Goal: Task Accomplishment & Management: Use online tool/utility

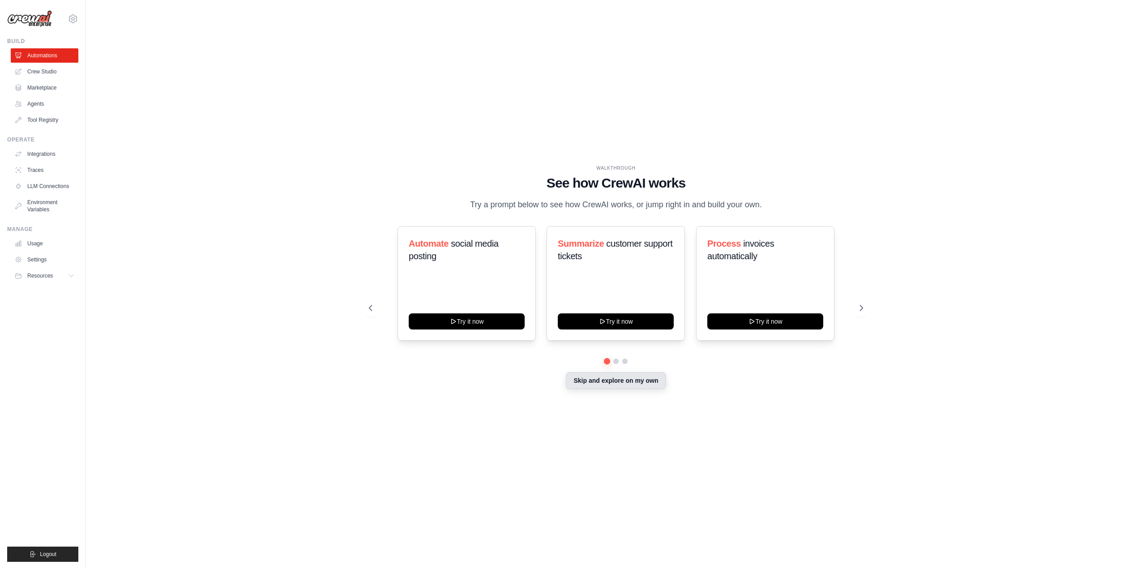
click at [602, 387] on button "Skip and explore on my own" at bounding box center [616, 380] width 100 height 17
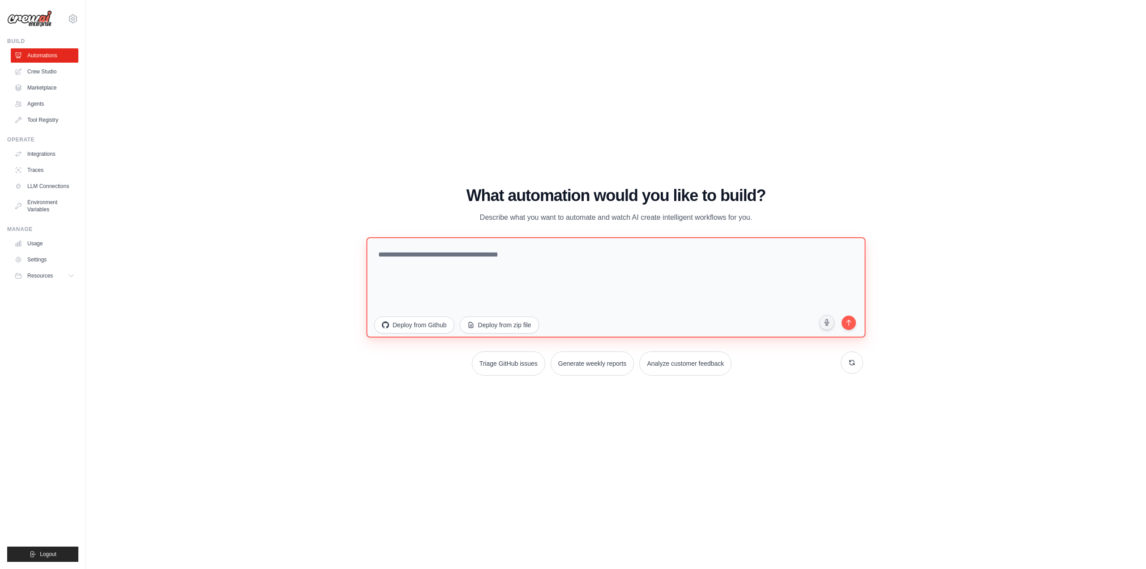
click at [476, 263] on textarea at bounding box center [615, 287] width 499 height 100
click at [392, 252] on textarea at bounding box center [615, 287] width 499 height 100
type textarea "*"
click at [577, 253] on textarea "**********" at bounding box center [615, 287] width 499 height 100
type textarea "**********"
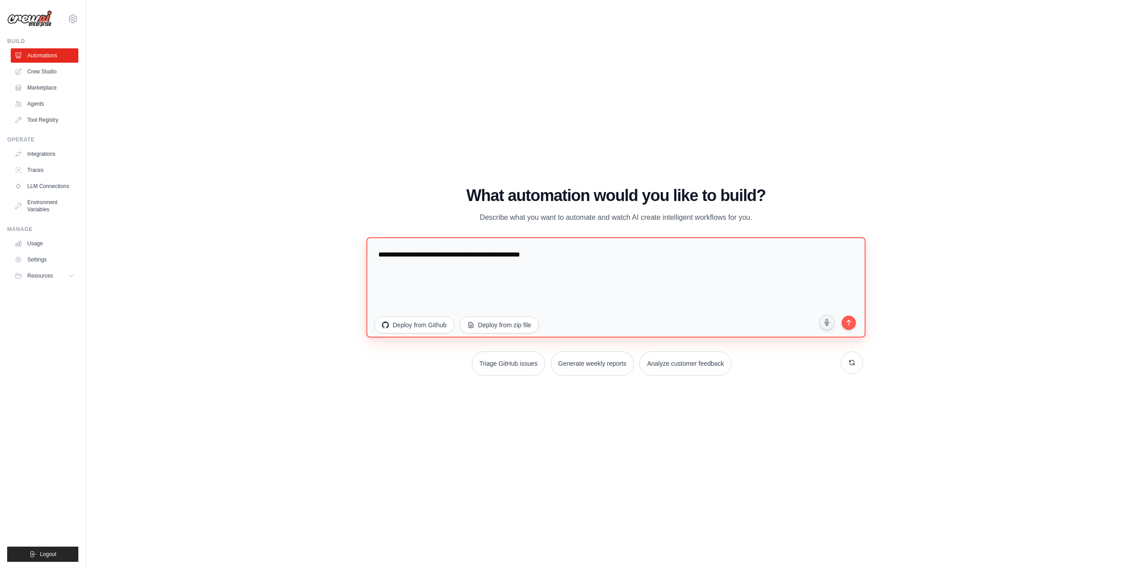
drag, startPoint x: 574, startPoint y: 252, endPoint x: 353, endPoint y: 255, distance: 220.7
click at [353, 255] on div "WALKTHROUGH See how CrewAI works Try a prompt below to see how CrewAI works, or…" at bounding box center [615, 284] width 1031 height 551
click at [60, 71] on link "Crew Studio" at bounding box center [46, 71] width 68 height 14
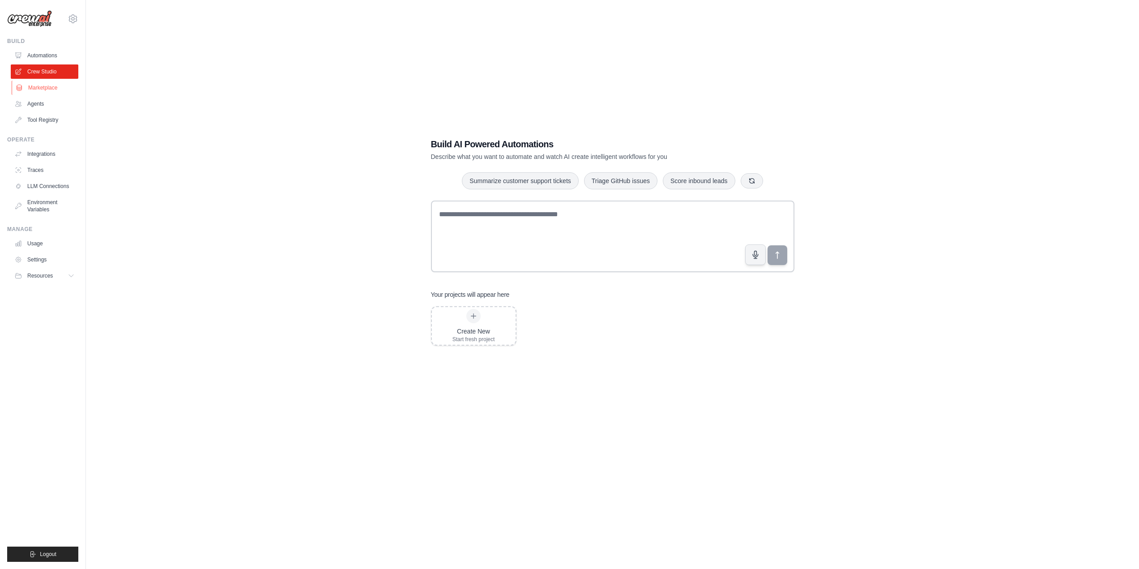
click at [60, 85] on link "Marketplace" at bounding box center [46, 88] width 68 height 14
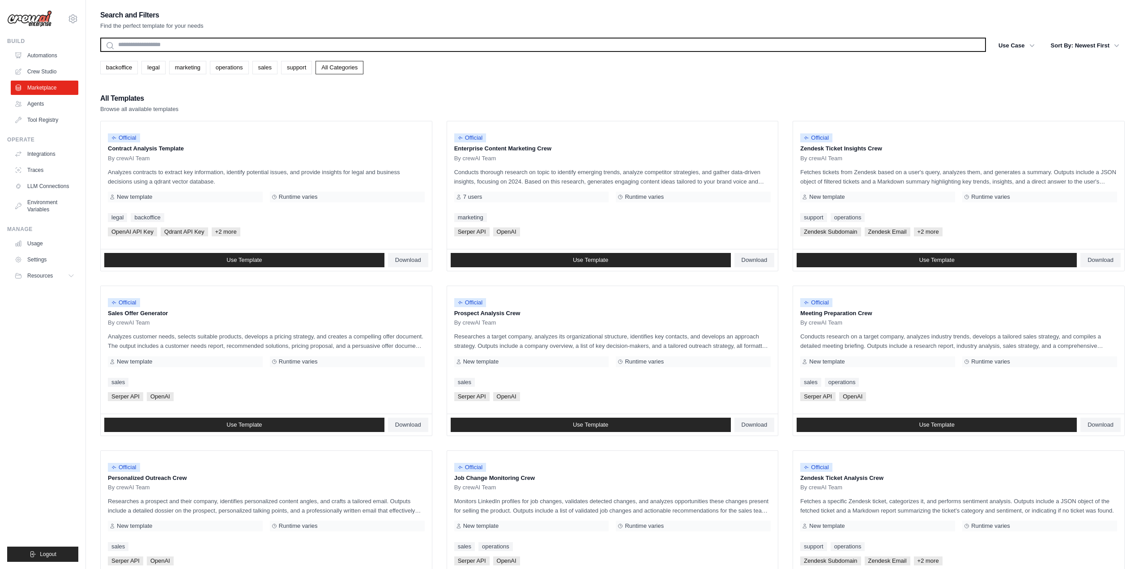
click at [190, 45] on input "text" at bounding box center [543, 45] width 886 height 14
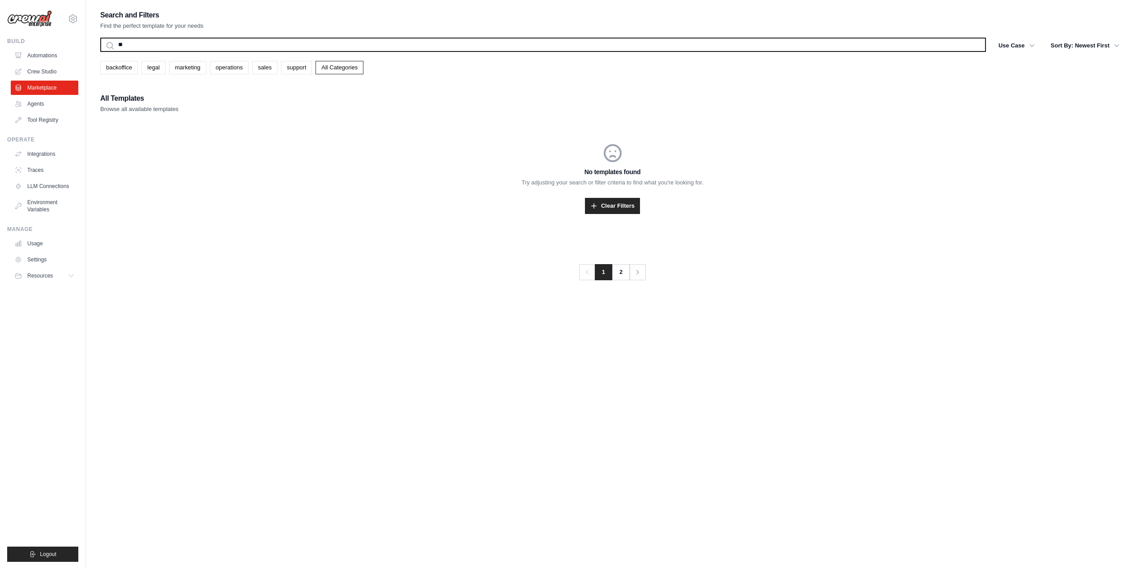
type input "*"
type input "**********"
click at [100, 51] on button "Search" at bounding box center [100, 51] width 0 height 0
click at [166, 44] on input "**********" at bounding box center [543, 45] width 886 height 14
click at [175, 44] on input "**********" at bounding box center [543, 45] width 886 height 14
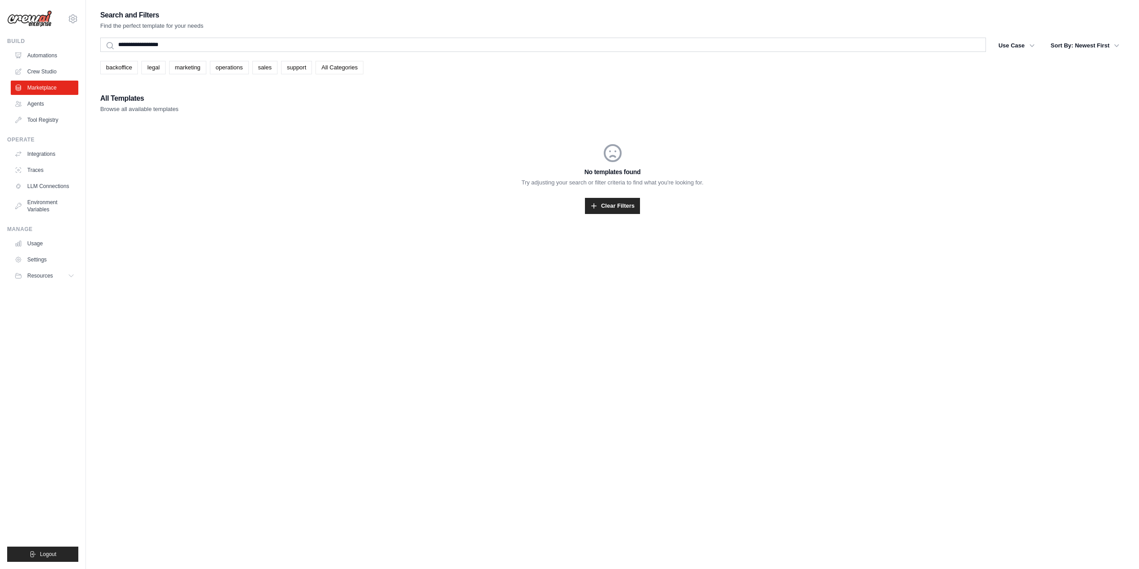
click at [330, 69] on link "All Categories" at bounding box center [340, 67] width 48 height 13
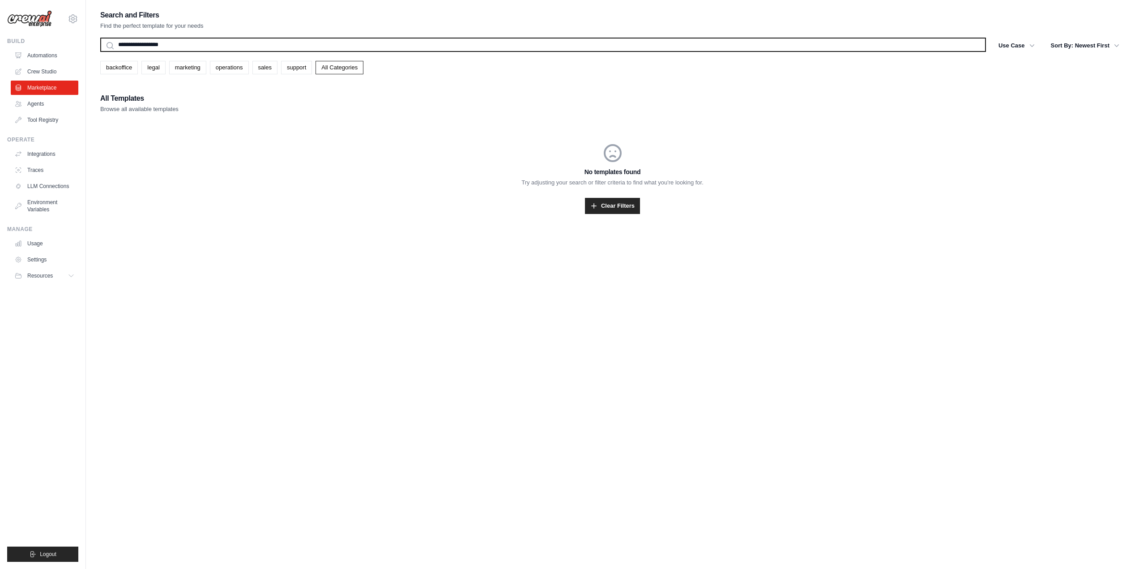
click at [172, 46] on input "**********" at bounding box center [543, 45] width 886 height 14
drag, startPoint x: 172, startPoint y: 46, endPoint x: 103, endPoint y: 47, distance: 69.4
click at [103, 47] on input "**********" at bounding box center [543, 45] width 886 height 14
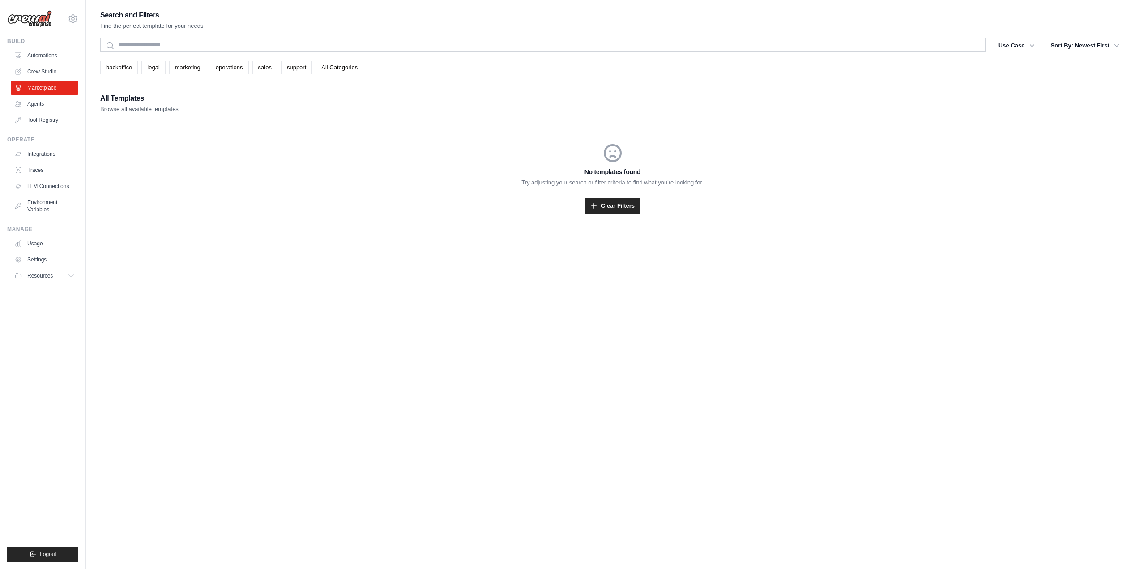
click at [335, 66] on link "All Categories" at bounding box center [340, 67] width 48 height 13
click at [626, 213] on link "Clear Filters" at bounding box center [612, 206] width 55 height 16
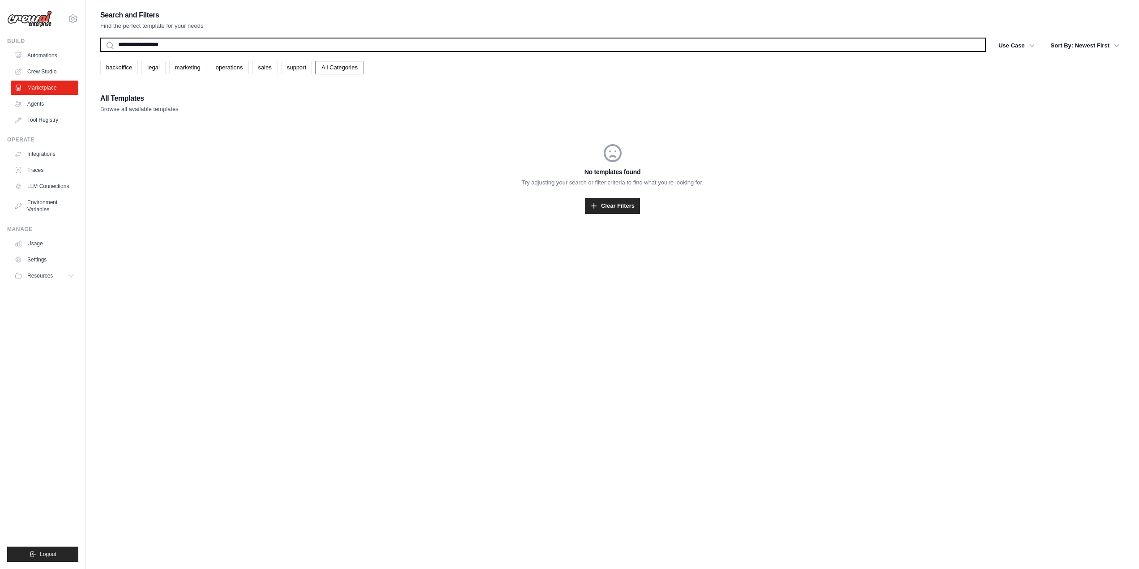
click at [198, 47] on input "**********" at bounding box center [543, 45] width 886 height 14
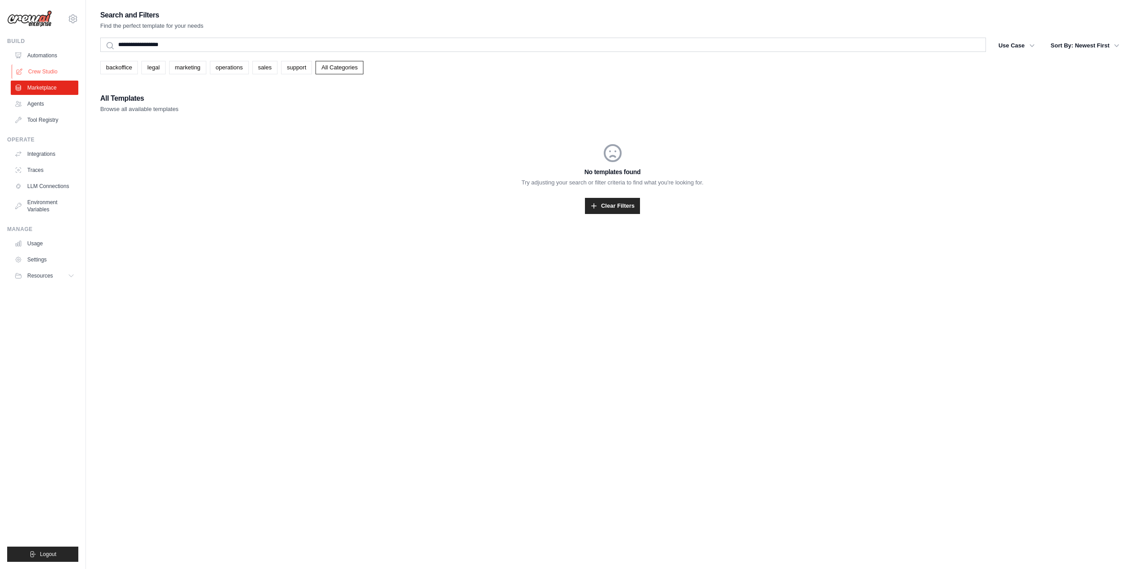
click at [17, 73] on icon at bounding box center [20, 71] width 6 height 6
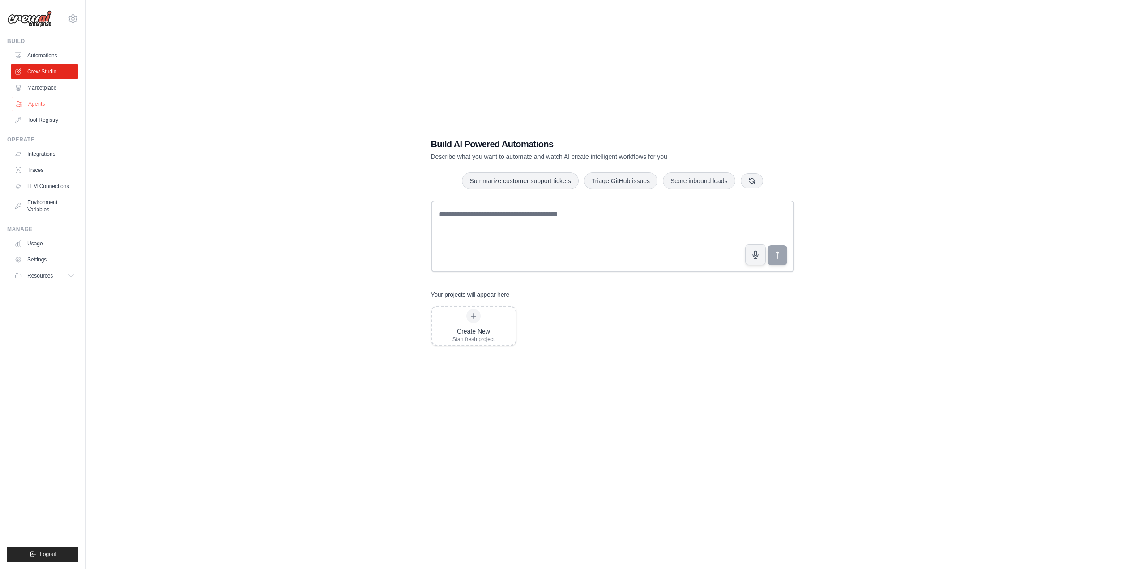
click at [42, 104] on link "Agents" at bounding box center [46, 104] width 68 height 14
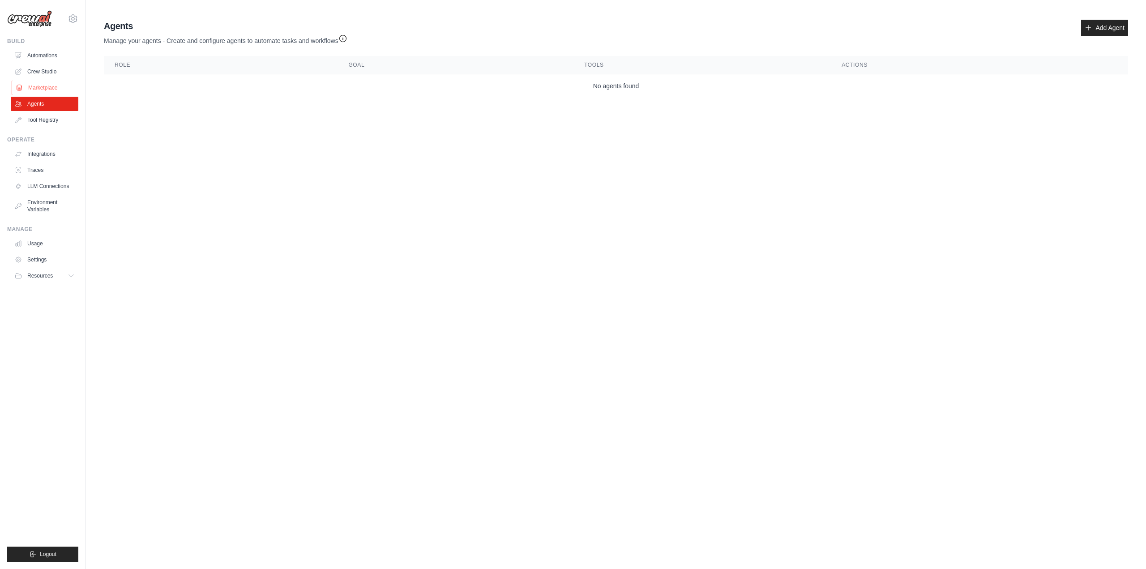
click at [45, 89] on link "Marketplace" at bounding box center [46, 88] width 68 height 14
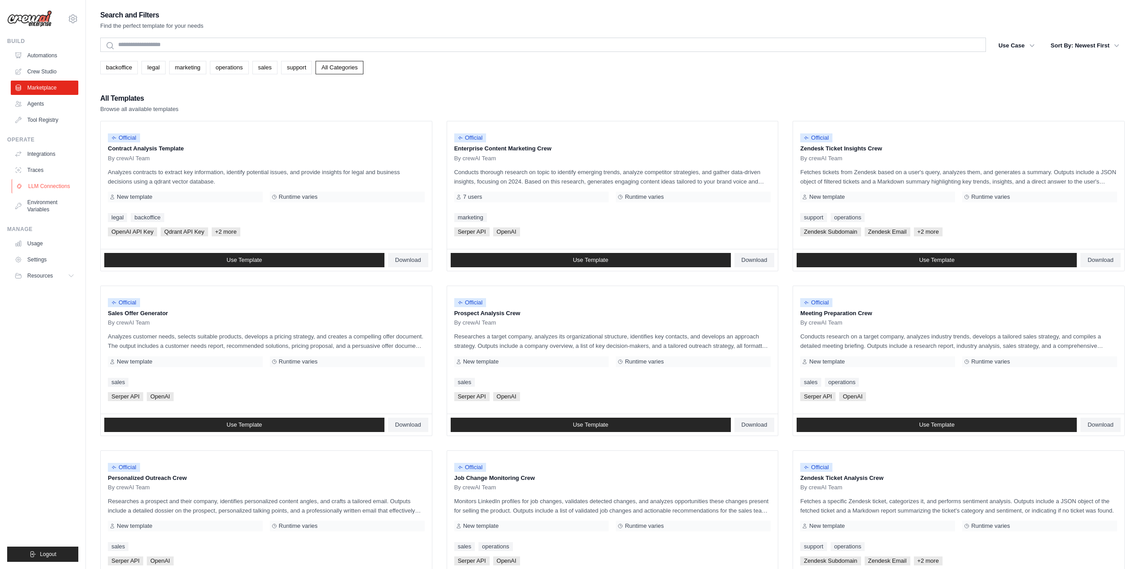
click at [62, 185] on link "LLM Connections" at bounding box center [46, 186] width 68 height 14
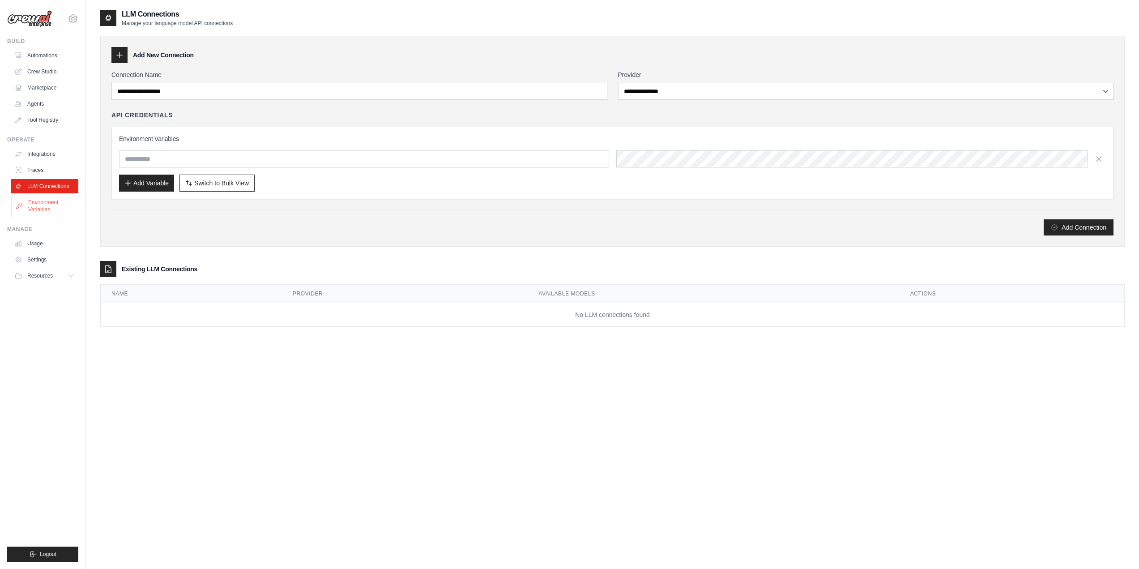
click at [54, 206] on link "Environment Variables" at bounding box center [46, 205] width 68 height 21
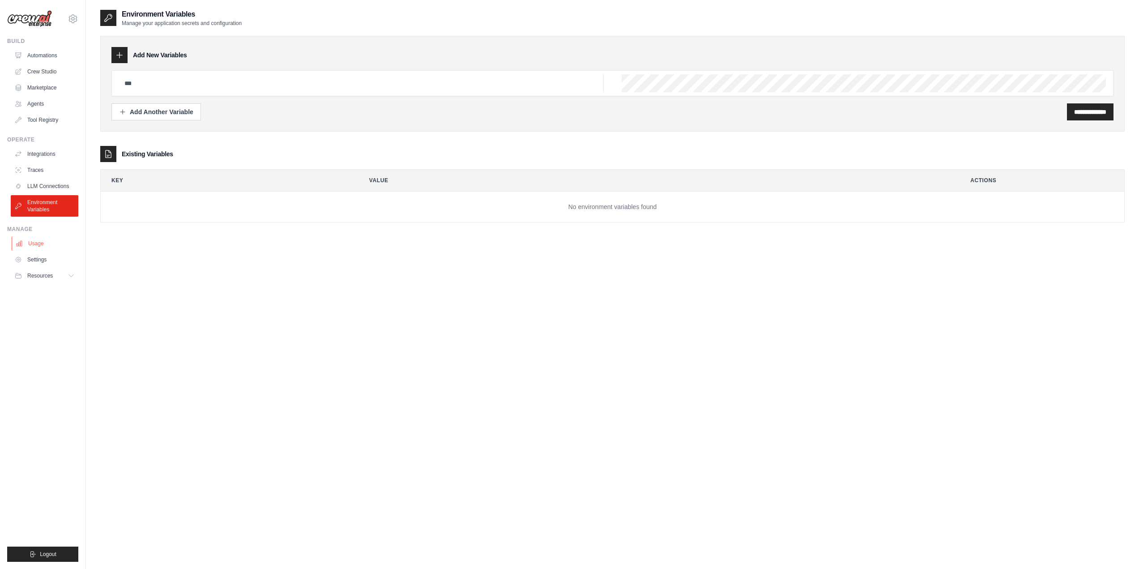
click at [47, 244] on link "Usage" at bounding box center [46, 243] width 68 height 14
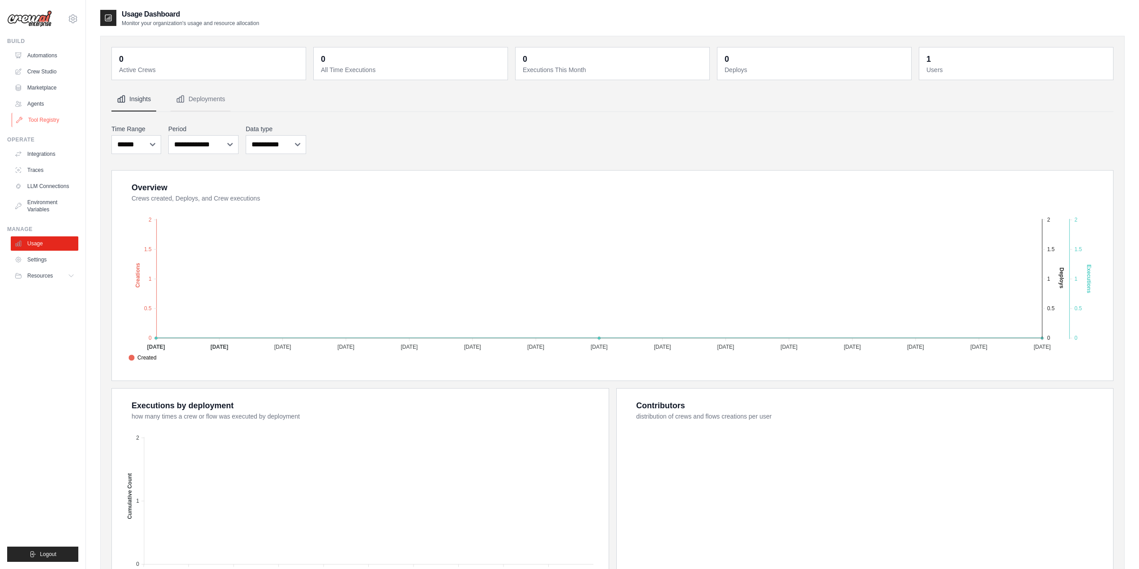
click at [43, 116] on link "Tool Registry" at bounding box center [46, 120] width 68 height 14
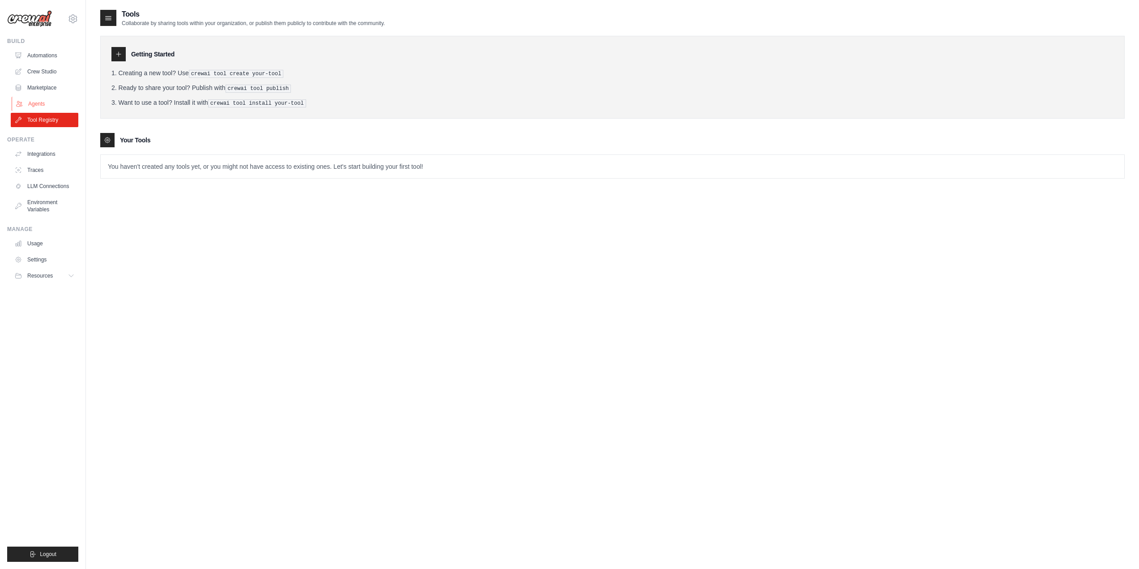
click at [56, 106] on link "Agents" at bounding box center [46, 104] width 68 height 14
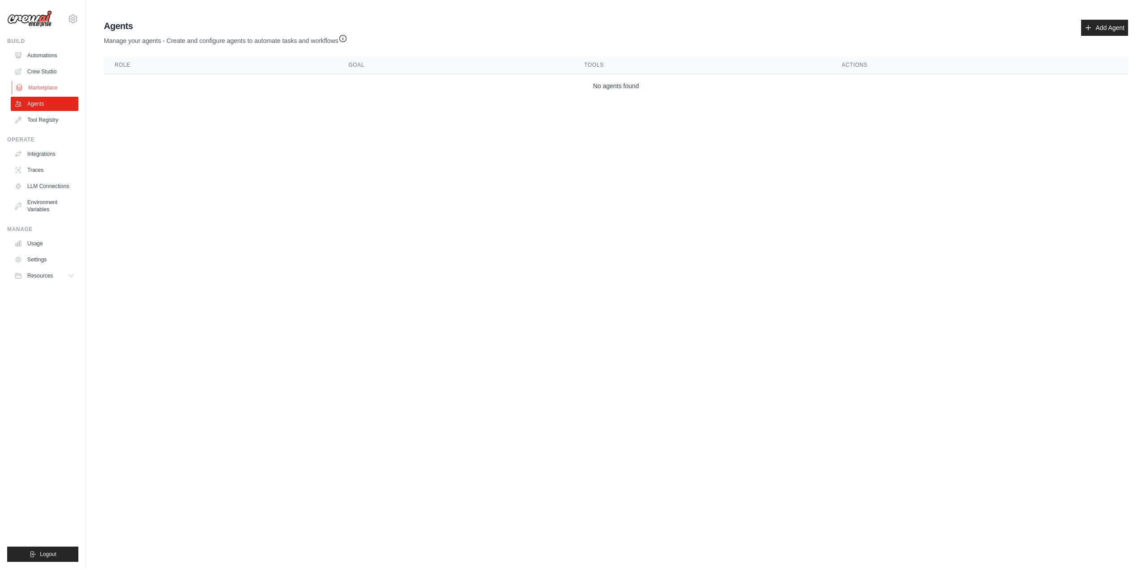
click at [54, 84] on link "Marketplace" at bounding box center [46, 88] width 68 height 14
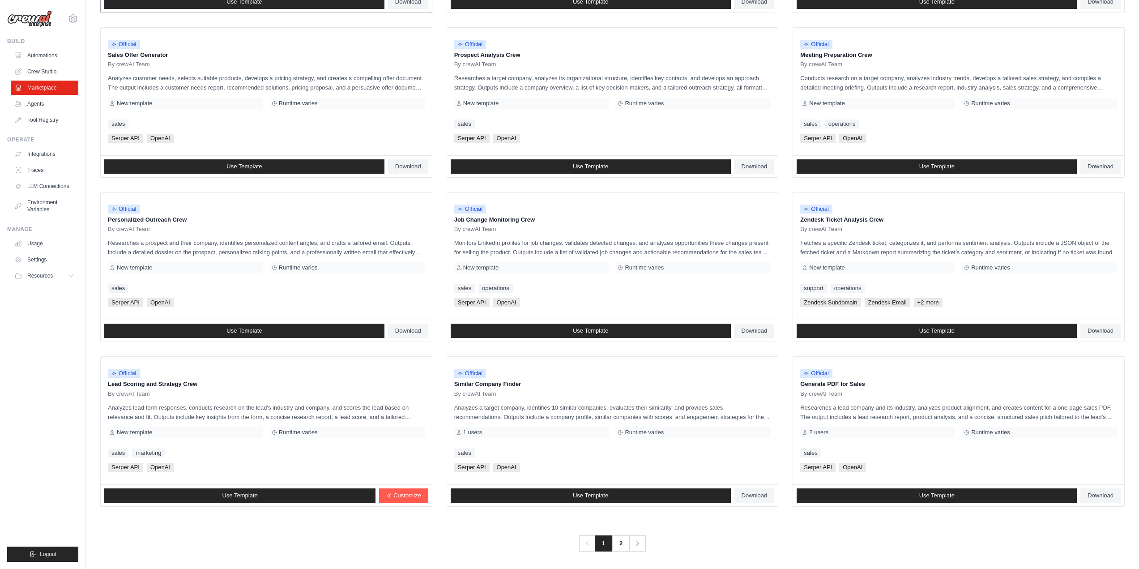
scroll to position [261, 0]
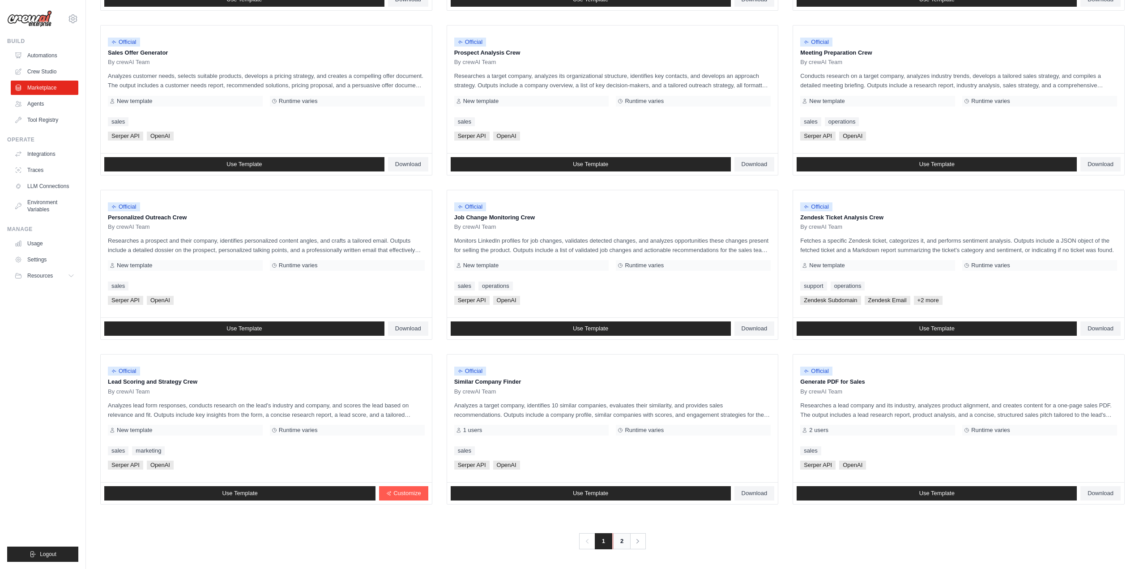
click at [621, 541] on link "2" at bounding box center [622, 541] width 18 height 16
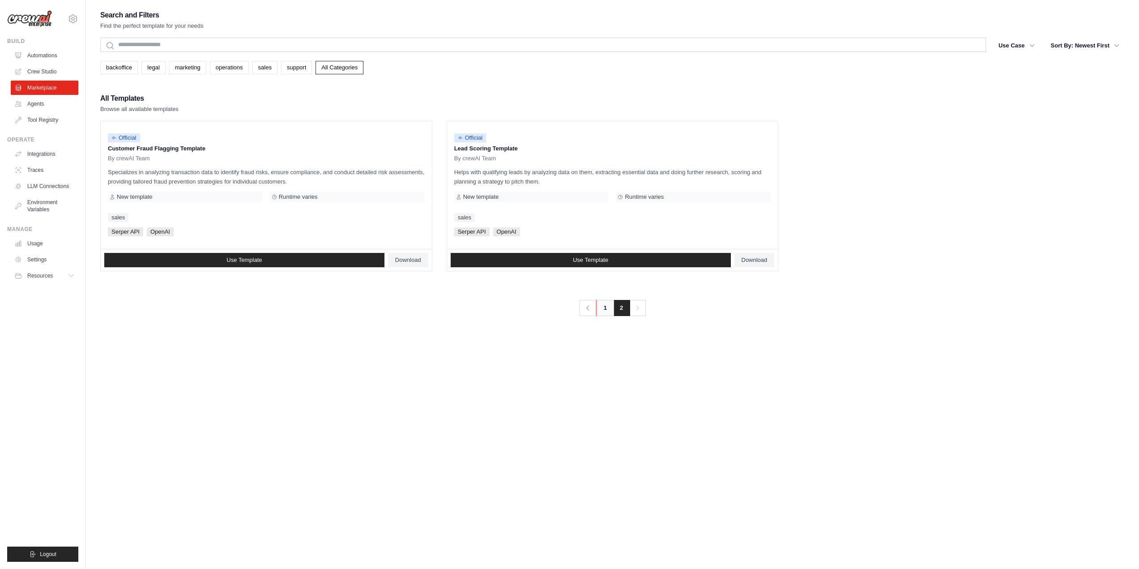
click at [600, 308] on link "1" at bounding box center [605, 308] width 18 height 16
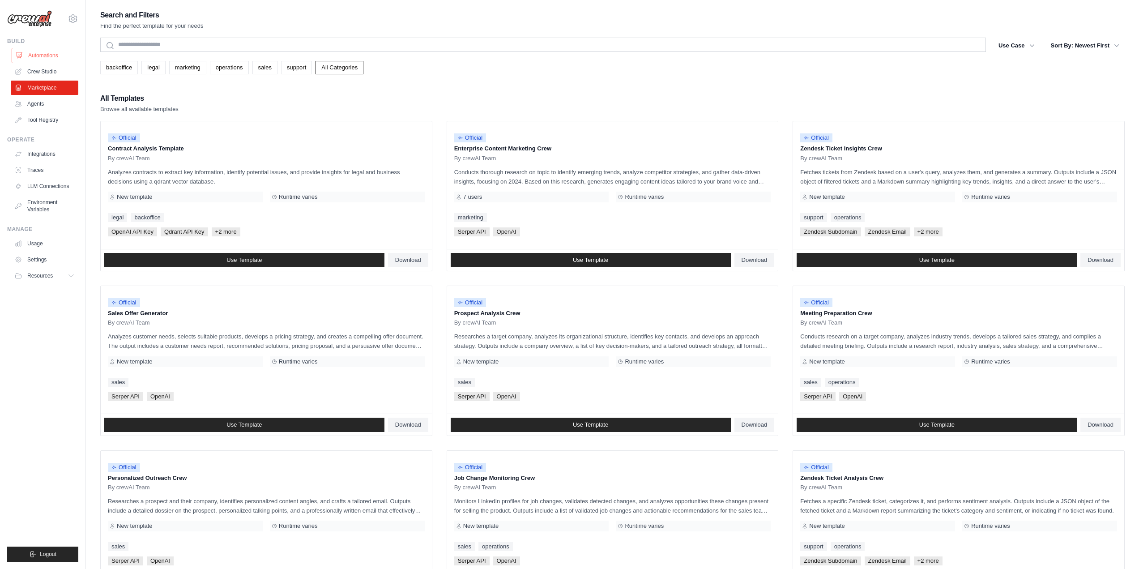
click at [38, 59] on link "Automations" at bounding box center [46, 55] width 68 height 14
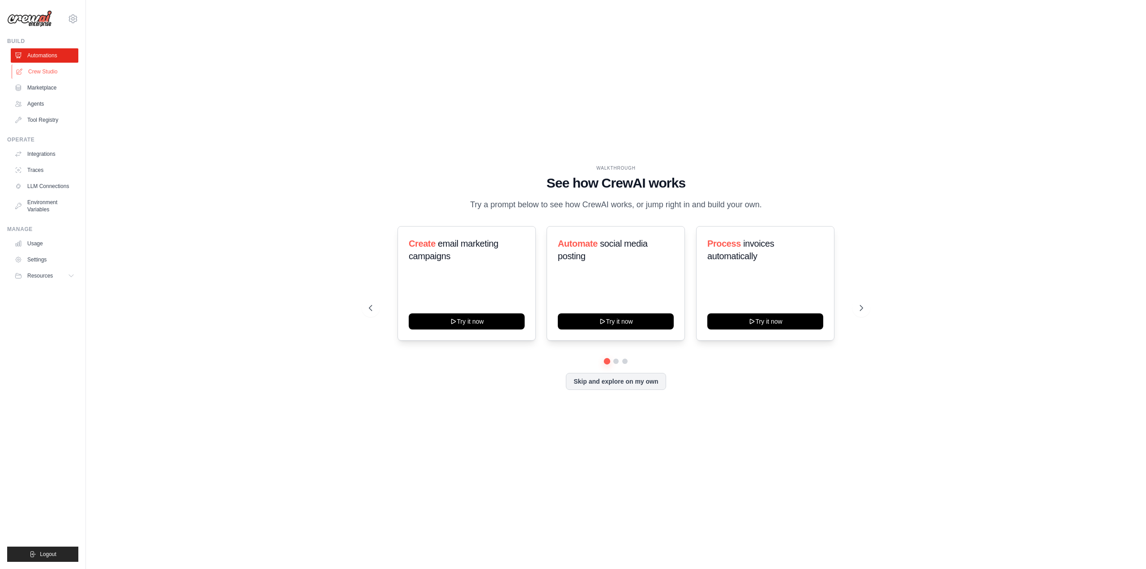
click at [39, 68] on link "Crew Studio" at bounding box center [46, 71] width 68 height 14
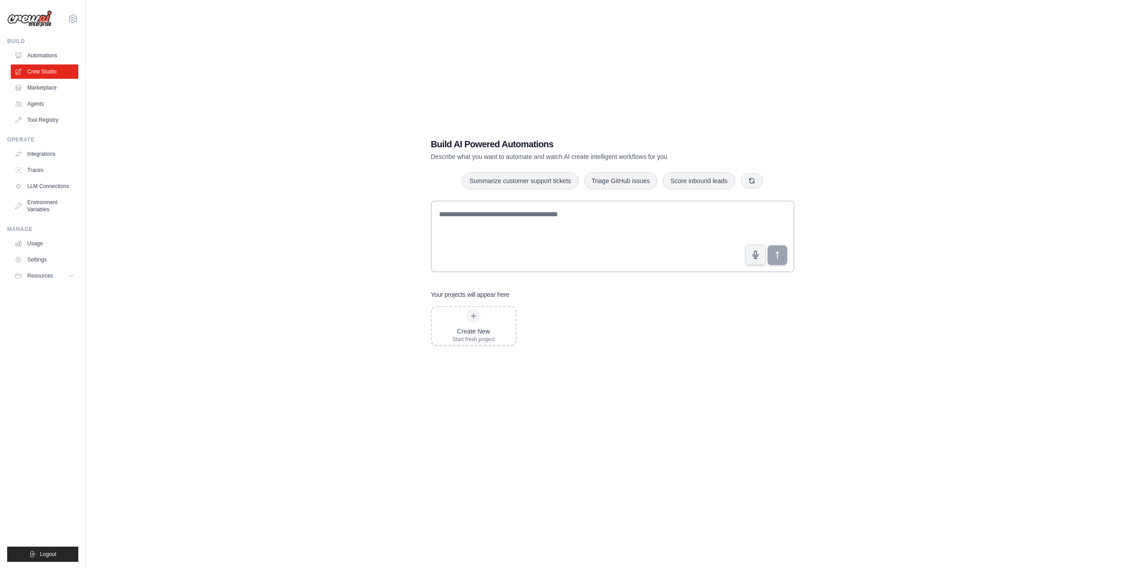
click at [248, 235] on div "Build AI Powered Automations Describe what you want to automate and watch AI cr…" at bounding box center [612, 293] width 1025 height 569
click at [475, 217] on textarea at bounding box center [612, 237] width 363 height 72
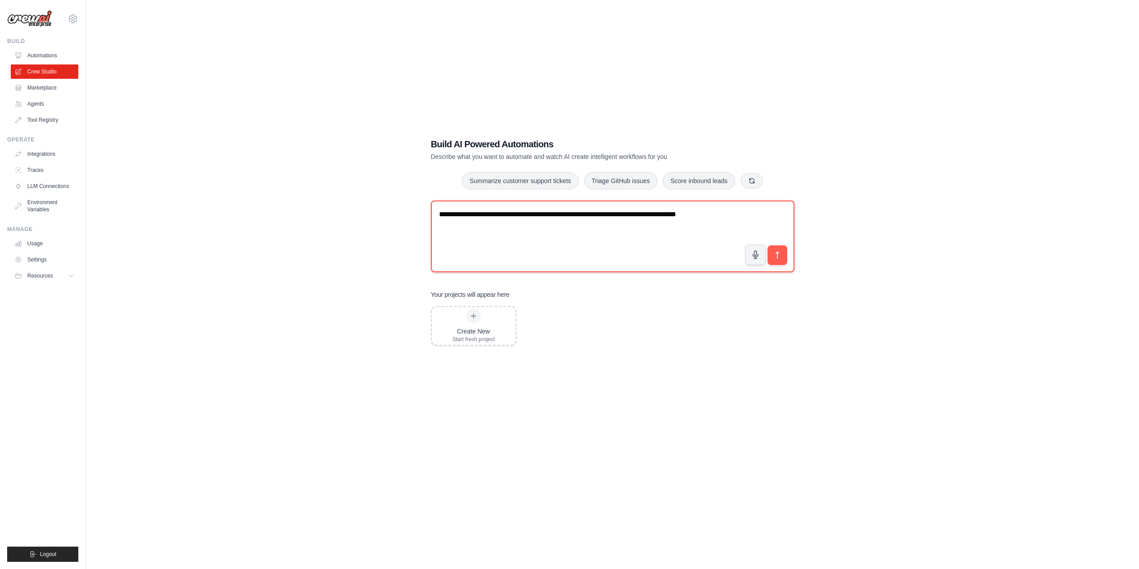
click at [714, 216] on textarea "**********" at bounding box center [612, 237] width 363 height 72
click at [735, 216] on textarea "**********" at bounding box center [612, 237] width 363 height 72
click at [580, 236] on textarea "**********" at bounding box center [612, 237] width 363 height 72
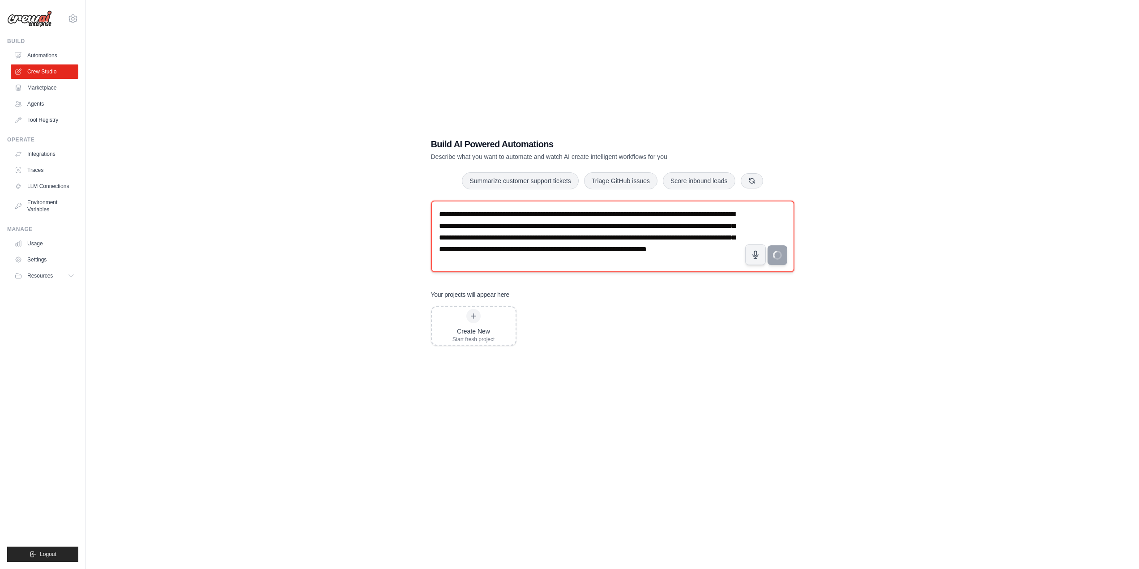
type textarea "**********"
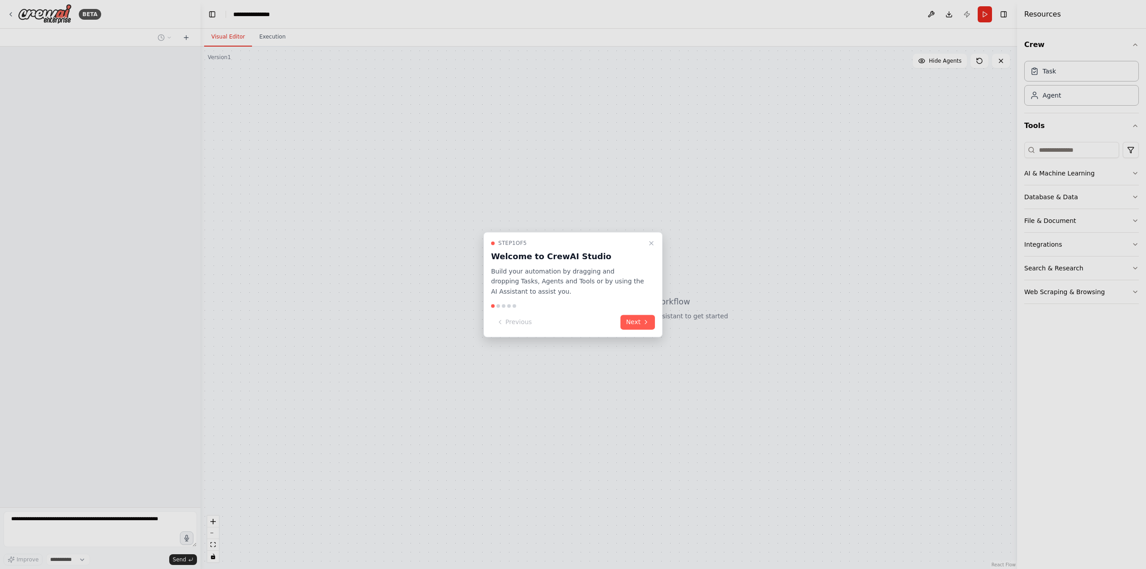
select select "****"
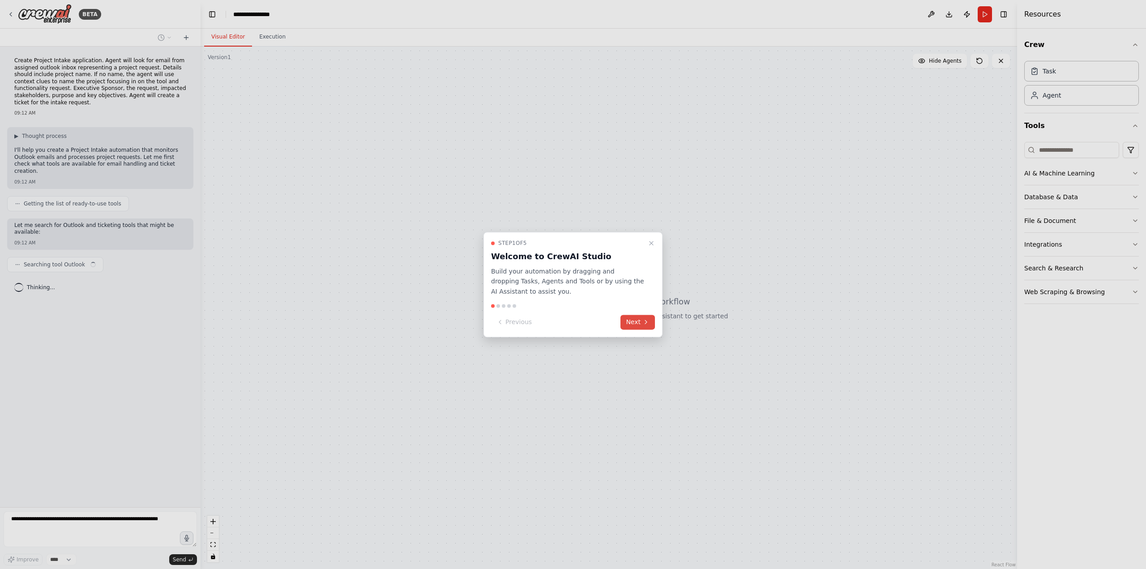
click at [632, 322] on button "Next" at bounding box center [637, 322] width 34 height 15
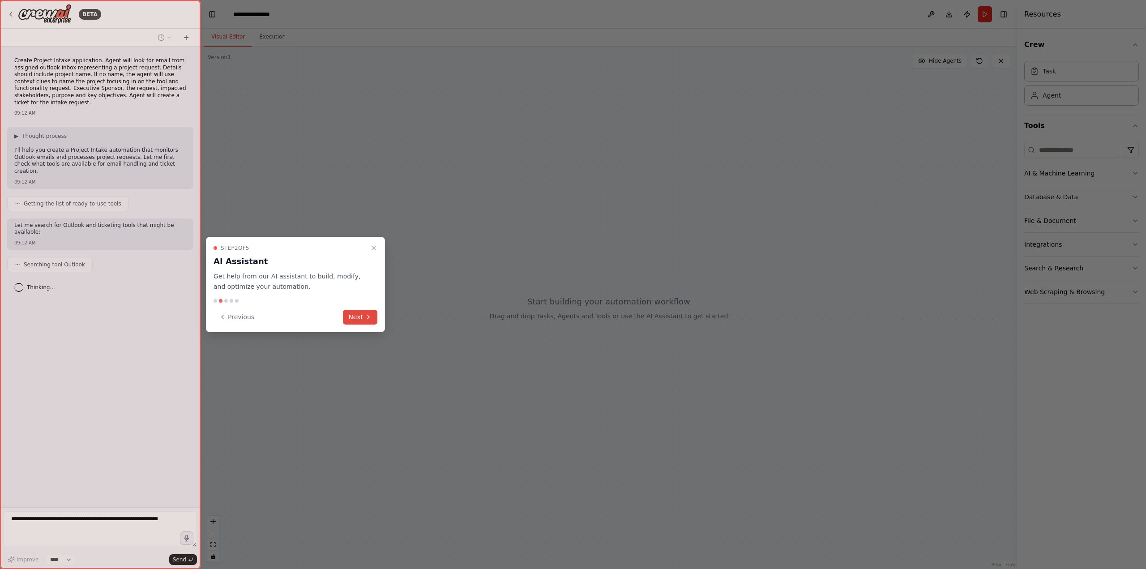
click at [371, 319] on icon at bounding box center [368, 316] width 7 height 7
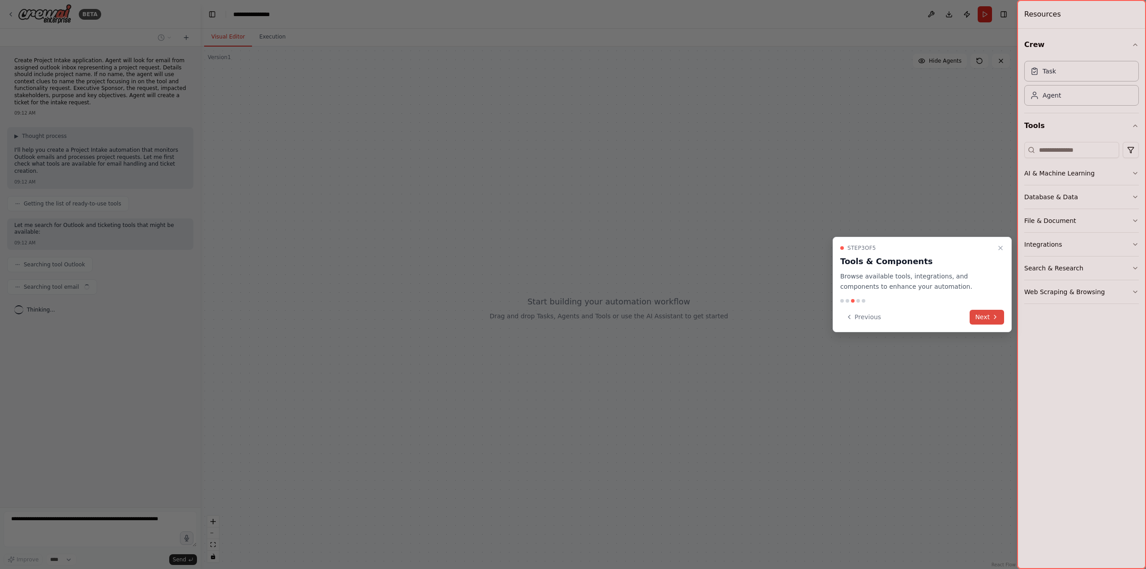
click at [996, 323] on button "Next" at bounding box center [987, 317] width 34 height 15
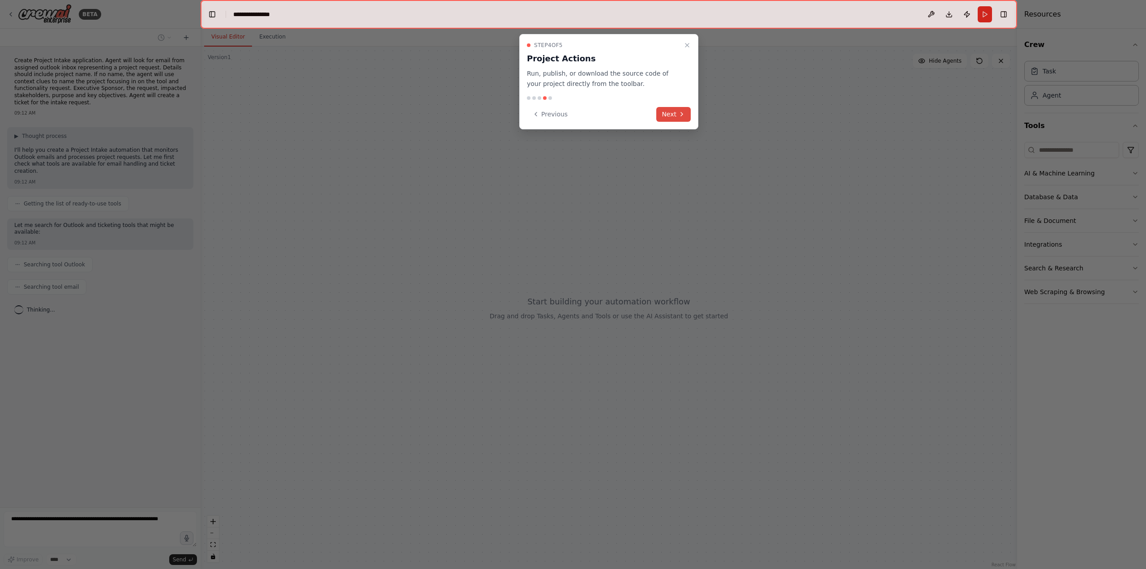
click at [670, 115] on button "Next" at bounding box center [673, 114] width 34 height 15
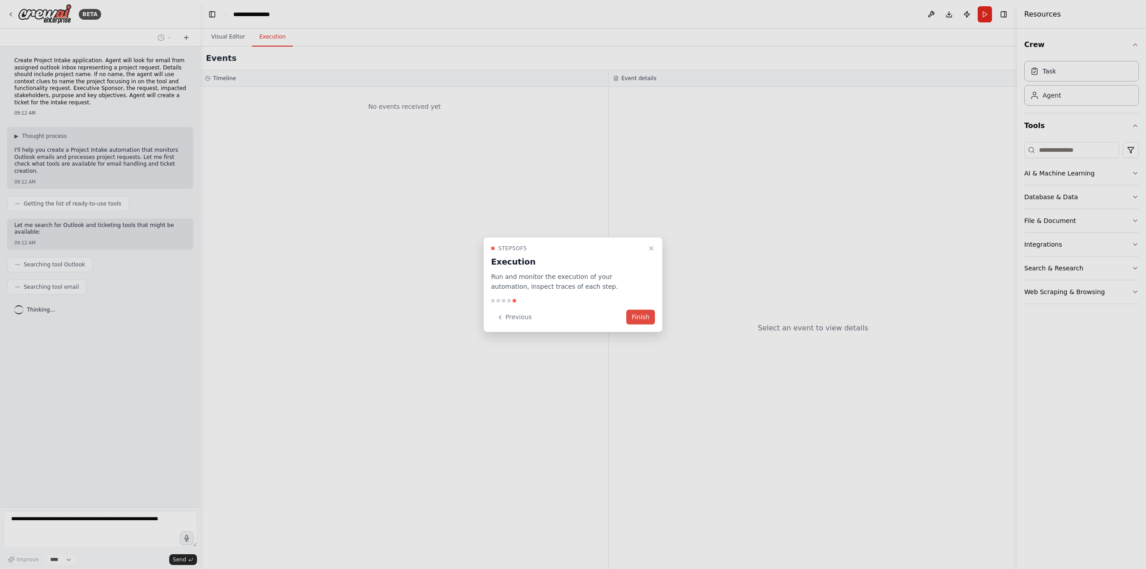
click at [631, 320] on button "Finish" at bounding box center [640, 317] width 29 height 15
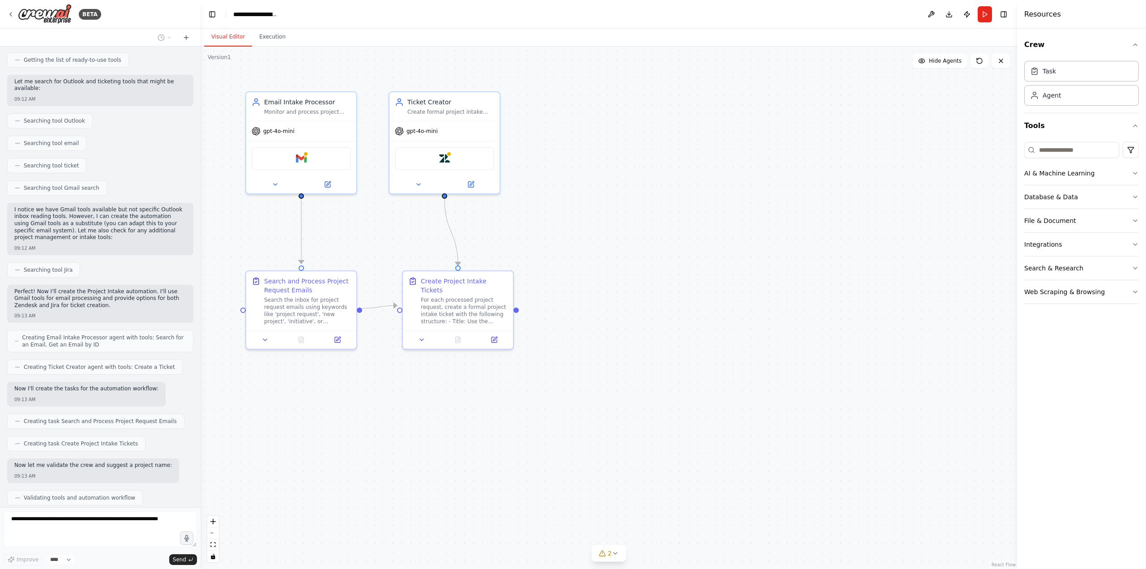
scroll to position [166, 0]
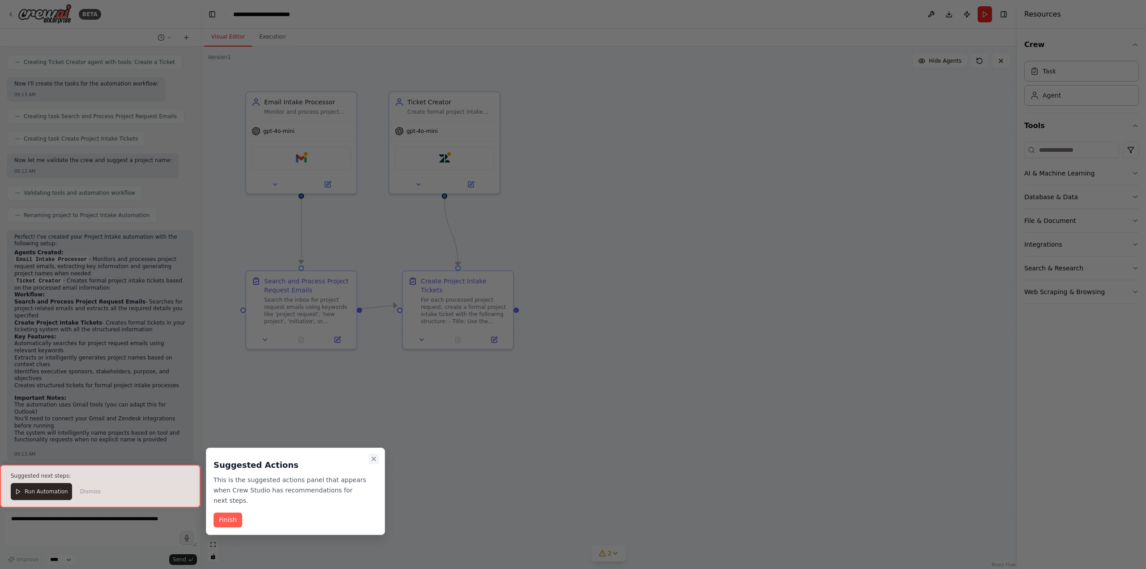
click at [372, 461] on icon "Close walkthrough" at bounding box center [374, 459] width 4 height 4
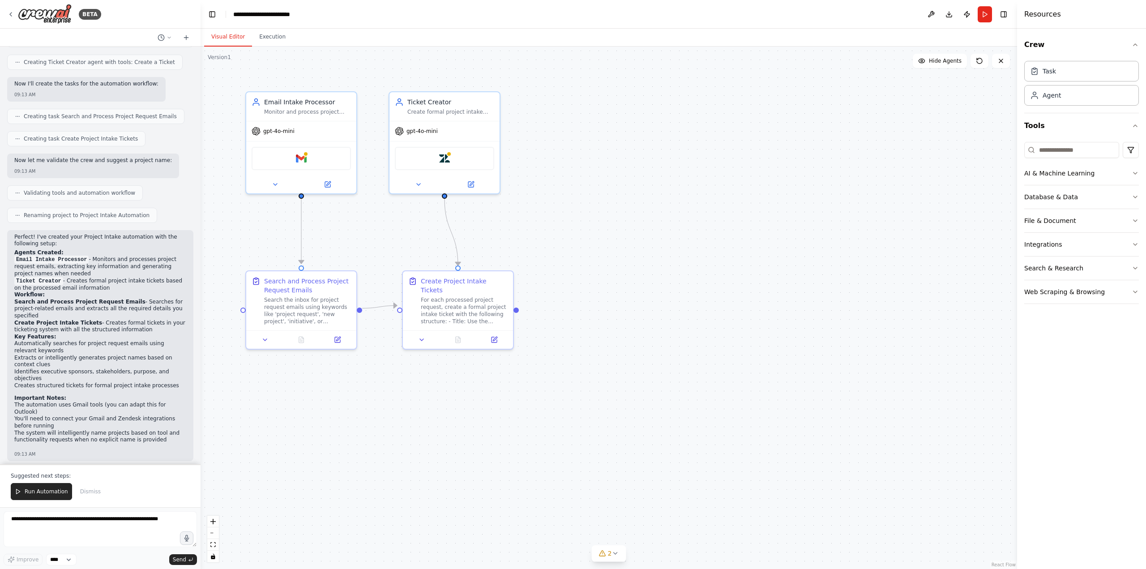
scroll to position [456, 0]
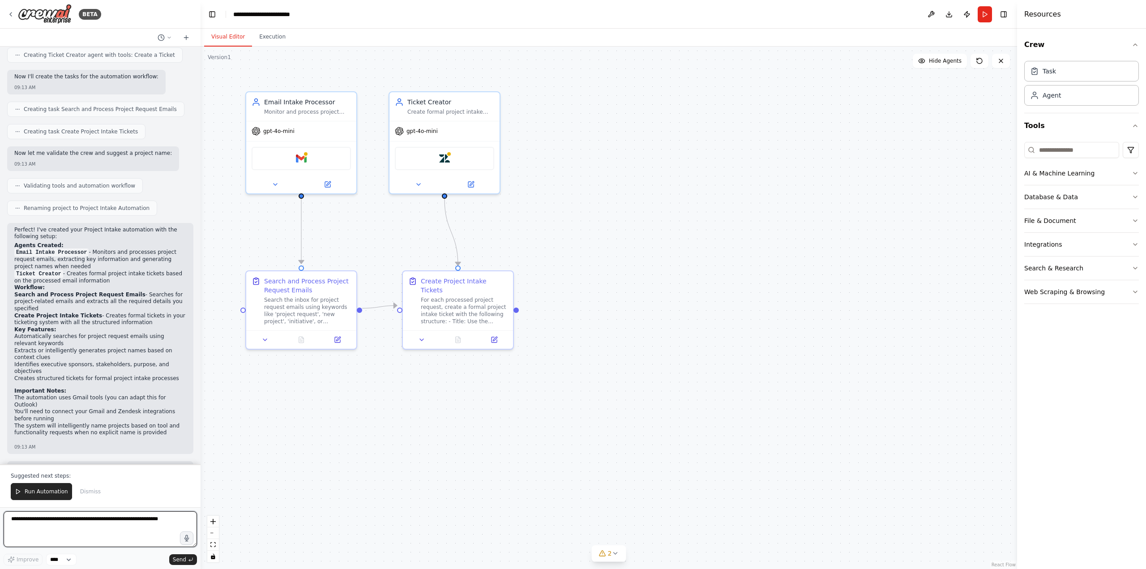
click at [111, 524] on textarea at bounding box center [100, 529] width 193 height 36
type textarea "**********"
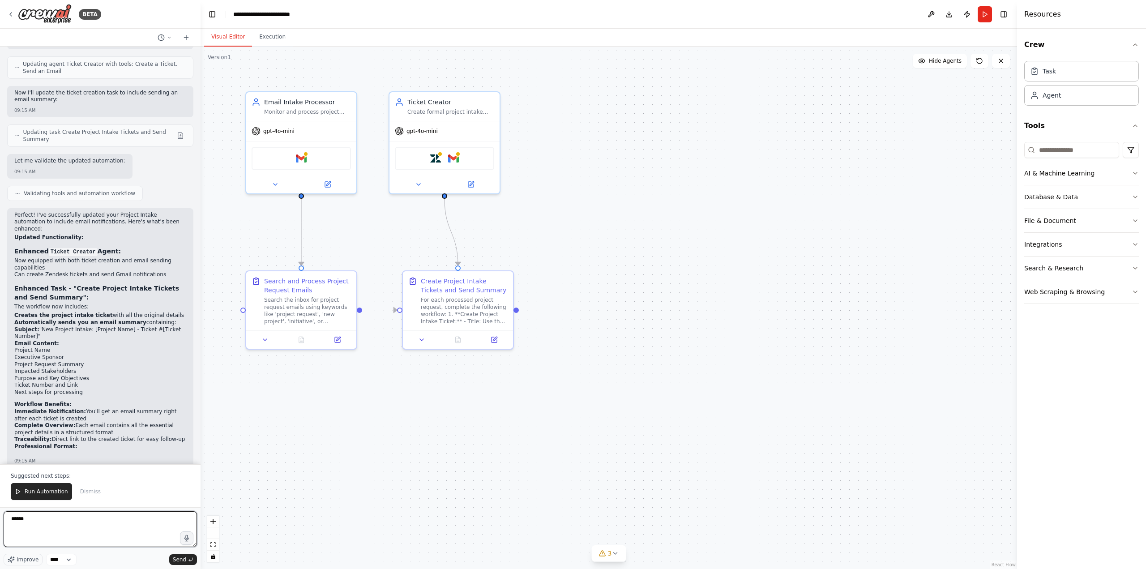
scroll to position [1088, 0]
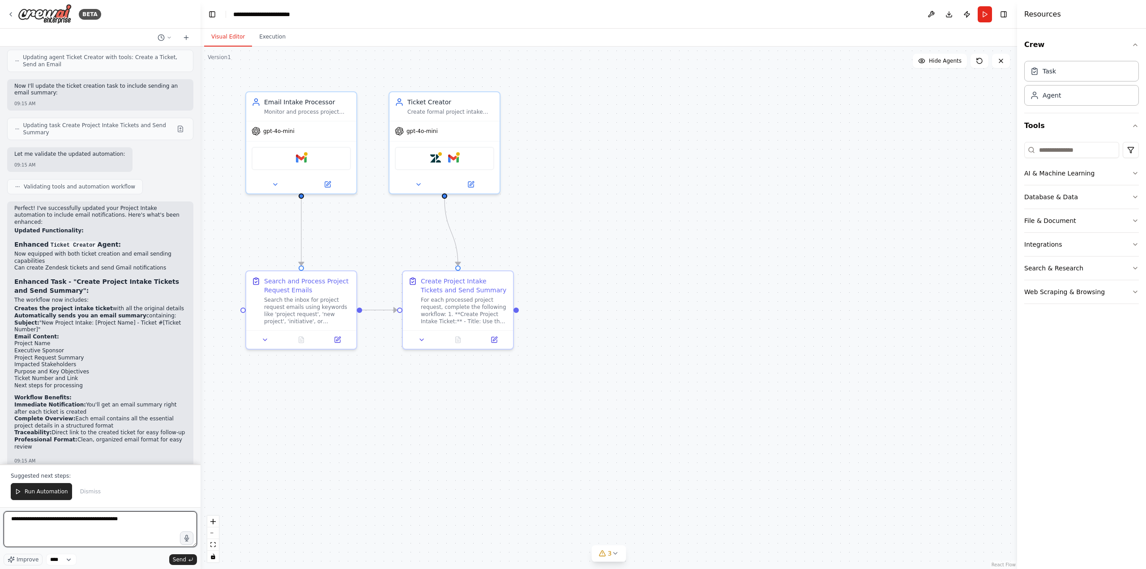
click at [136, 524] on textarea "**********" at bounding box center [100, 529] width 193 height 36
click at [98, 528] on textarea "**********" at bounding box center [100, 529] width 193 height 36
paste textarea "**********"
click at [162, 539] on textarea "**********" at bounding box center [100, 529] width 193 height 36
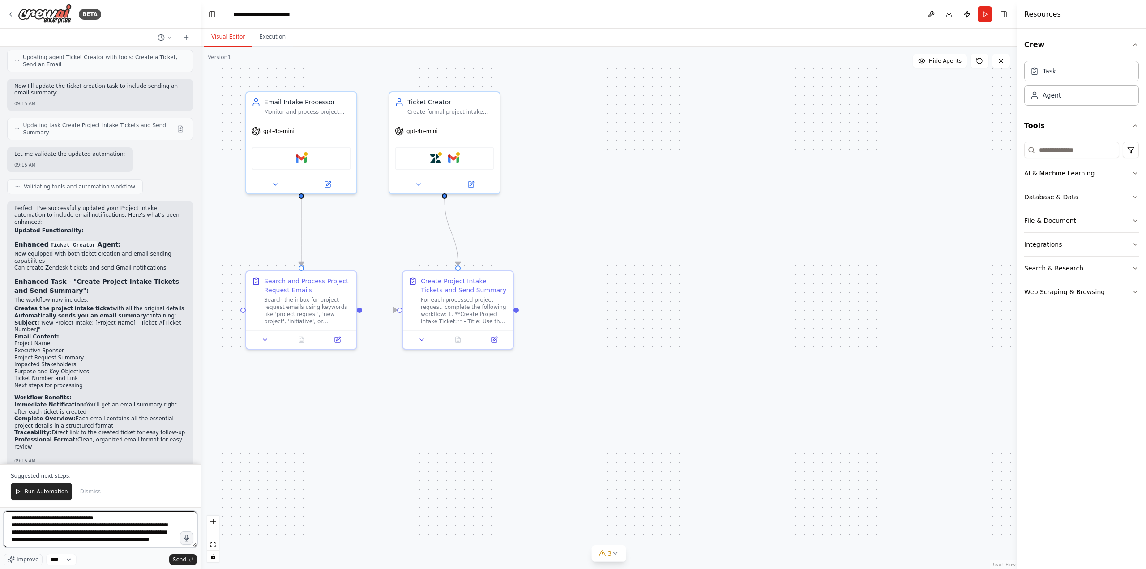
paste textarea "**********"
click at [74, 528] on textarea at bounding box center [100, 529] width 193 height 36
click at [84, 523] on textarea at bounding box center [100, 529] width 193 height 36
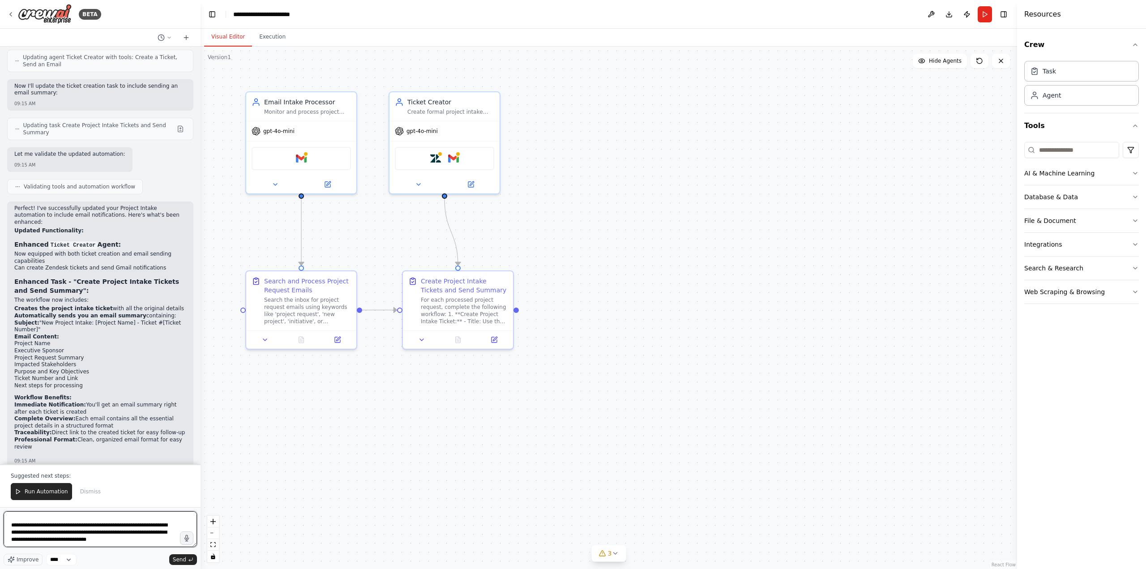
click at [77, 539] on textarea at bounding box center [100, 529] width 193 height 36
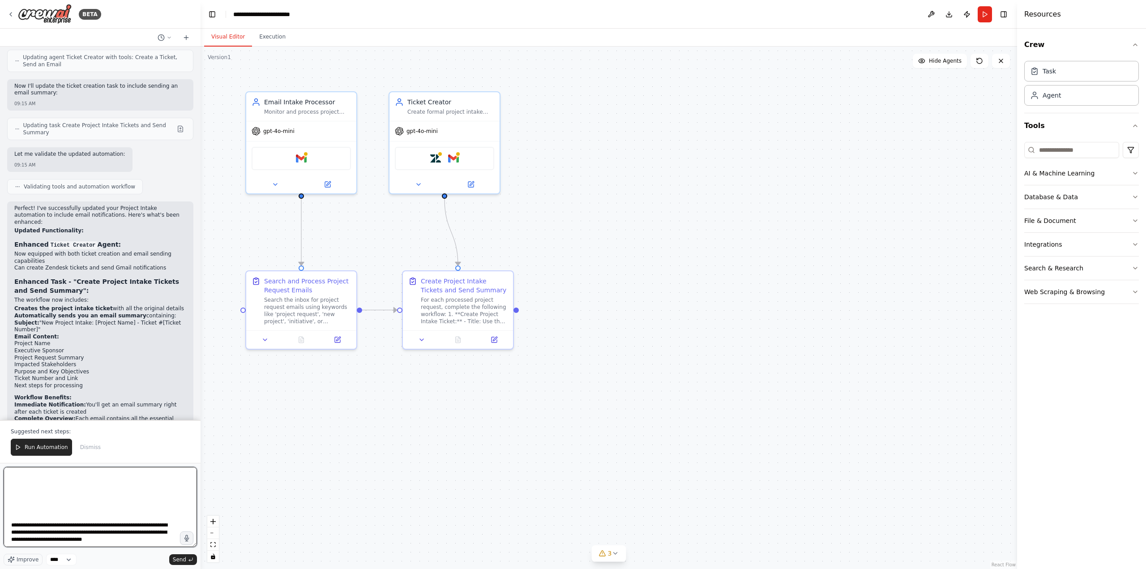
drag, startPoint x: 195, startPoint y: 546, endPoint x: 231, endPoint y: 590, distance: 56.7
click at [231, 568] on html "BETA Create Project Intake application. Agent will look for email from assigned…" at bounding box center [573, 284] width 1146 height 569
click at [64, 475] on textarea at bounding box center [100, 507] width 193 height 80
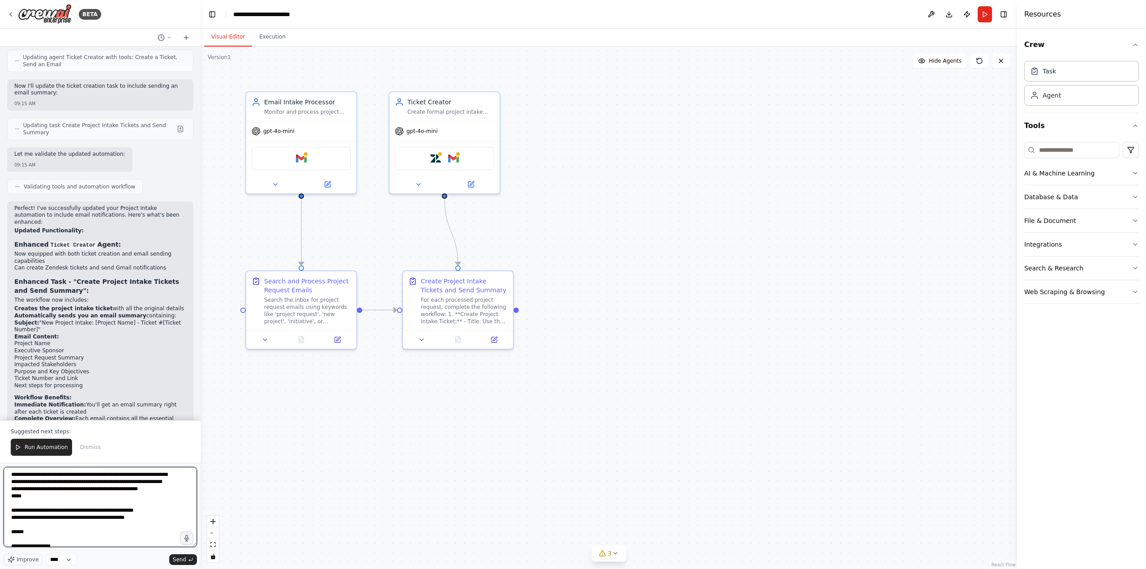
click at [80, 483] on textarea at bounding box center [100, 507] width 193 height 80
click at [34, 503] on textarea at bounding box center [100, 507] width 193 height 80
click at [53, 495] on textarea at bounding box center [100, 507] width 193 height 80
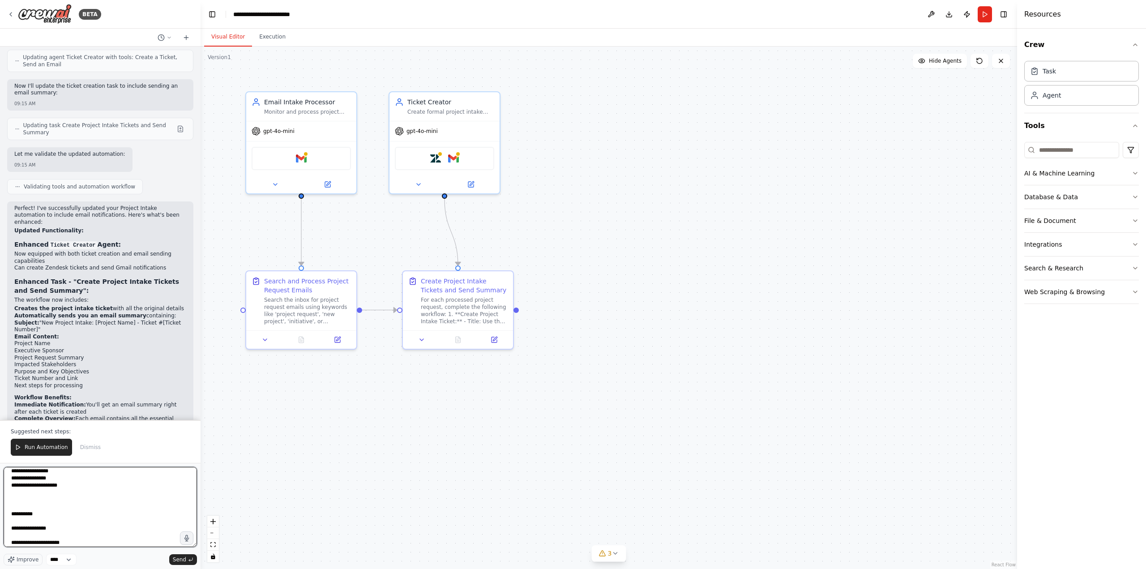
click at [40, 512] on textarea at bounding box center [100, 507] width 193 height 80
click at [40, 479] on textarea at bounding box center [100, 507] width 193 height 80
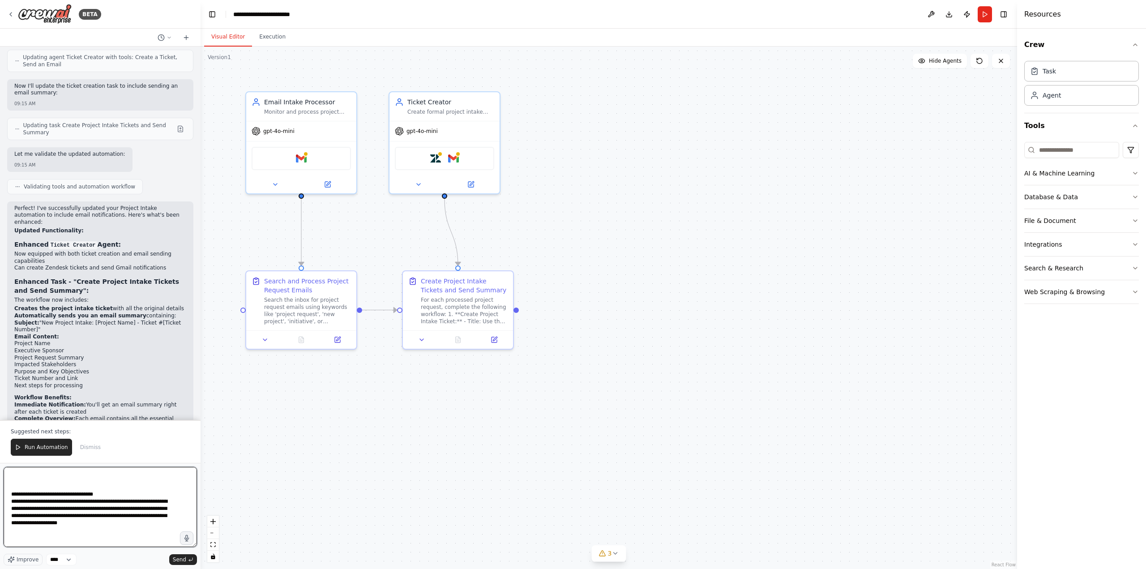
click at [40, 481] on textarea at bounding box center [100, 507] width 193 height 80
drag, startPoint x: 133, startPoint y: 487, endPoint x: 151, endPoint y: 517, distance: 34.3
click at [151, 517] on textarea at bounding box center [100, 507] width 193 height 80
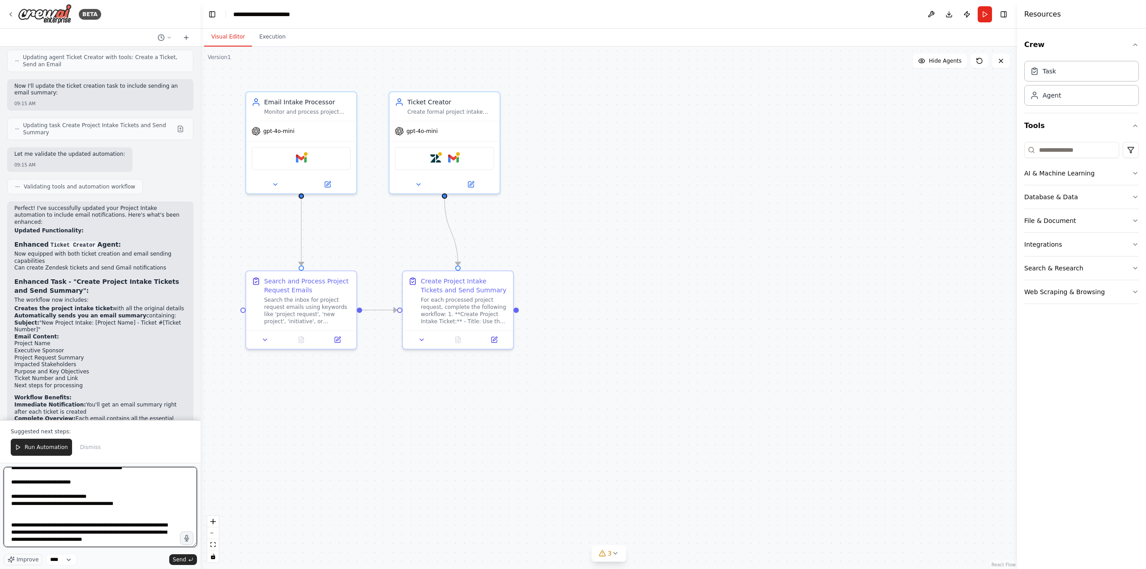
scroll to position [193, 0]
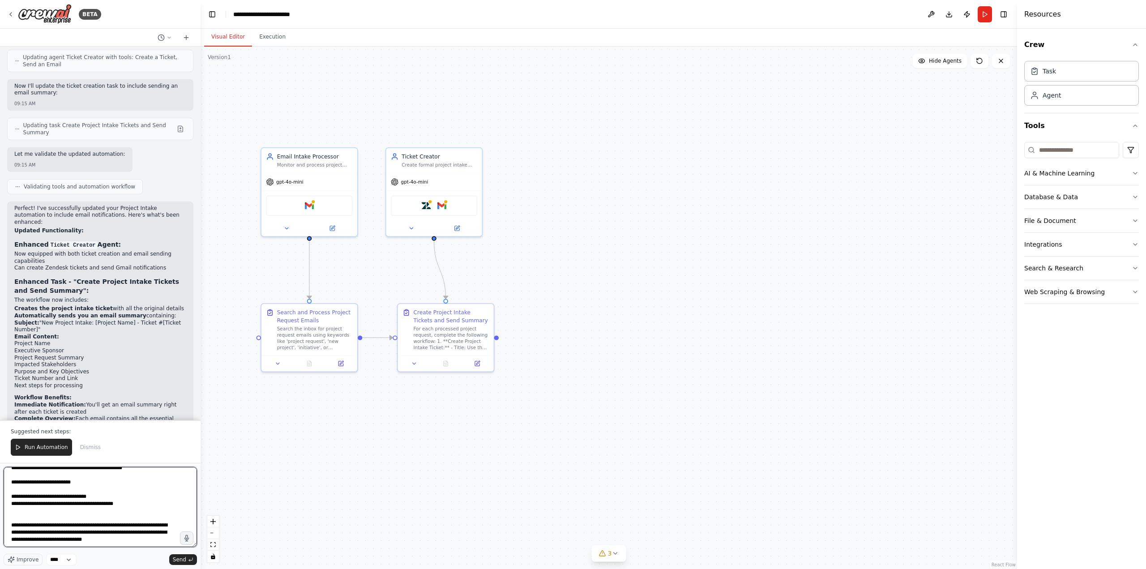
click at [132, 533] on textarea "**********" at bounding box center [100, 507] width 193 height 80
click at [119, 504] on textarea "**********" at bounding box center [100, 507] width 193 height 80
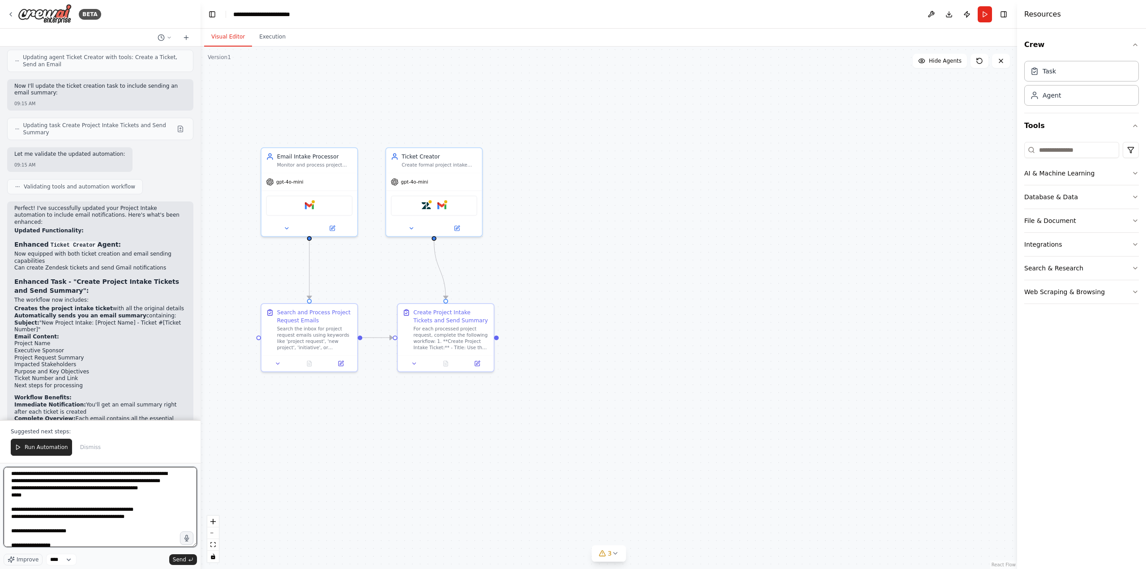
scroll to position [0, 0]
type textarea "**********"
click at [178, 558] on span "Send" at bounding box center [179, 559] width 13 height 7
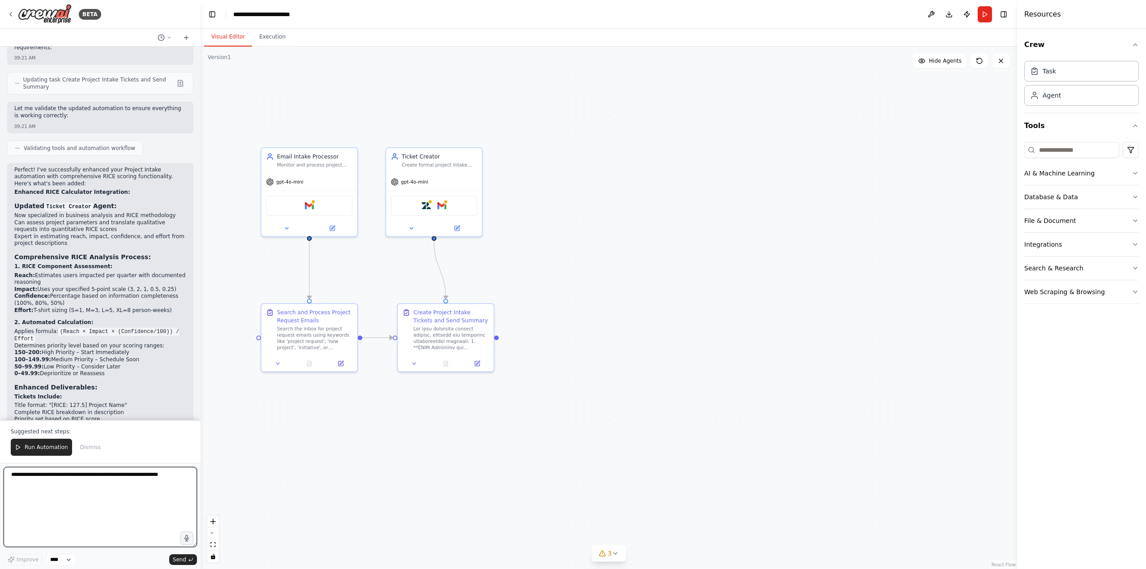
scroll to position [1907, 0]
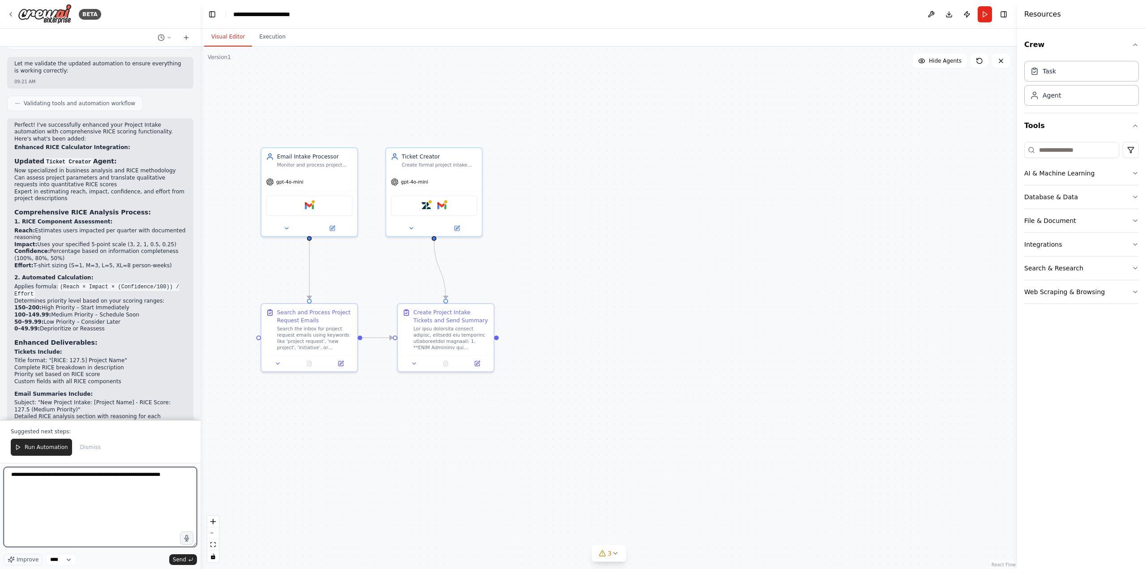
type textarea "**********"
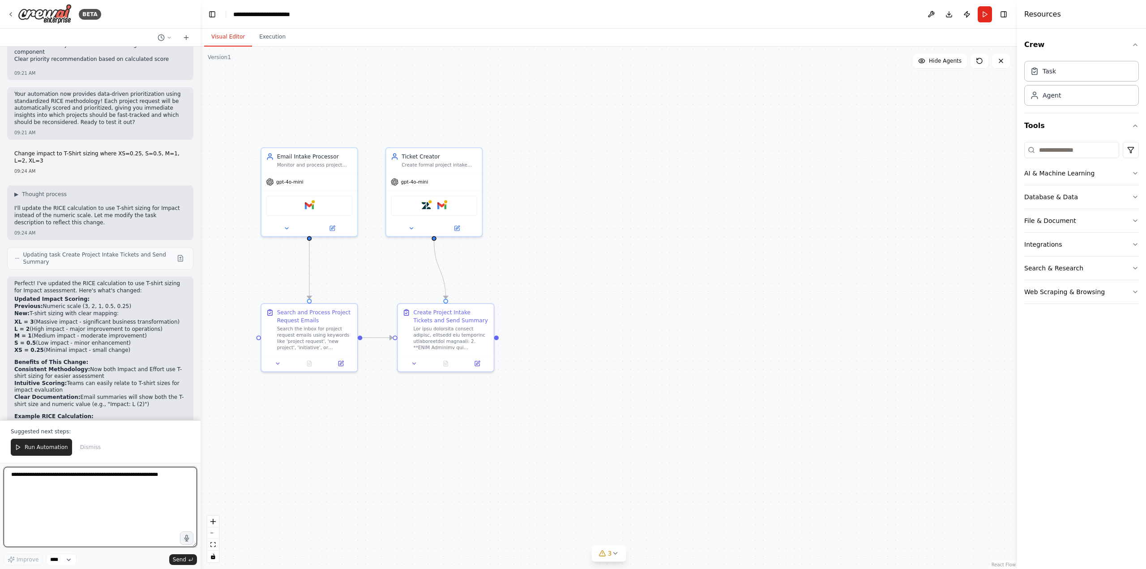
scroll to position [2286, 0]
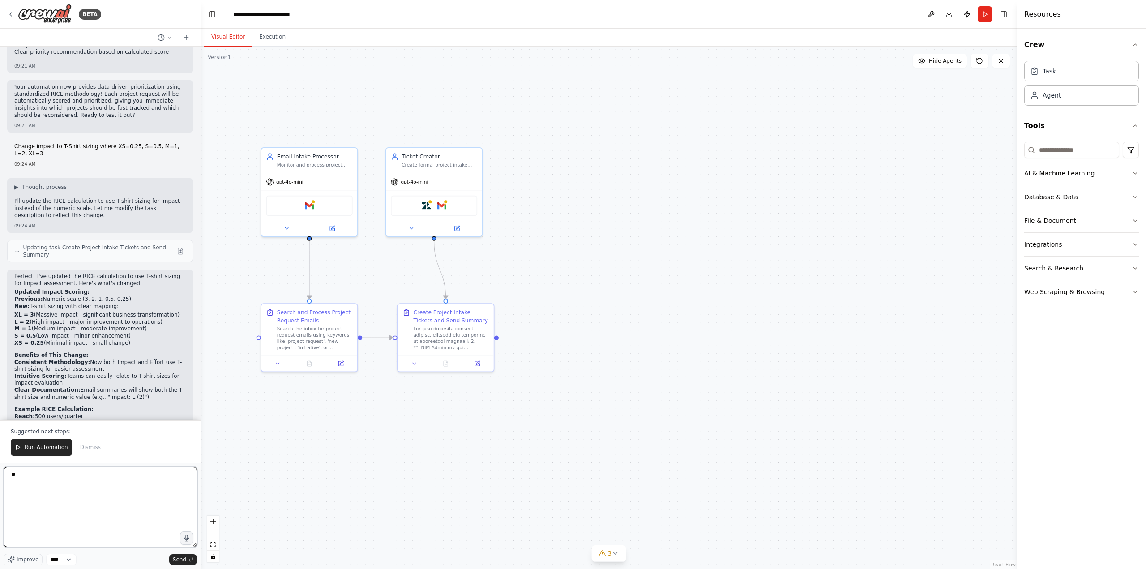
type textarea "*"
type textarea "**********"
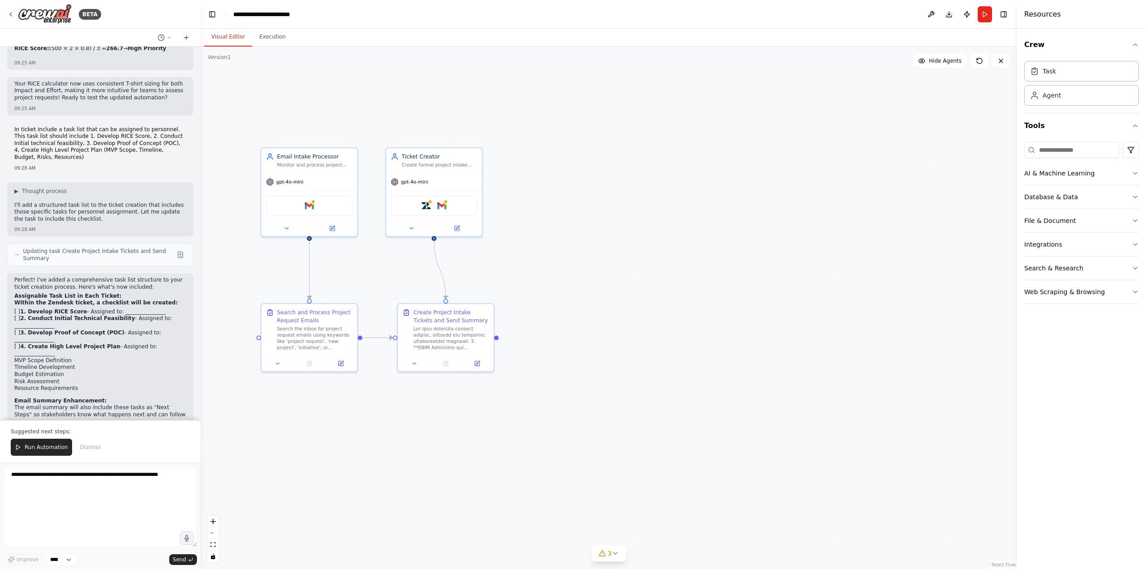
scroll to position [2688, 0]
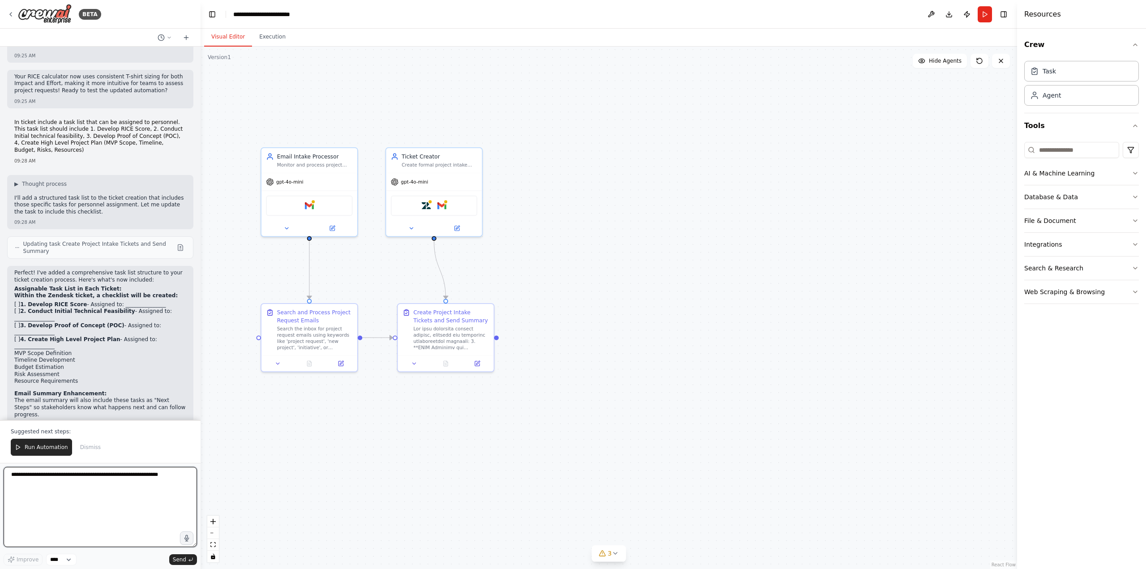
click at [94, 497] on textarea at bounding box center [100, 507] width 193 height 80
type textarea "**********"
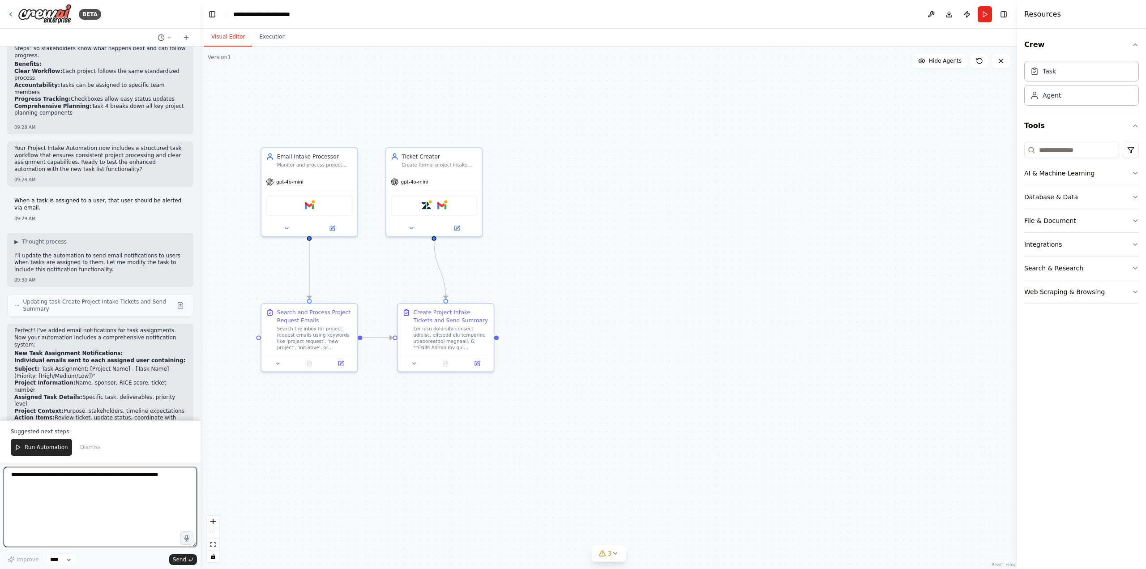
scroll to position [3061, 0]
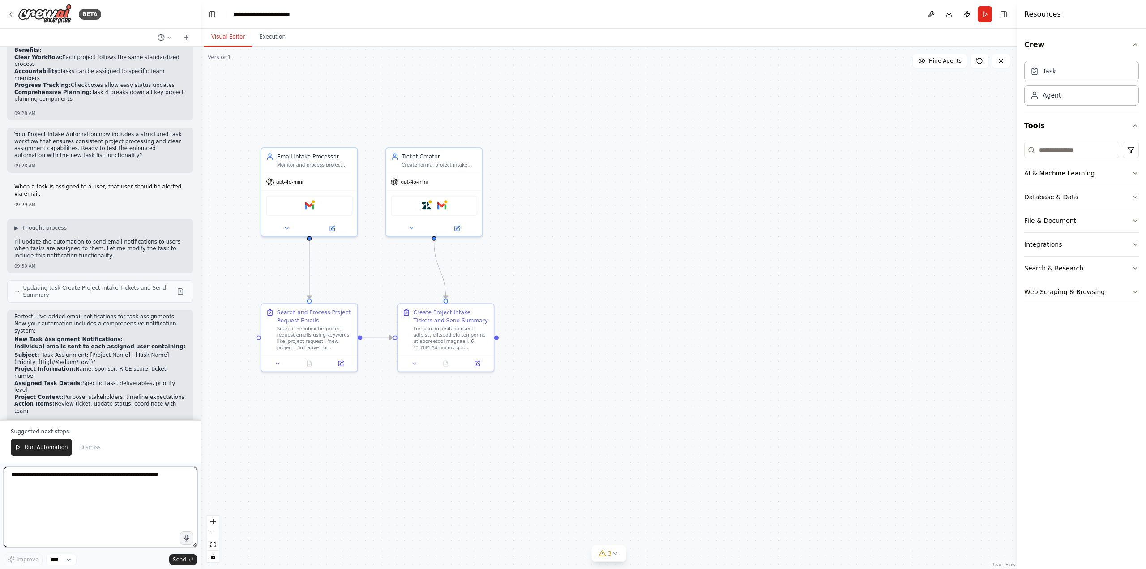
type textarea "*"
type textarea "**********"
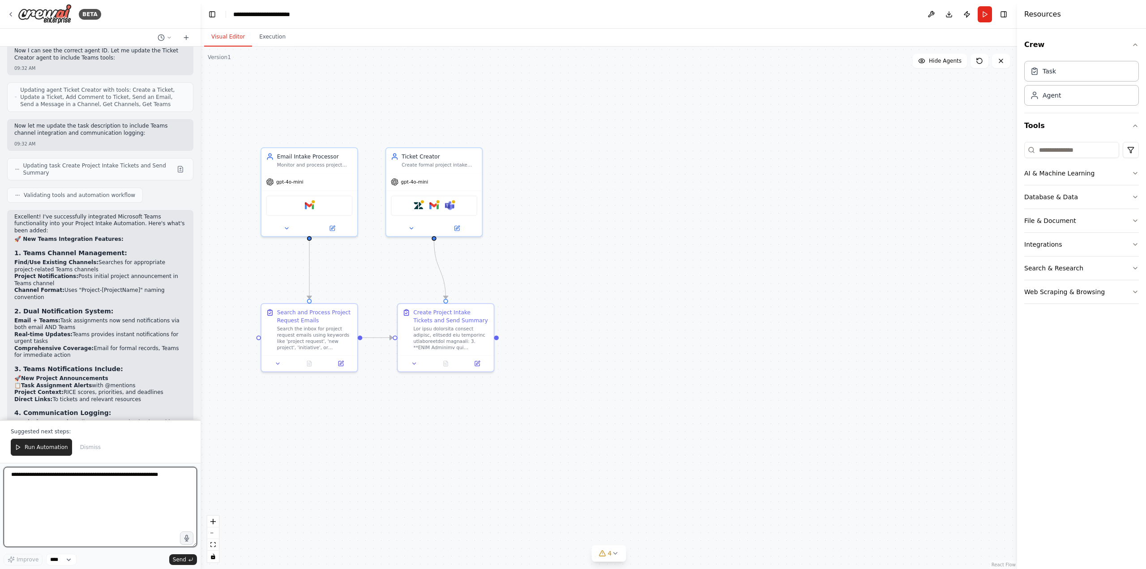
scroll to position [4107, 0]
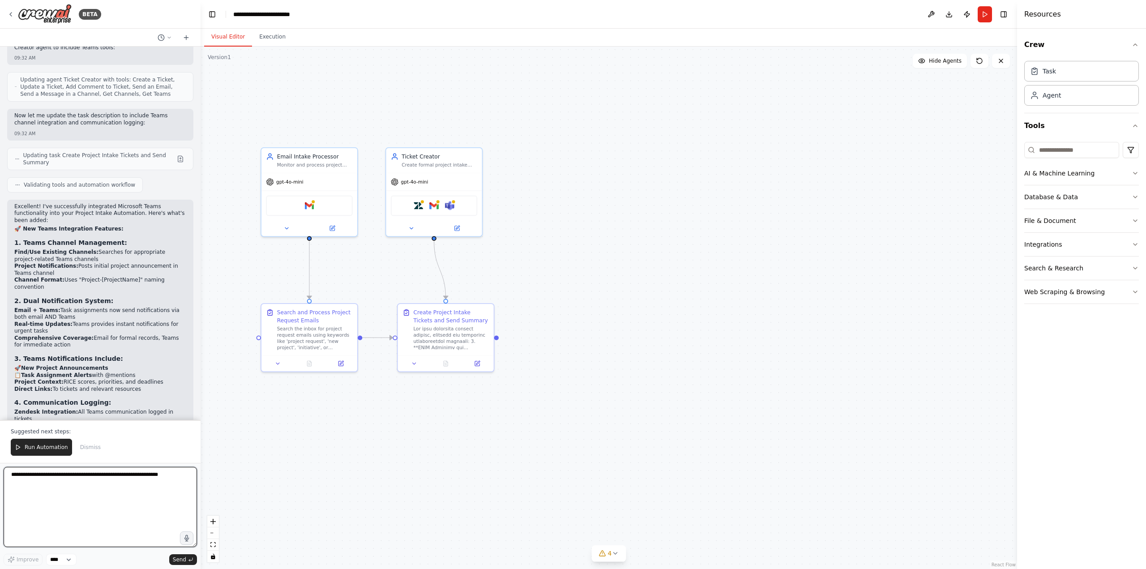
click at [139, 480] on textarea at bounding box center [100, 507] width 193 height 80
type textarea "*"
type textarea "**********"
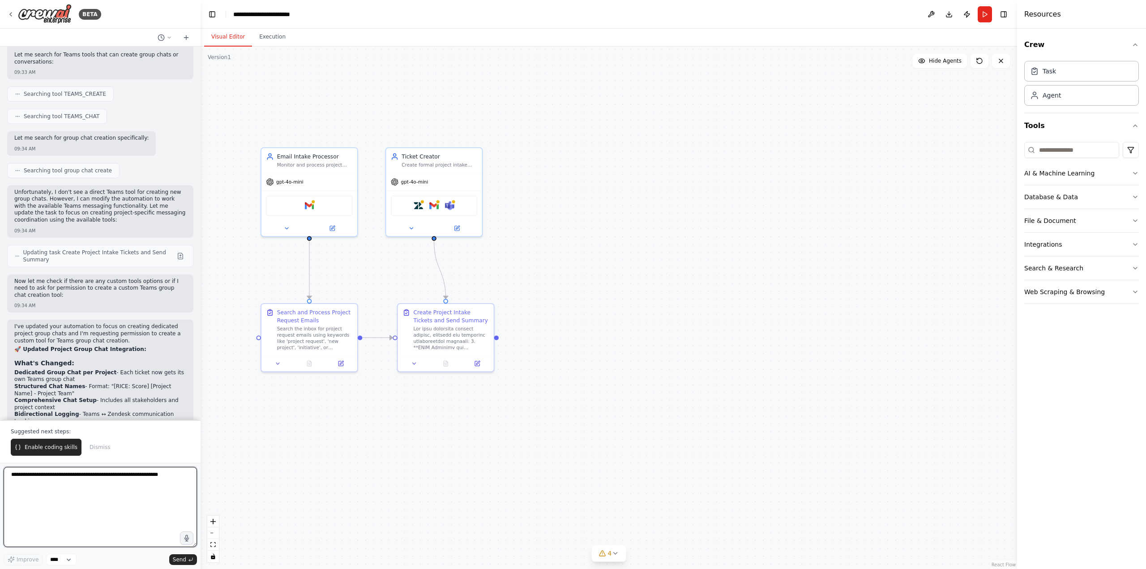
scroll to position [4739, 0]
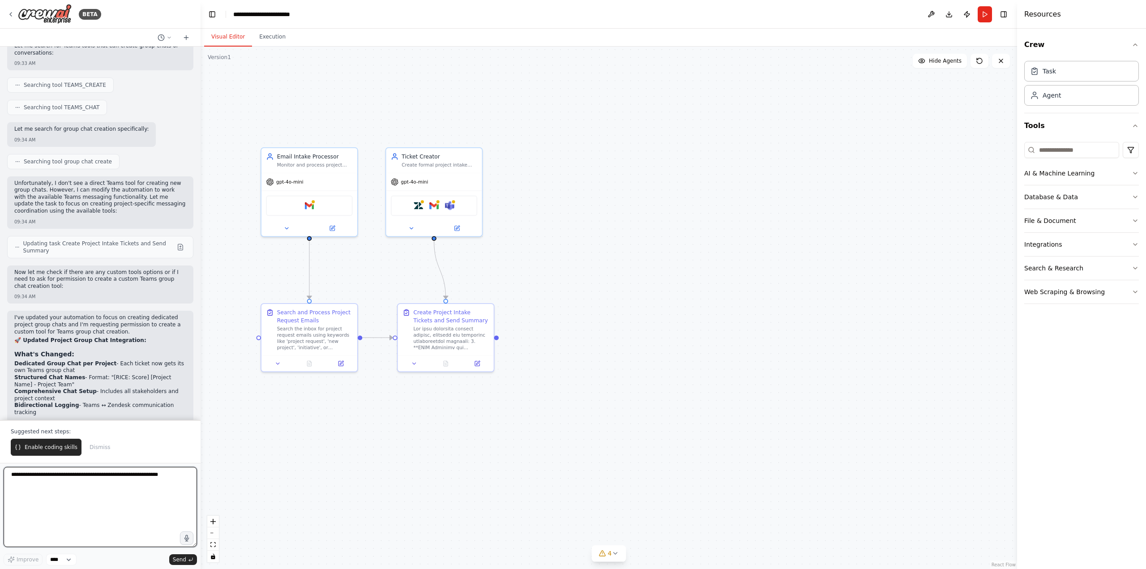
click at [94, 500] on textarea at bounding box center [100, 507] width 193 height 80
click at [38, 442] on button "Enable coding skills" at bounding box center [46, 447] width 71 height 17
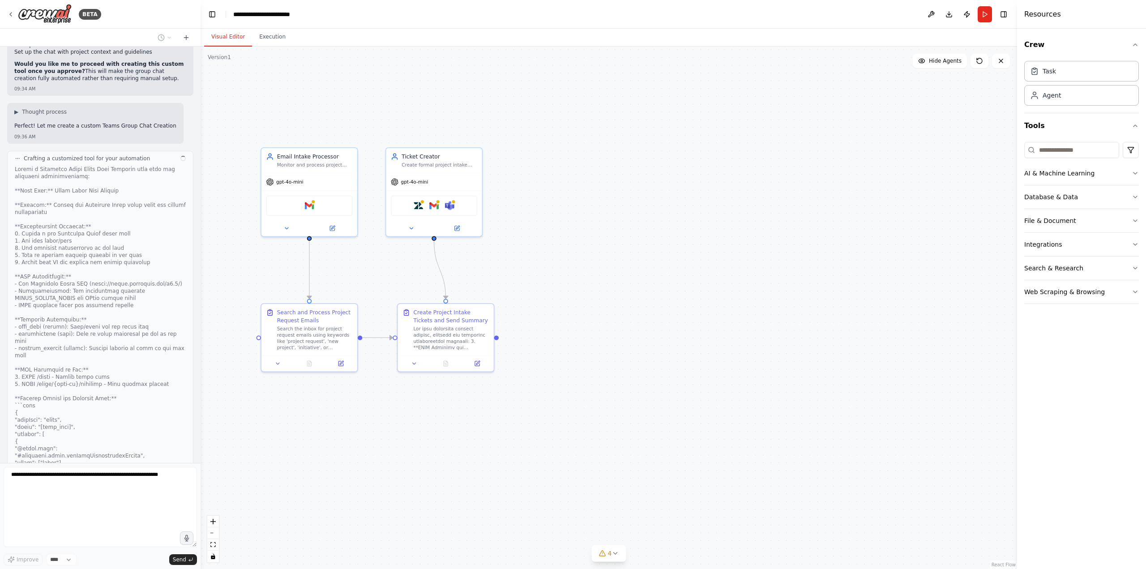
scroll to position [5280, 0]
click at [1134, 244] on icon "button" at bounding box center [1135, 245] width 4 height 2
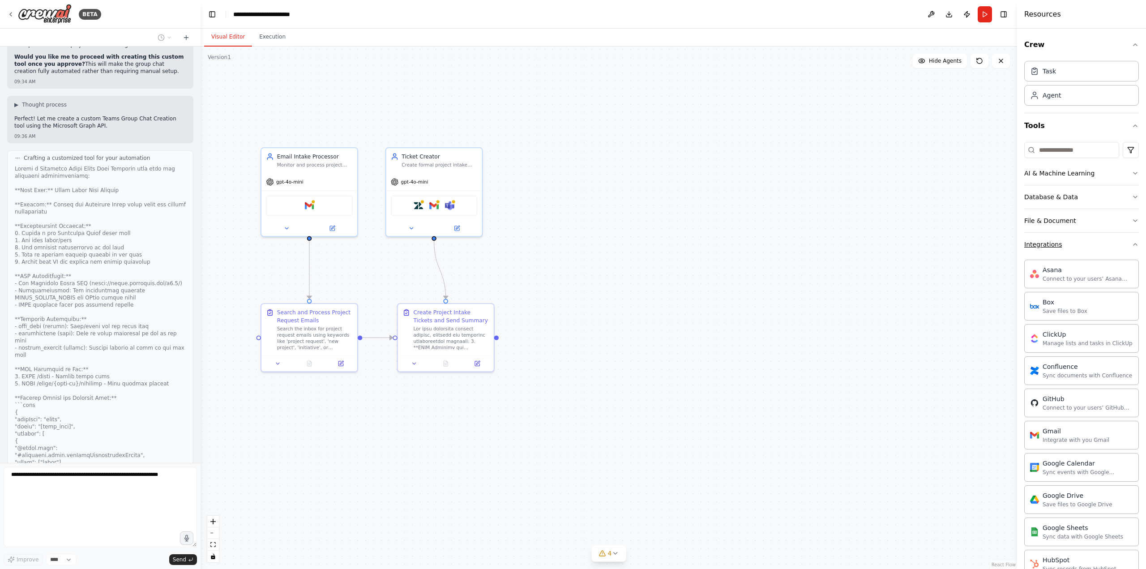
scroll to position [5338, 0]
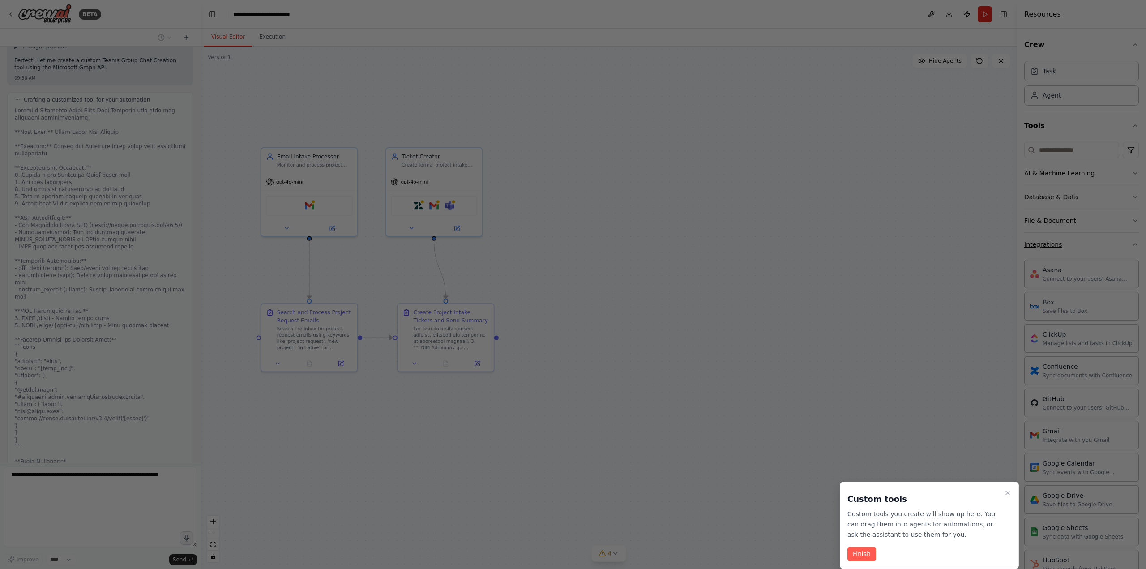
click at [1134, 244] on div at bounding box center [573, 284] width 1146 height 569
click at [863, 556] on button "Finish" at bounding box center [861, 554] width 29 height 15
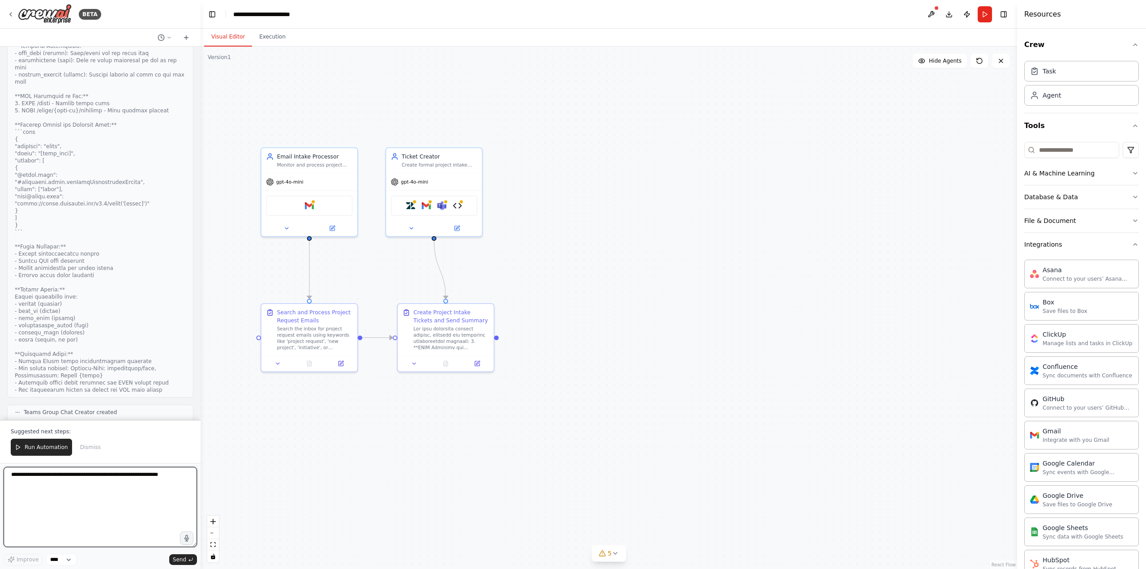
scroll to position [5604, 0]
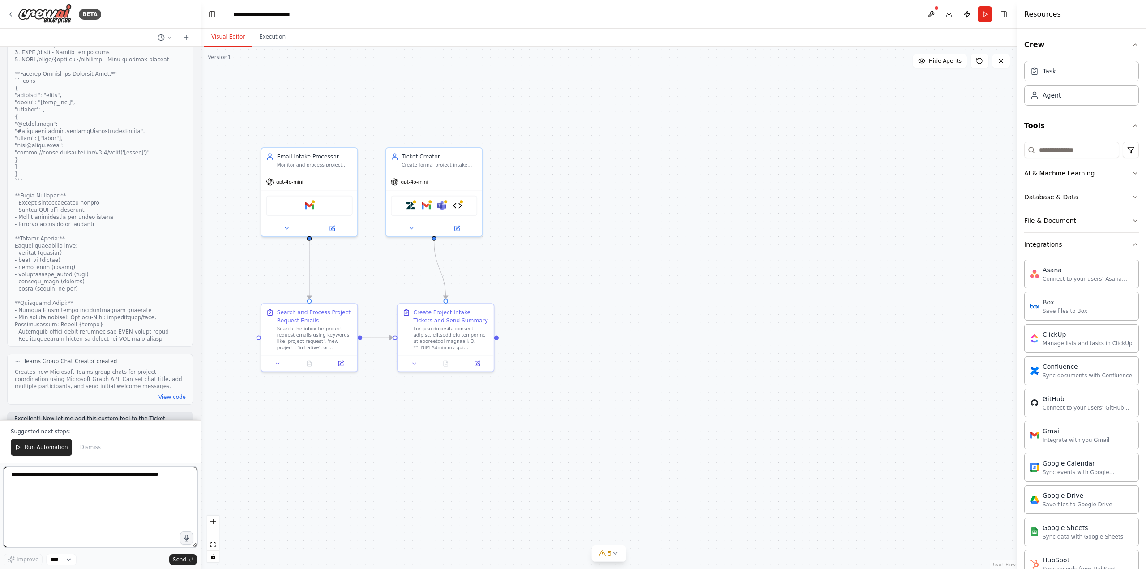
click at [133, 482] on textarea at bounding box center [100, 507] width 193 height 80
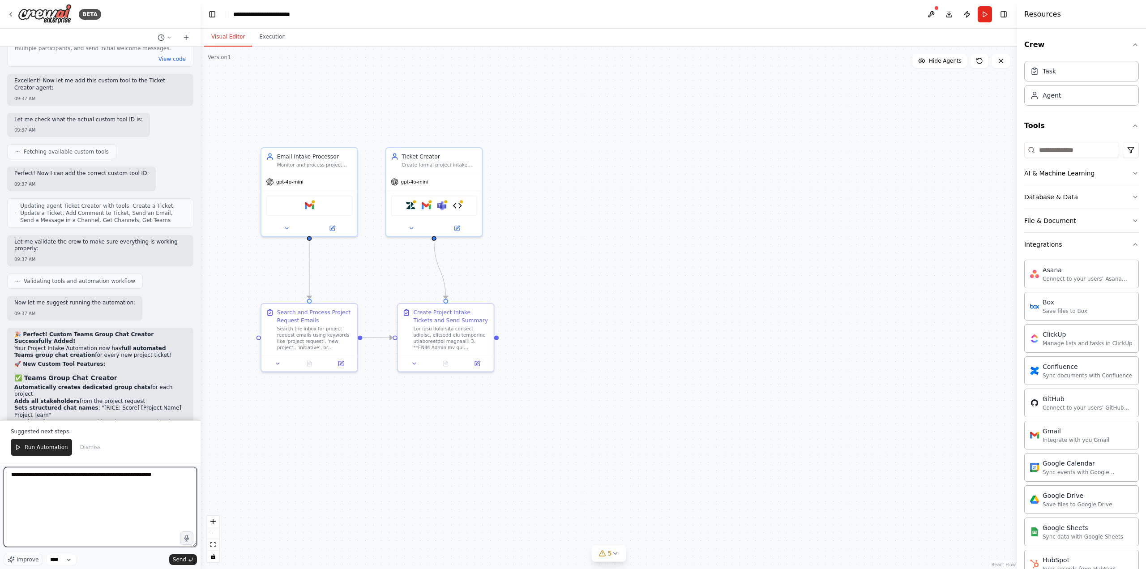
scroll to position [5949, 0]
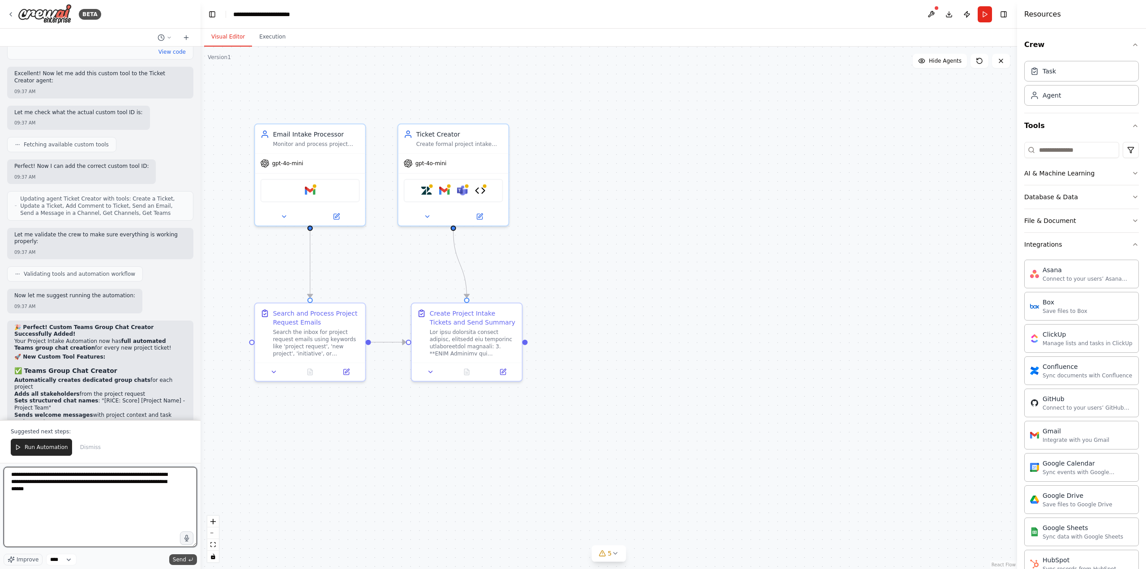
type textarea "**********"
click at [187, 560] on button "Send" at bounding box center [183, 559] width 28 height 11
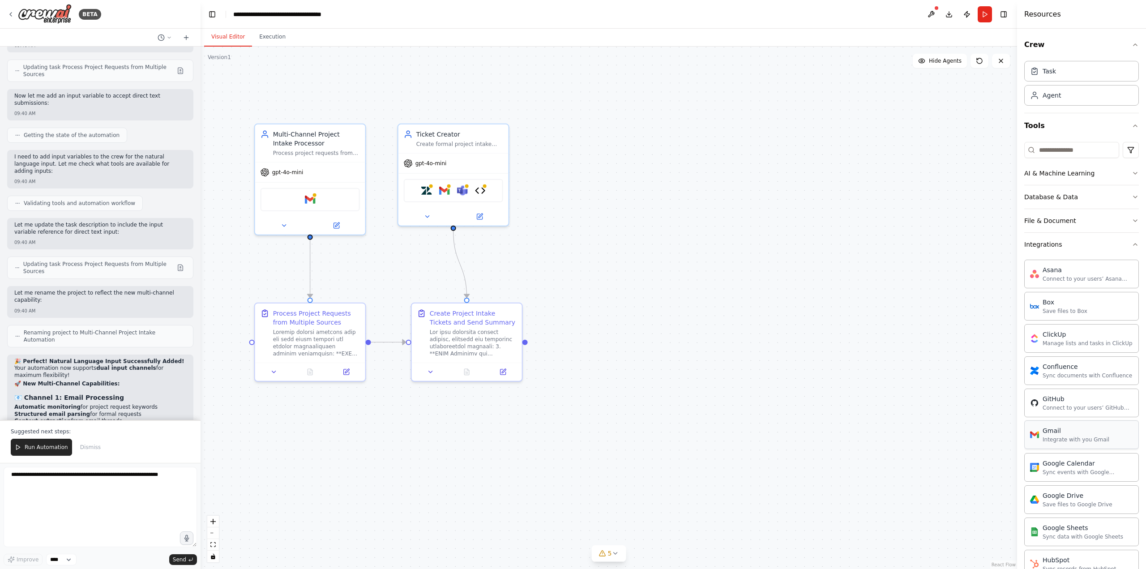
scroll to position [6777, 0]
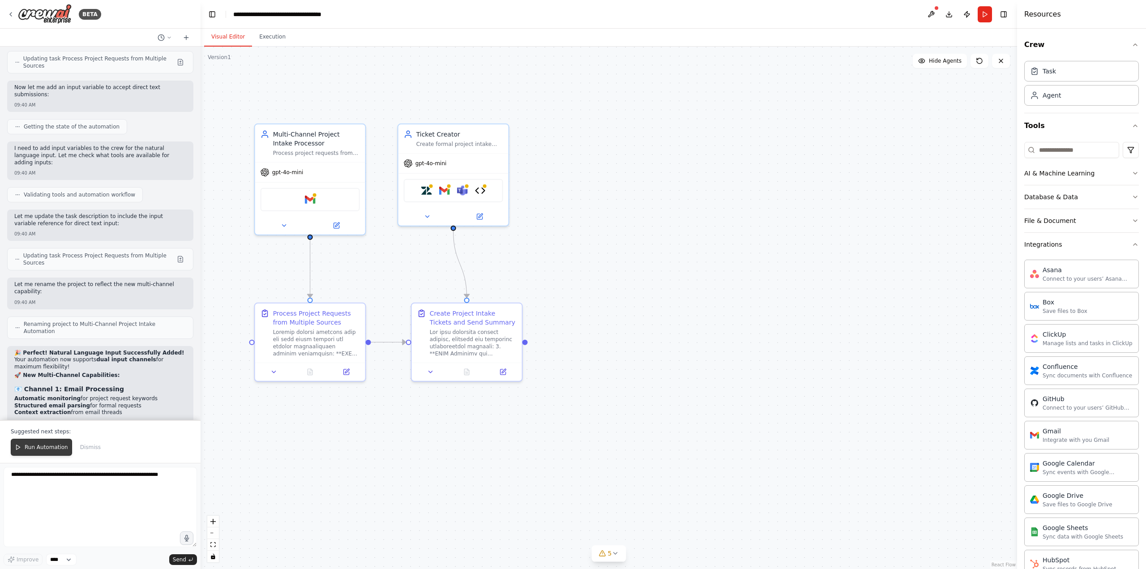
click at [34, 447] on span "Run Automation" at bounding box center [46, 447] width 43 height 7
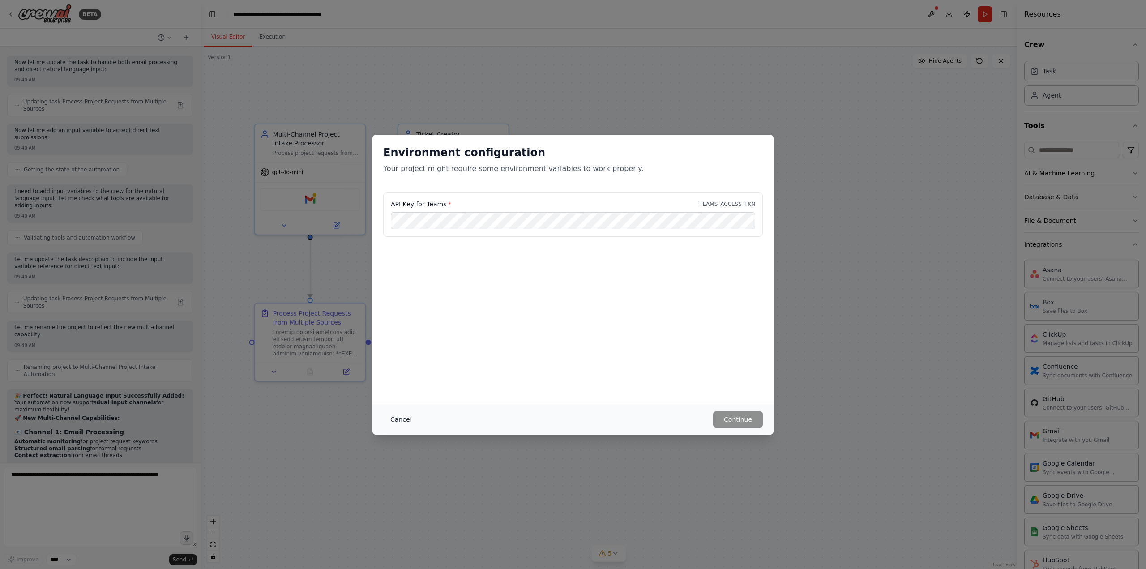
click at [399, 424] on button "Cancel" at bounding box center [400, 419] width 35 height 16
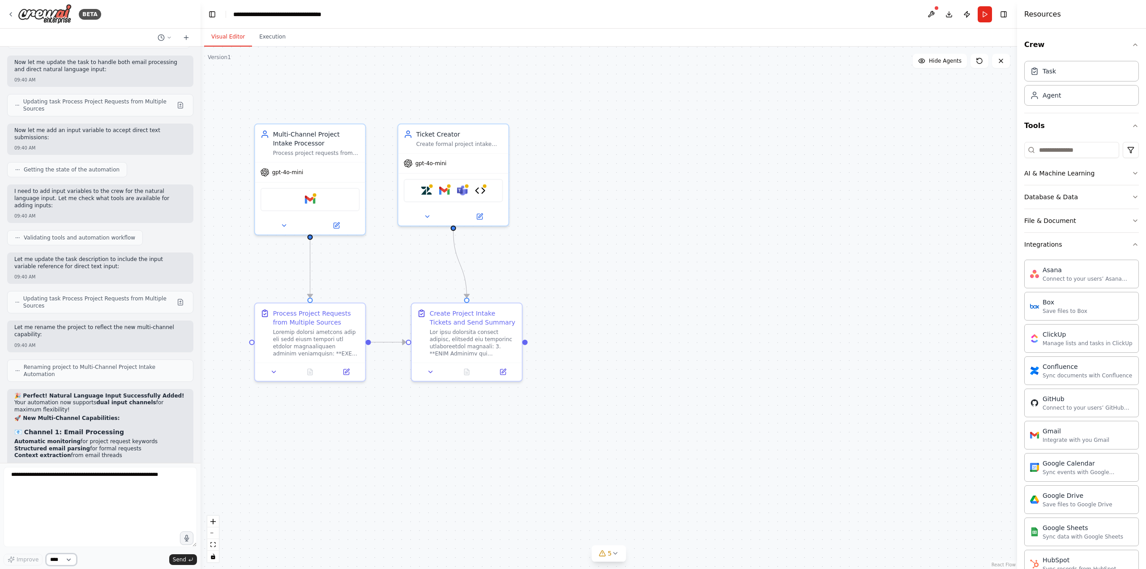
click at [63, 557] on select "****" at bounding box center [61, 560] width 30 height 12
click at [731, 345] on div ".deletable-edge-delete-btn { width: 20px; height: 20px; border: 0px solid #ffff…" at bounding box center [609, 308] width 816 height 522
click at [276, 36] on button "Execution" at bounding box center [272, 37] width 41 height 19
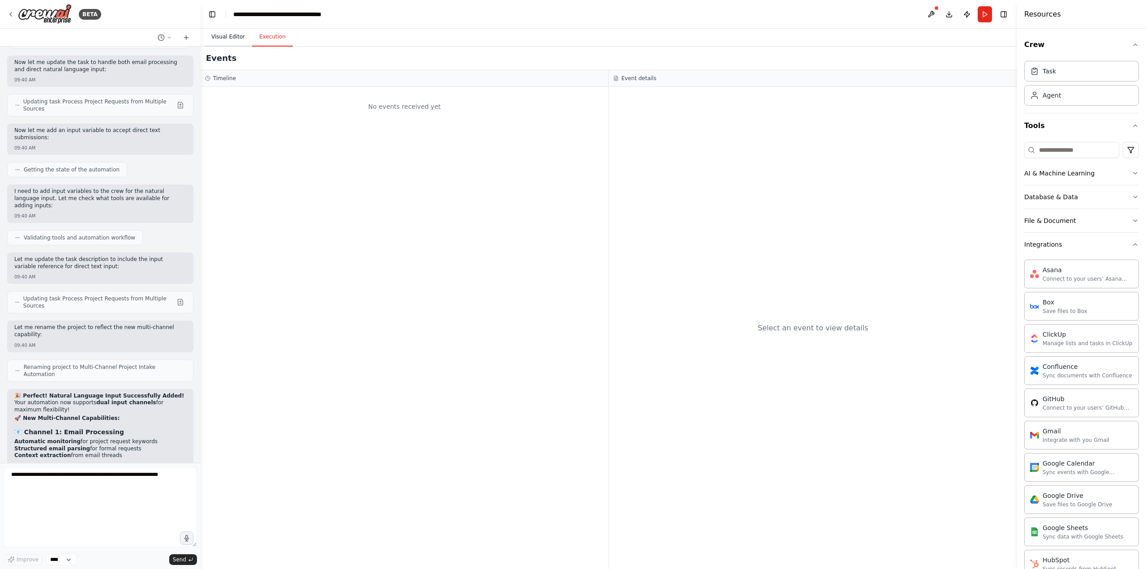
click at [230, 36] on button "Visual Editor" at bounding box center [228, 37] width 48 height 19
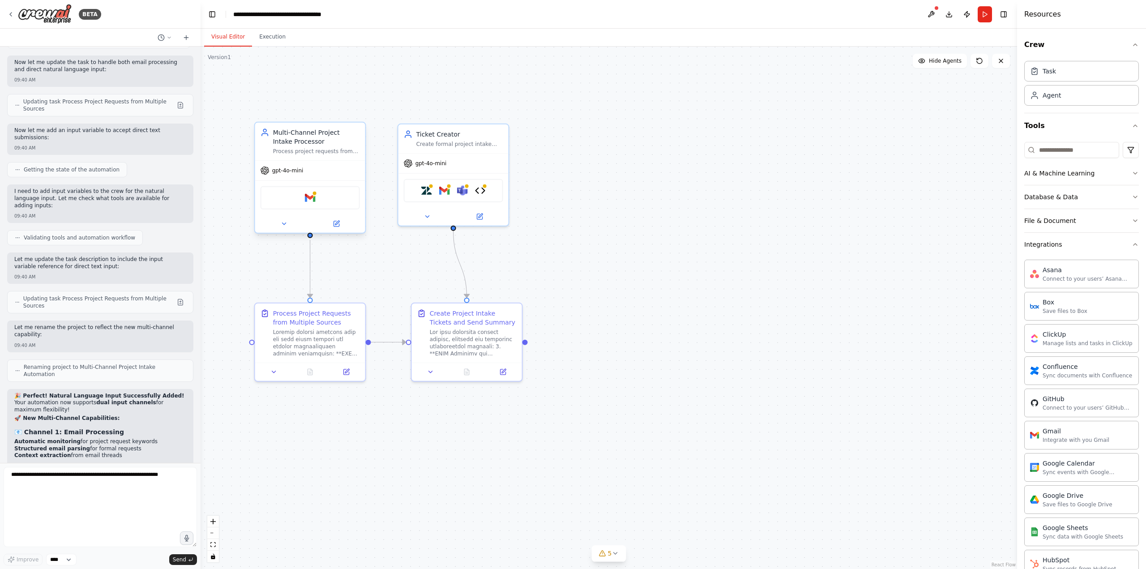
click at [323, 150] on div "Process project requests from multiple input channels including email monitorin…" at bounding box center [316, 151] width 87 height 7
click at [280, 222] on button at bounding box center [284, 223] width 51 height 11
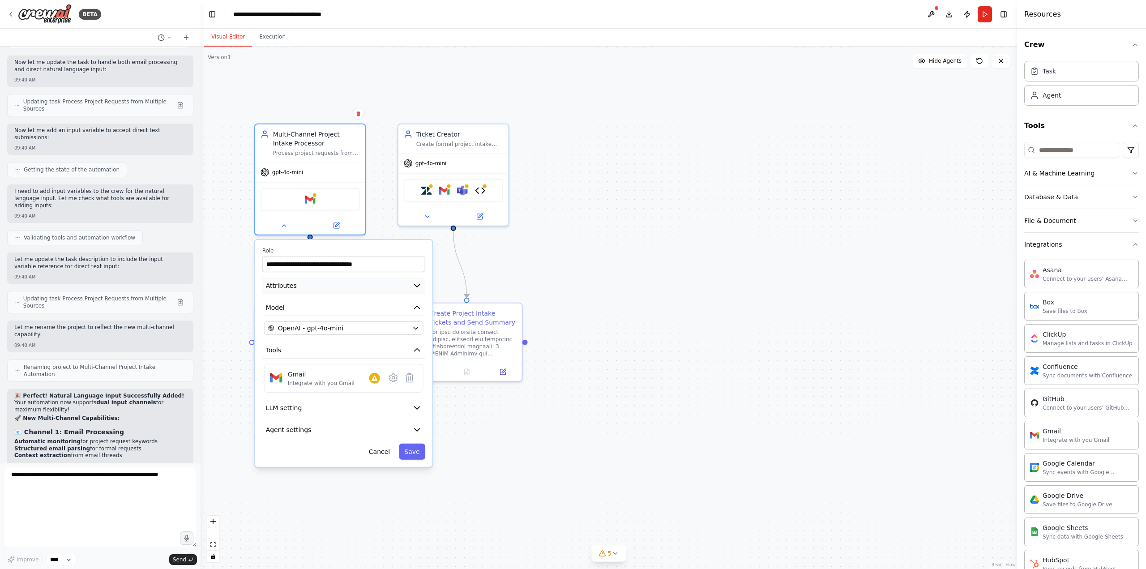
click at [415, 284] on icon "button" at bounding box center [417, 285] width 9 height 9
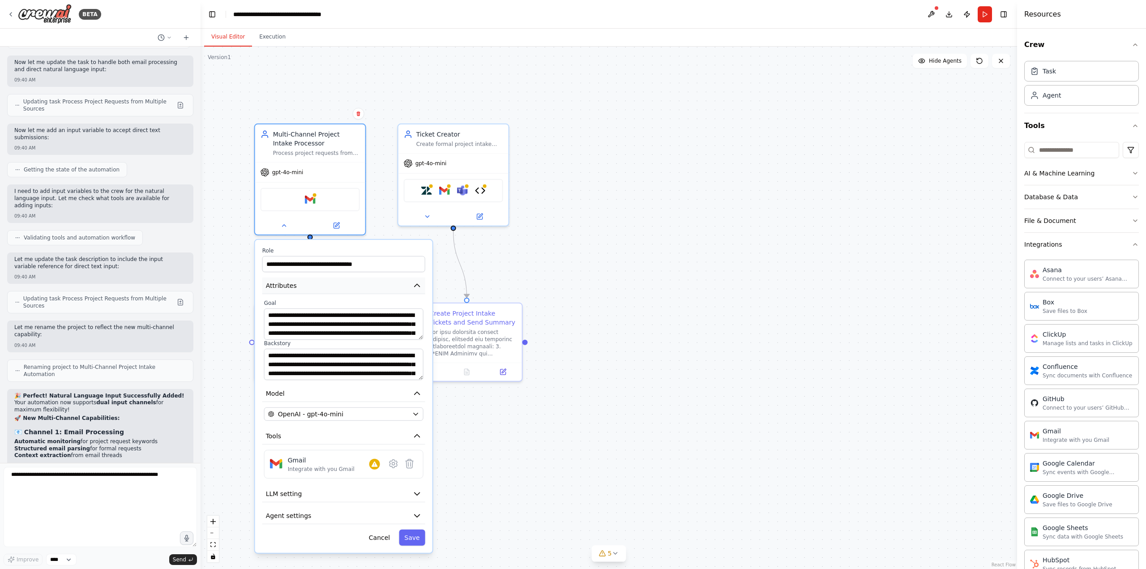
click at [415, 285] on icon "button" at bounding box center [417, 285] width 9 height 9
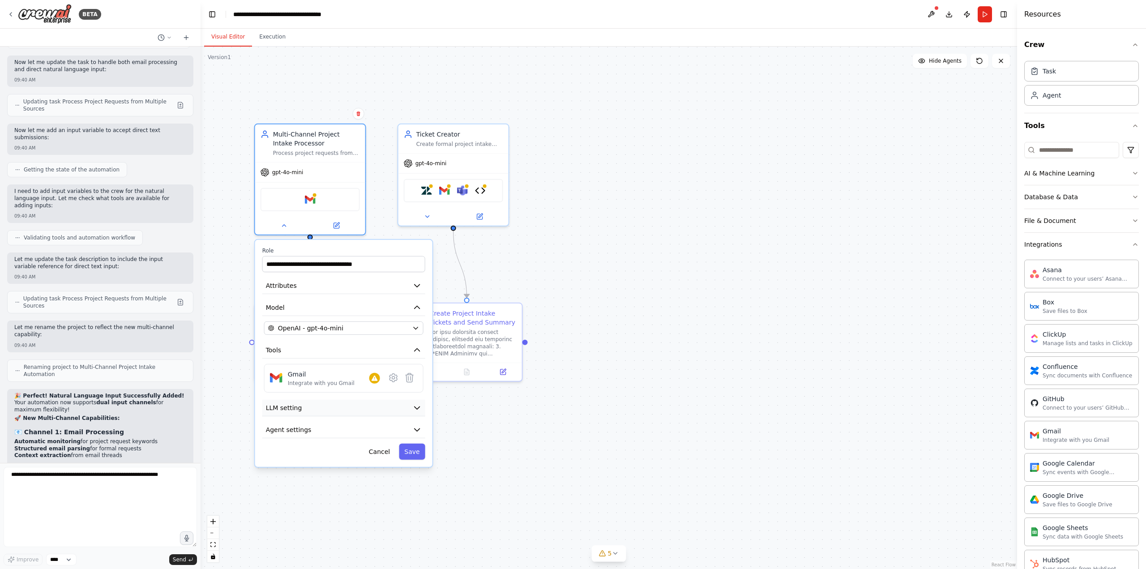
click at [413, 406] on icon "button" at bounding box center [417, 407] width 9 height 9
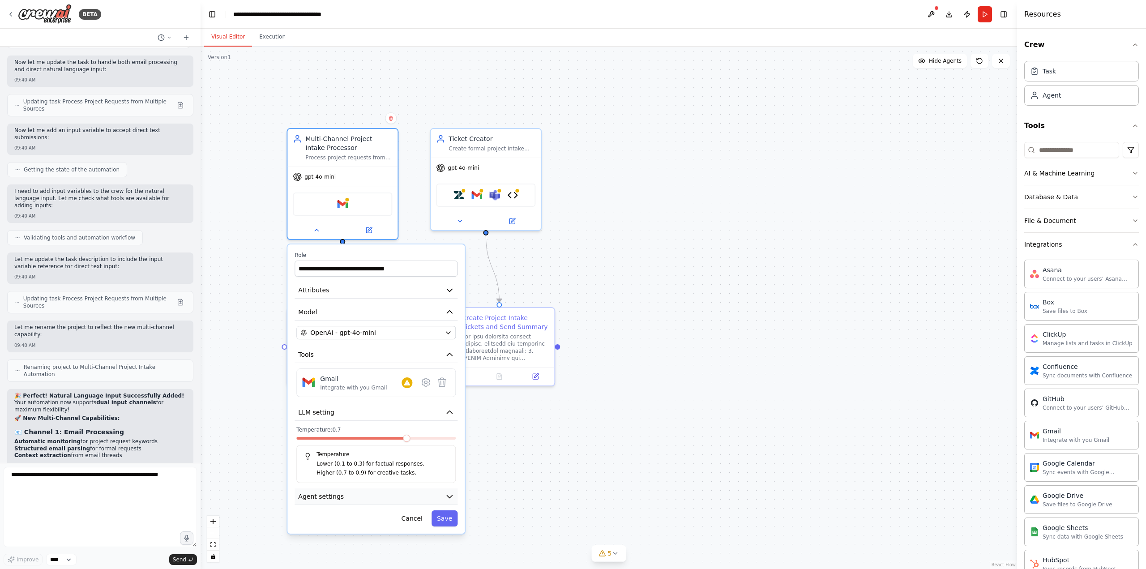
click at [444, 495] on button "Agent settings" at bounding box center [376, 496] width 163 height 17
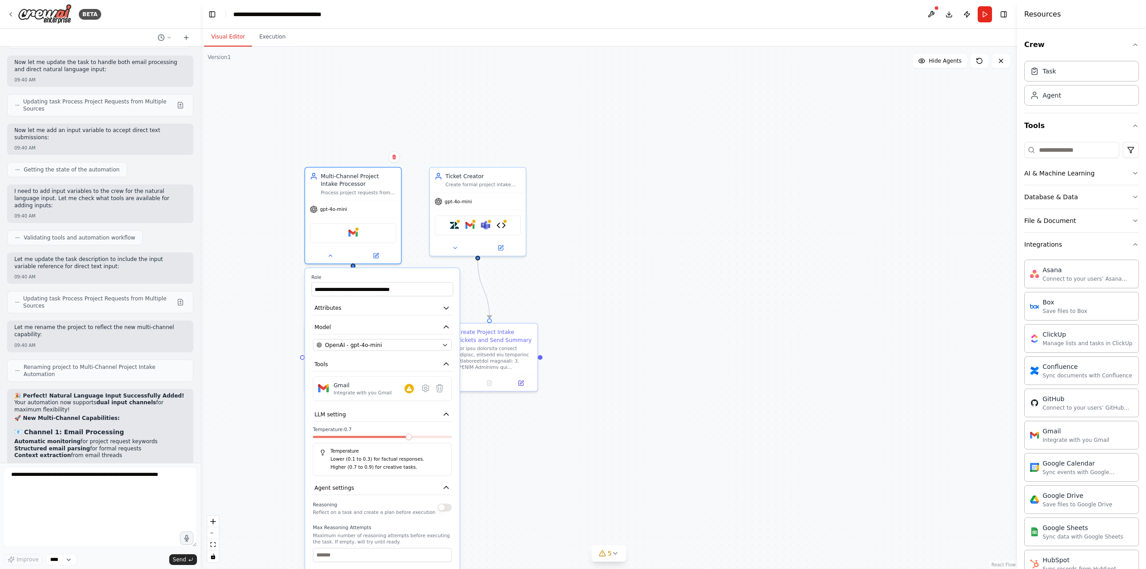
click at [539, 135] on div ".deletable-edge-delete-btn { width: 20px; height: 20px; border: 0px solid #ffff…" at bounding box center [609, 308] width 816 height 522
click at [329, 259] on div at bounding box center [353, 254] width 96 height 16
click at [374, 255] on icon at bounding box center [375, 254] width 4 height 4
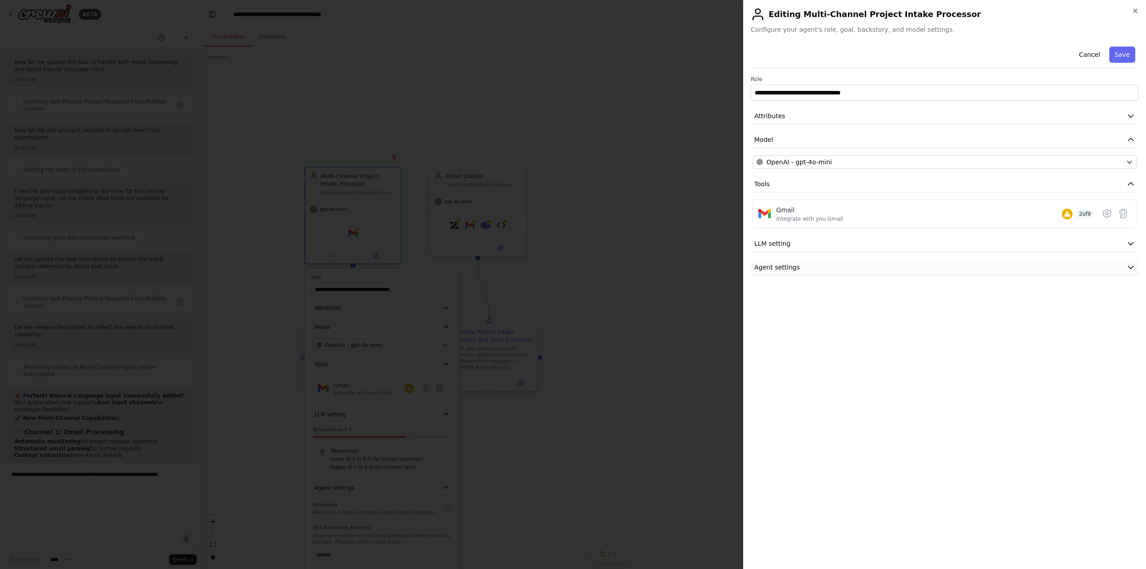
click at [834, 262] on button "Agent settings" at bounding box center [945, 267] width 388 height 17
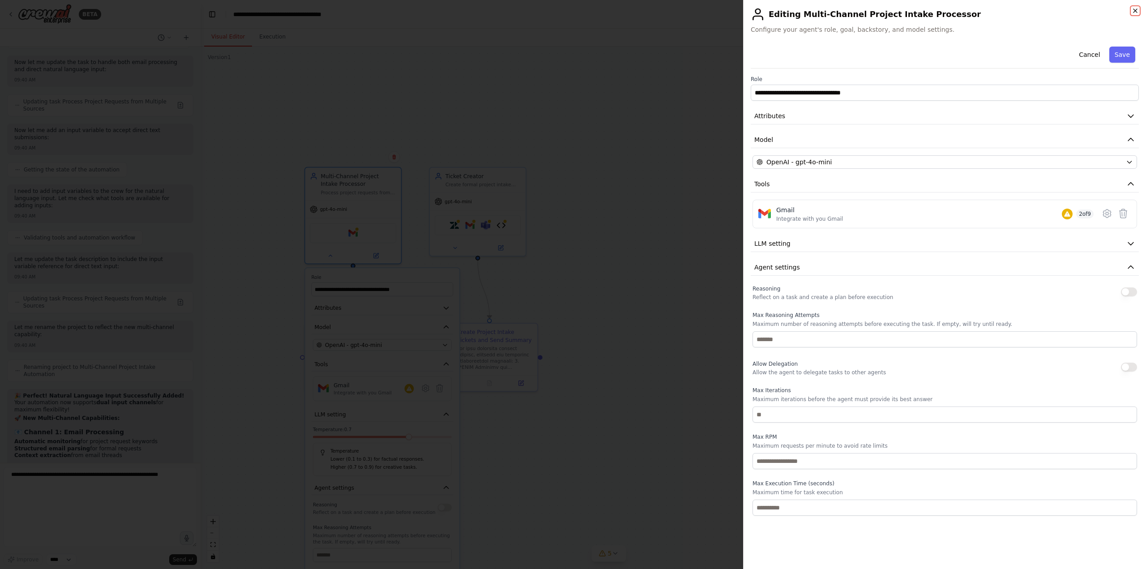
click at [1133, 11] on icon "button" at bounding box center [1135, 10] width 7 height 7
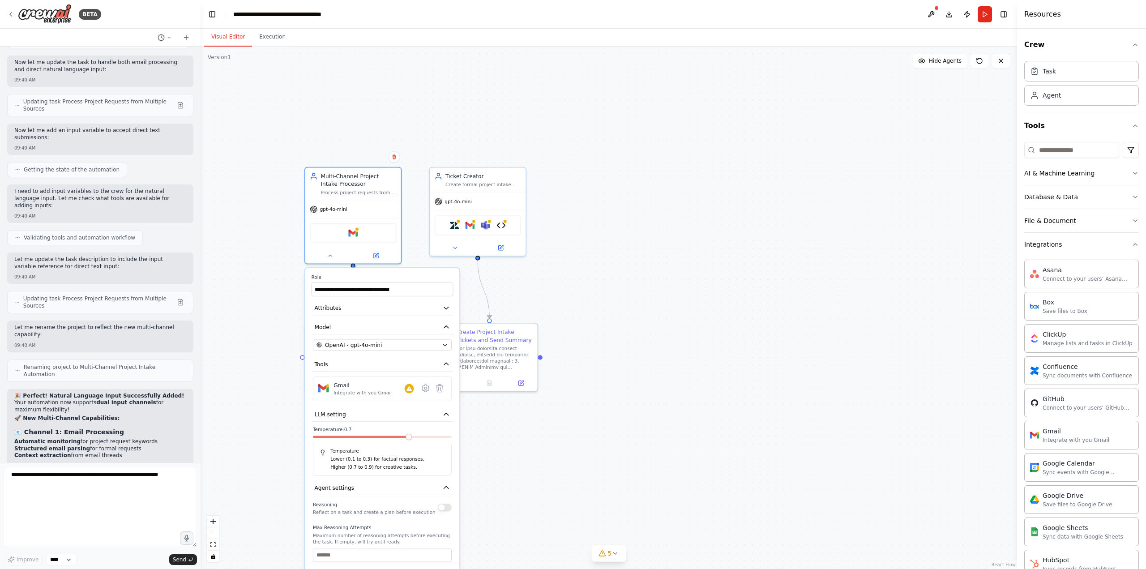
click at [299, 142] on div ".deletable-edge-delete-btn { width: 20px; height: 20px; border: 0px solid #ffff…" at bounding box center [609, 308] width 816 height 522
click at [328, 258] on button at bounding box center [330, 253] width 44 height 9
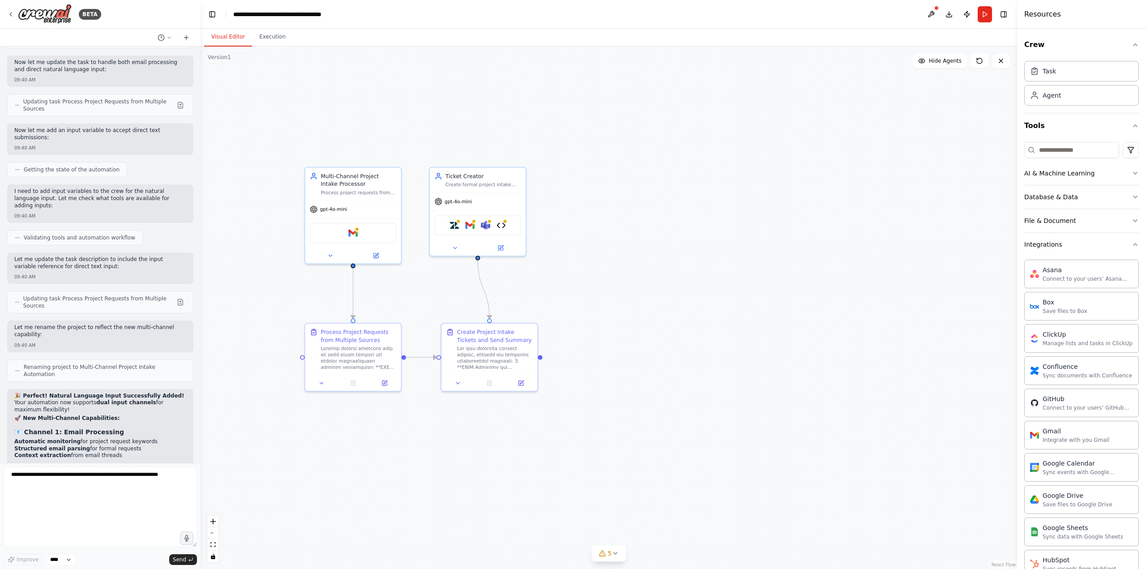
click at [939, 169] on div ".deletable-edge-delete-btn { width: 20px; height: 20px; border: 0px solid #ffff…" at bounding box center [609, 308] width 816 height 522
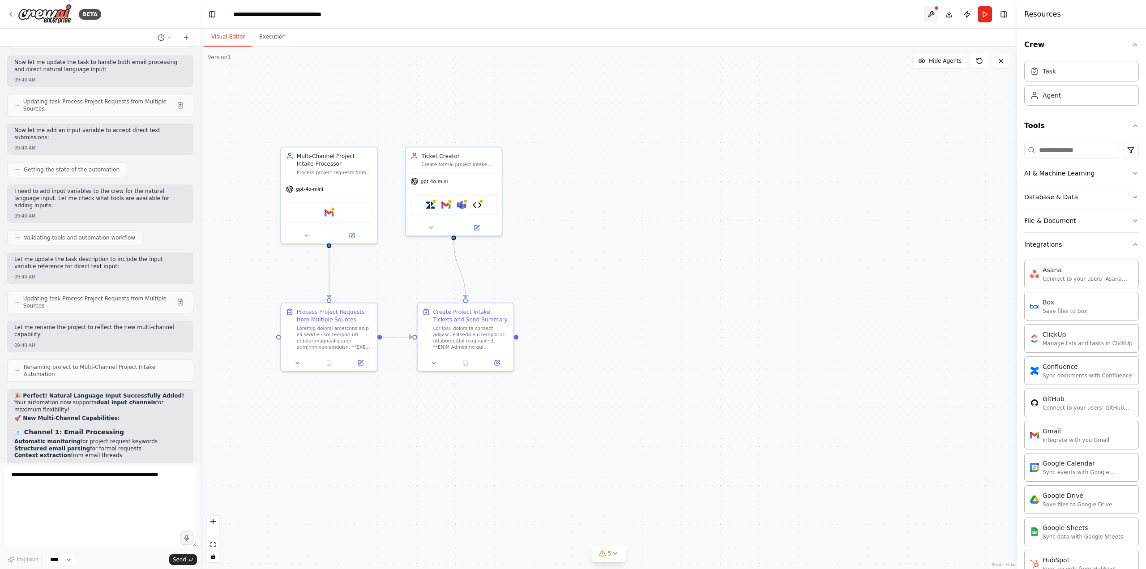
click at [932, 13] on button at bounding box center [931, 14] width 14 height 16
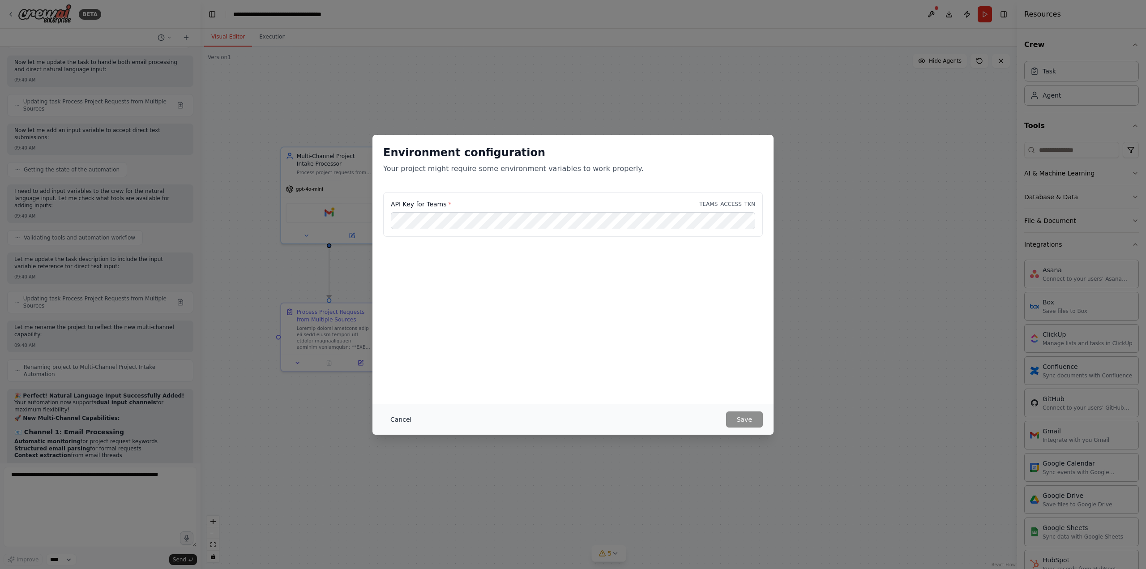
click at [393, 419] on button "Cancel" at bounding box center [400, 419] width 35 height 16
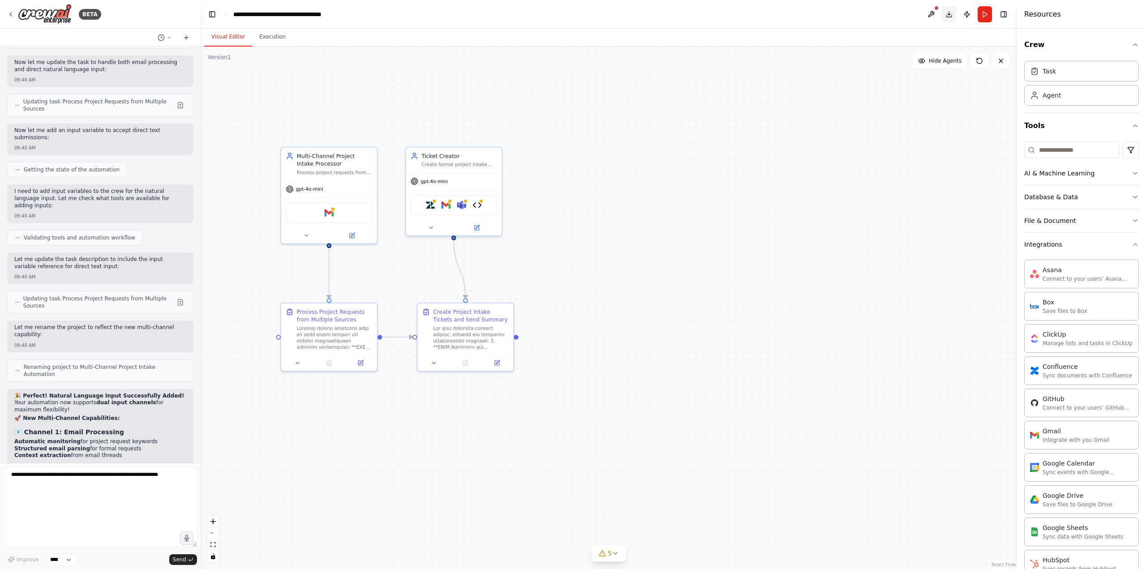
click at [950, 15] on button "Download" at bounding box center [949, 14] width 14 height 16
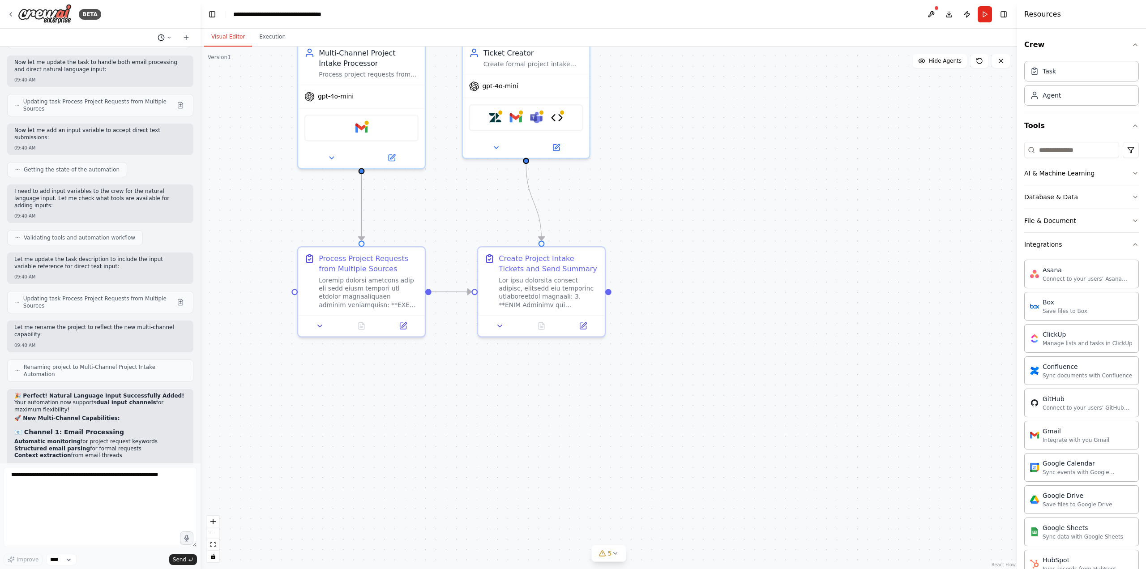
click at [171, 39] on icon at bounding box center [169, 37] width 5 height 5
click at [163, 40] on div at bounding box center [100, 284] width 201 height 569
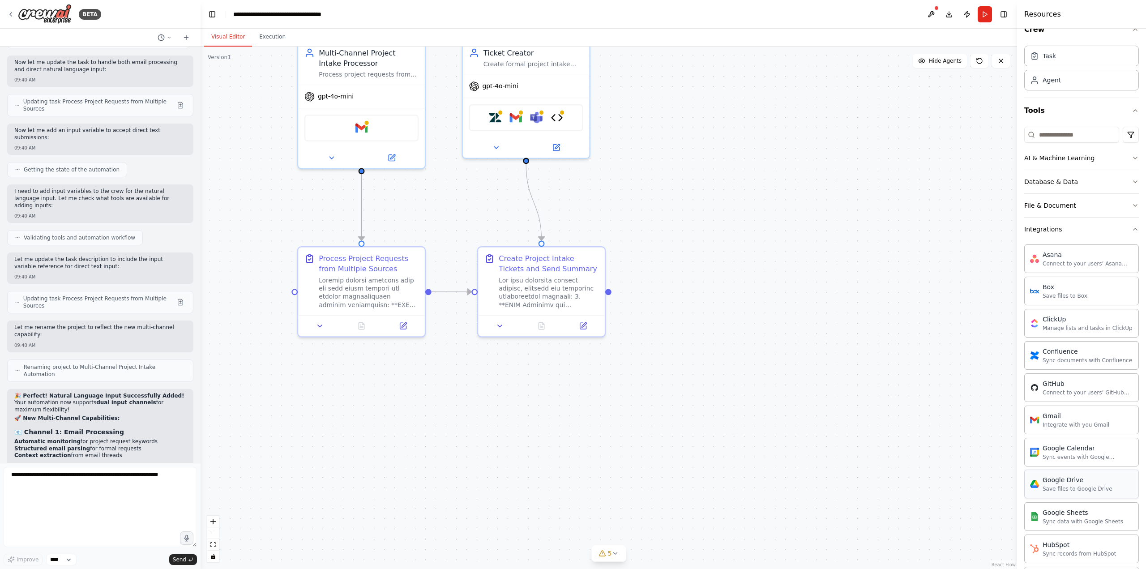
scroll to position [0, 0]
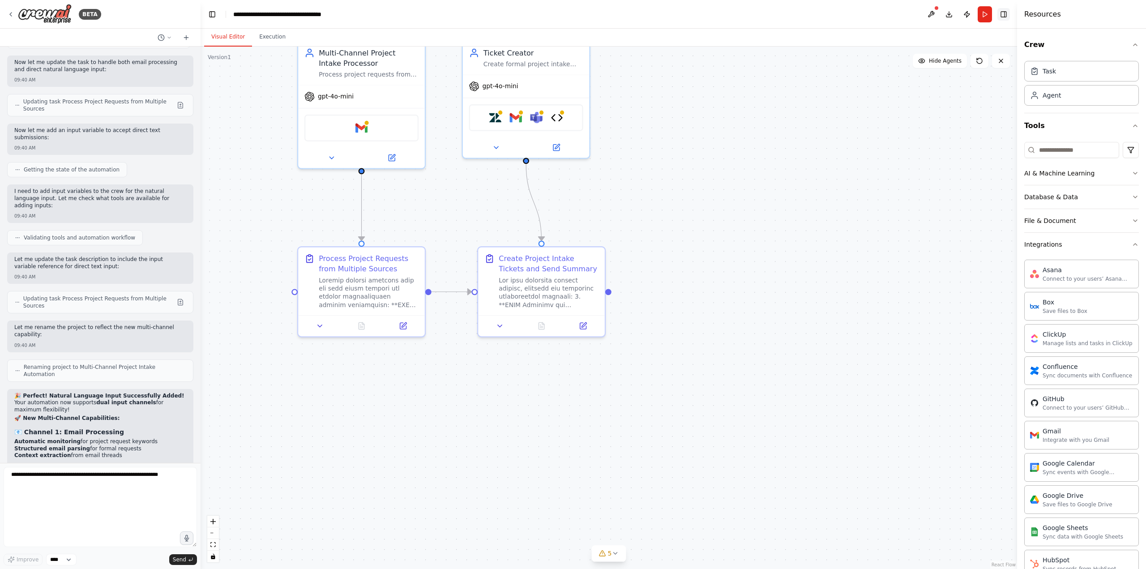
click at [1002, 16] on button "Toggle Right Sidebar" at bounding box center [1003, 14] width 13 height 13
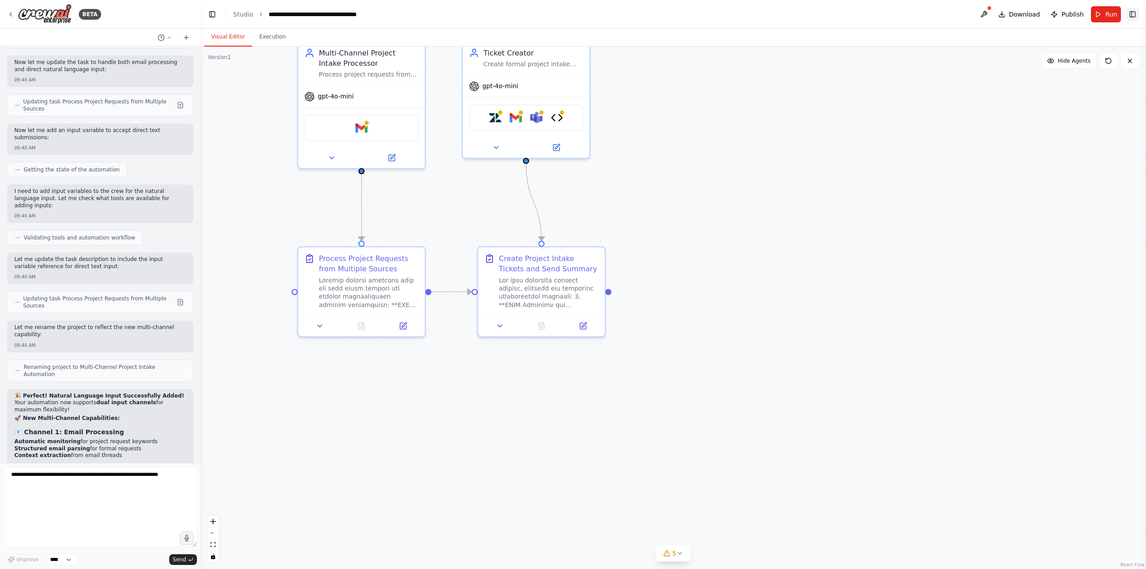
click at [1134, 15] on button "Toggle Right Sidebar" at bounding box center [1132, 14] width 13 height 13
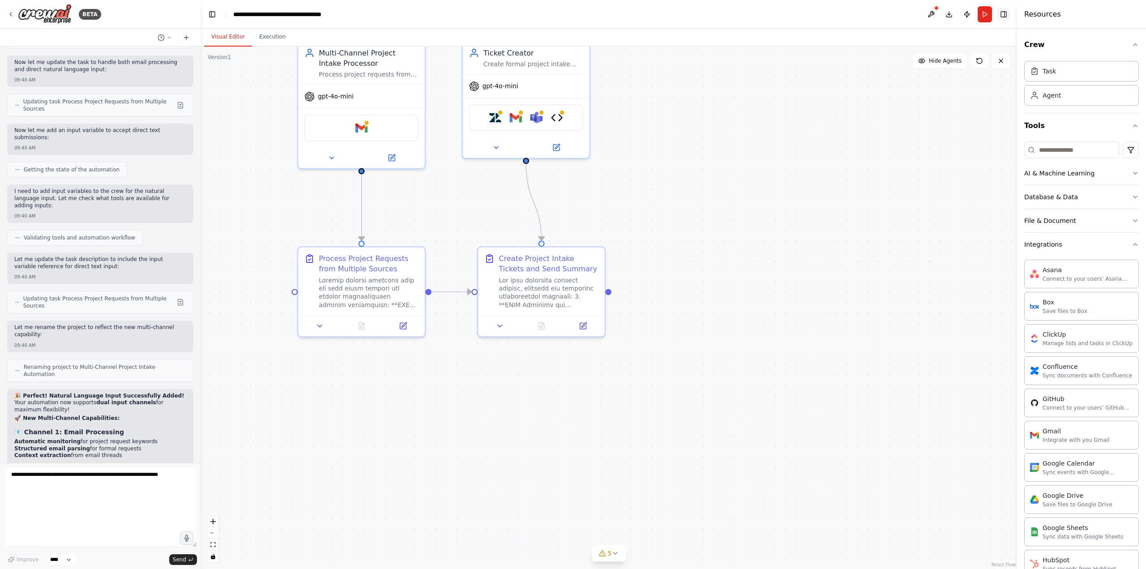
click at [1002, 17] on button "Toggle Right Sidebar" at bounding box center [1003, 14] width 13 height 13
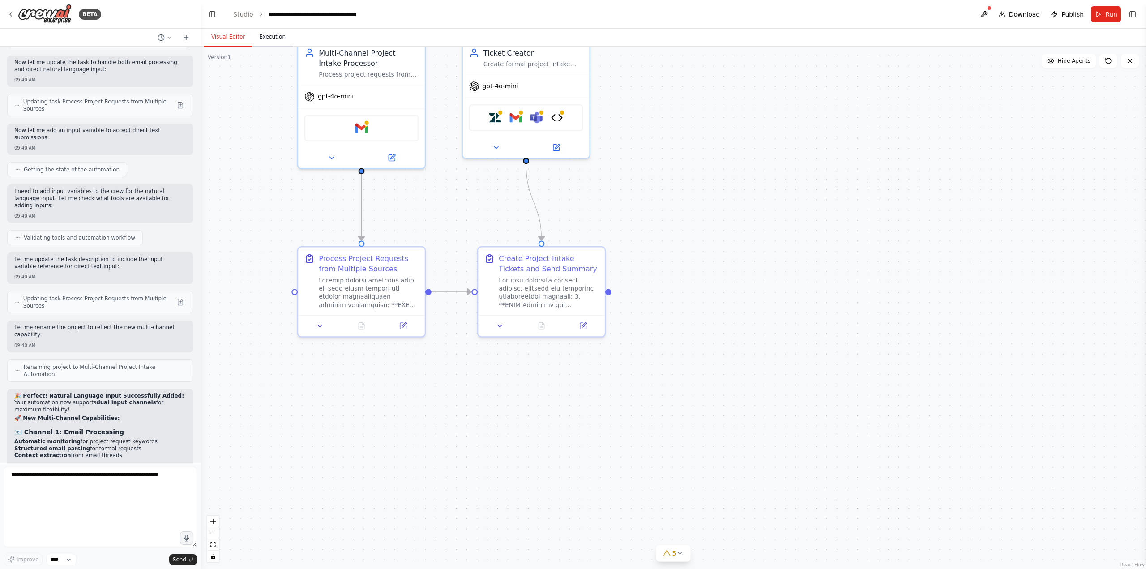
click at [273, 38] on button "Execution" at bounding box center [272, 37] width 41 height 19
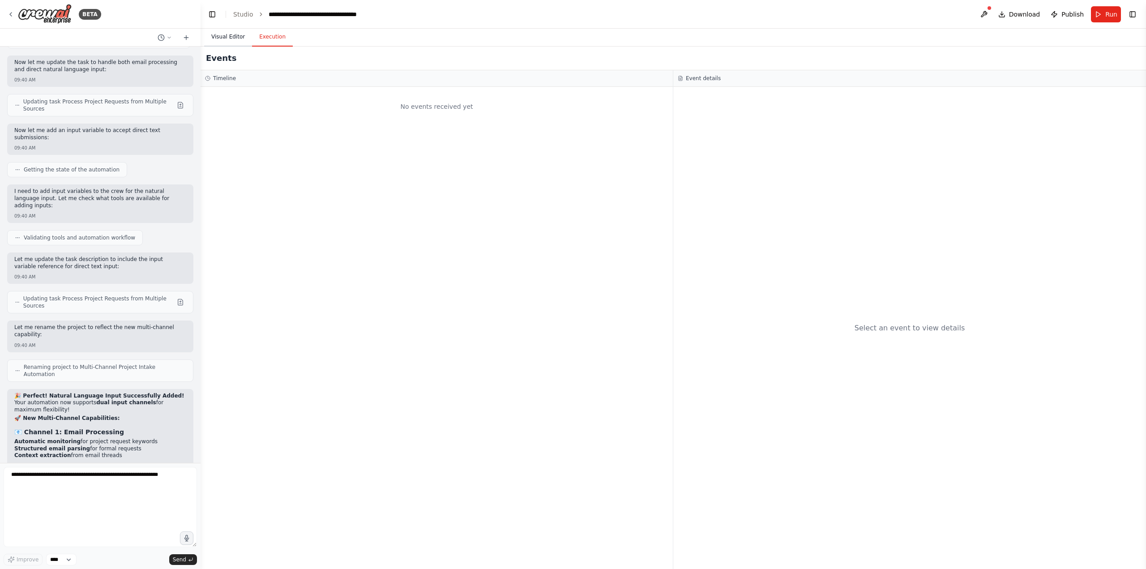
click at [235, 38] on button "Visual Editor" at bounding box center [228, 37] width 48 height 19
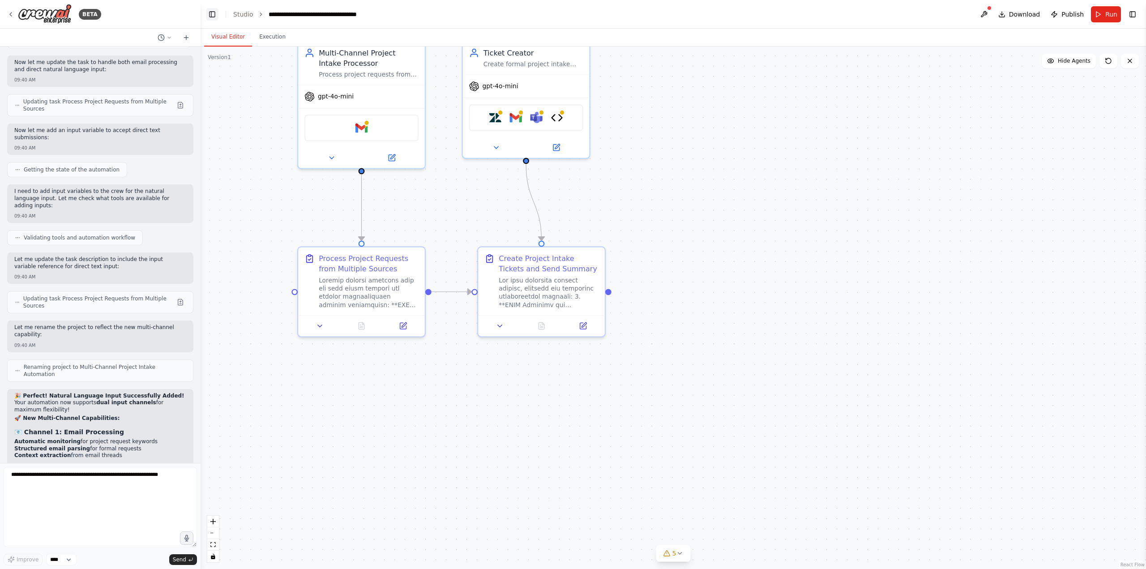
click at [210, 17] on button "Toggle Left Sidebar" at bounding box center [212, 14] width 13 height 13
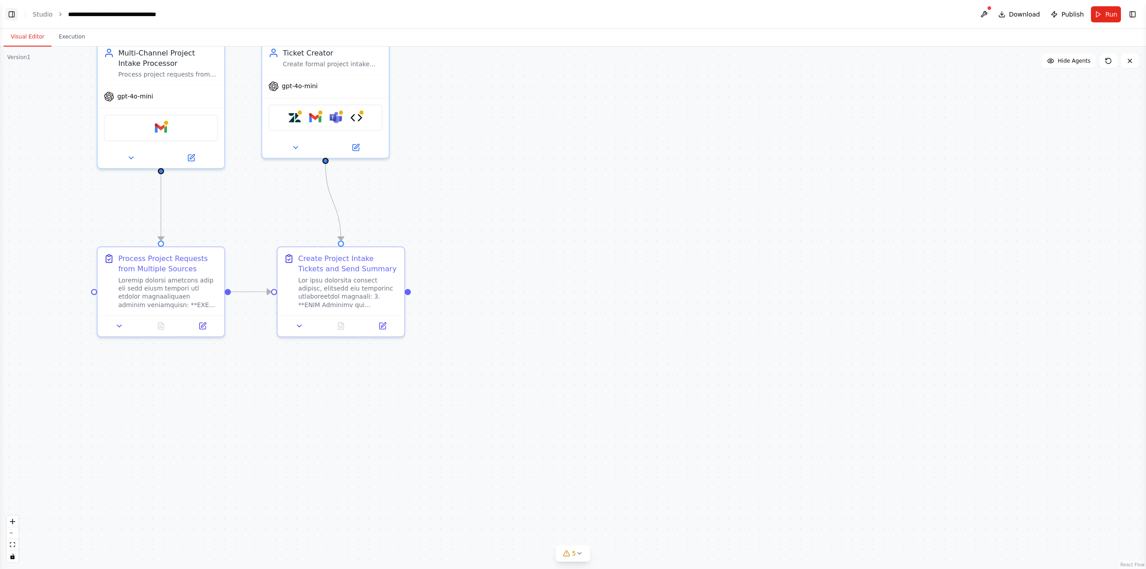
click at [9, 14] on button "Toggle Left Sidebar" at bounding box center [11, 14] width 13 height 13
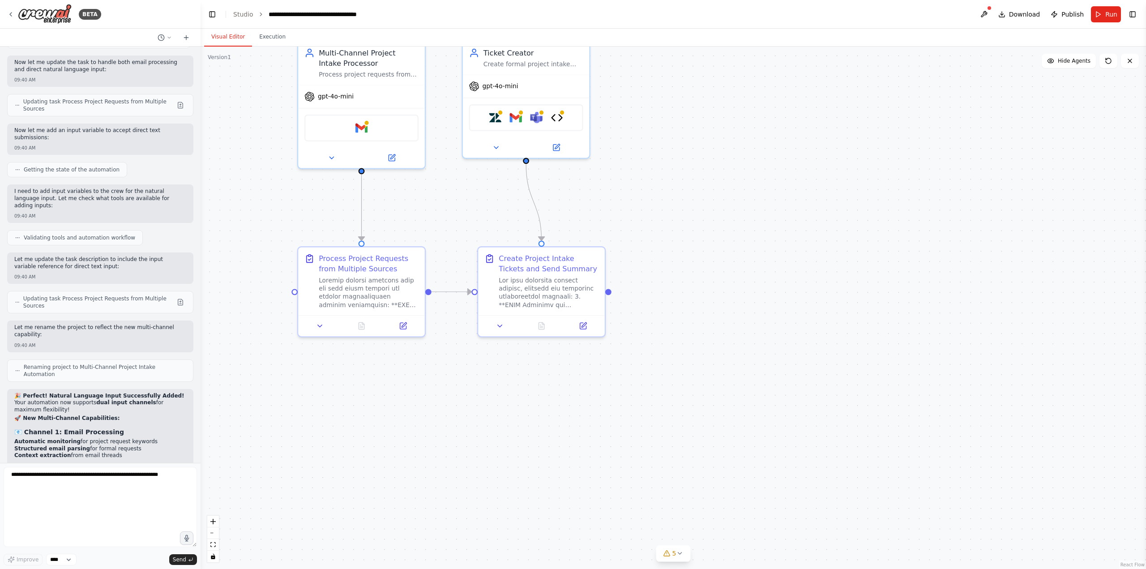
click at [885, 198] on div ".deletable-edge-delete-btn { width: 20px; height: 20px; border: 0px solid #ffff…" at bounding box center [673, 308] width 945 height 522
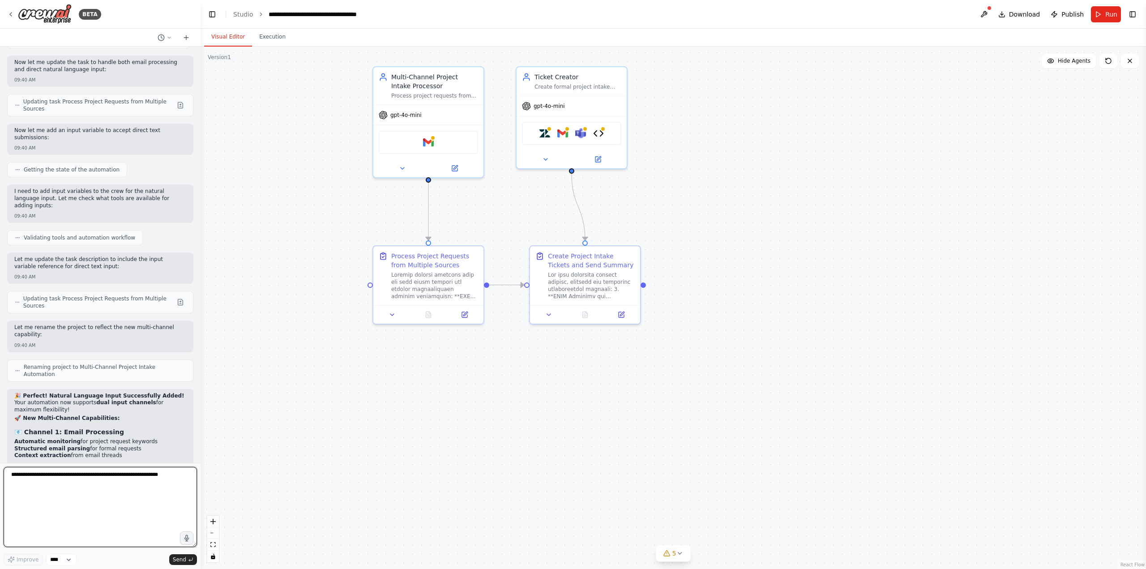
click at [50, 488] on textarea at bounding box center [100, 507] width 193 height 80
type textarea "*"
type textarea "**********"
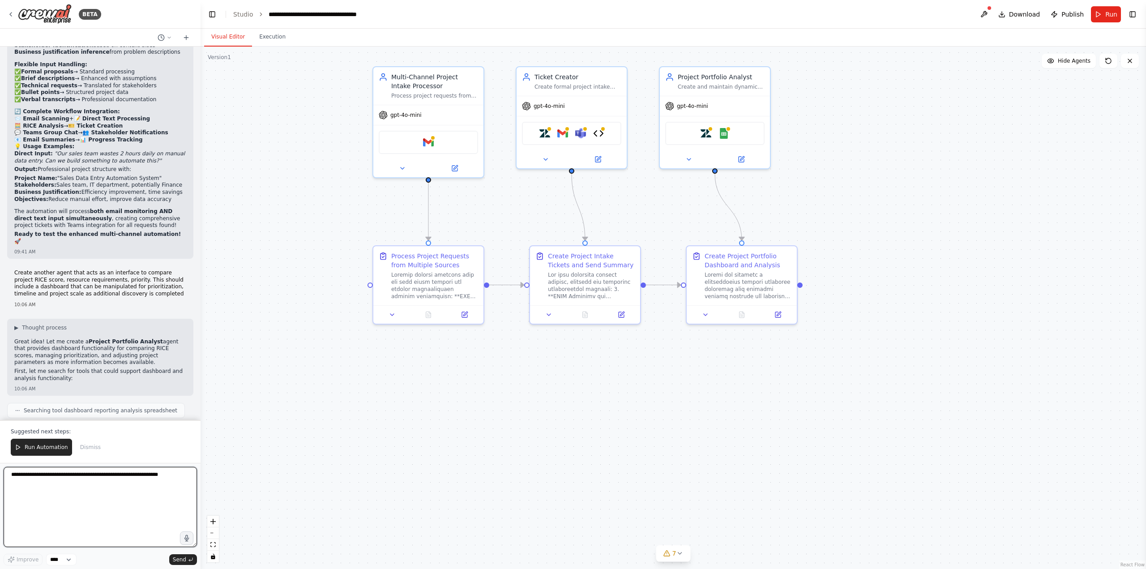
scroll to position [7846, 0]
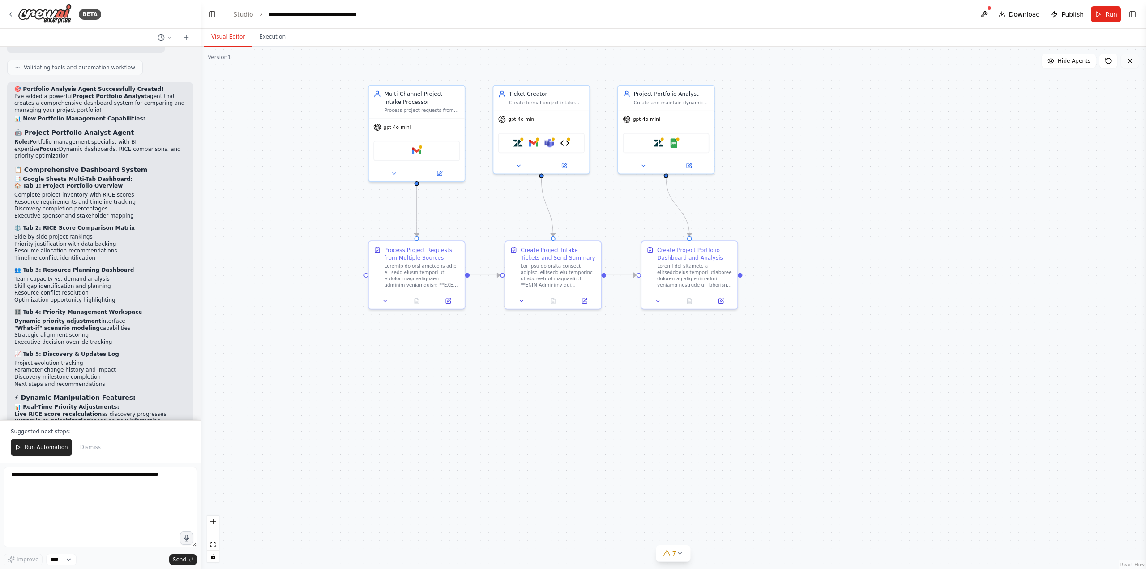
click at [1131, 59] on icon at bounding box center [1129, 60] width 7 height 7
click at [1068, 99] on div ".deletable-edge-delete-btn { width: 20px; height: 20px; border: 0px solid #ffff…" at bounding box center [673, 308] width 945 height 522
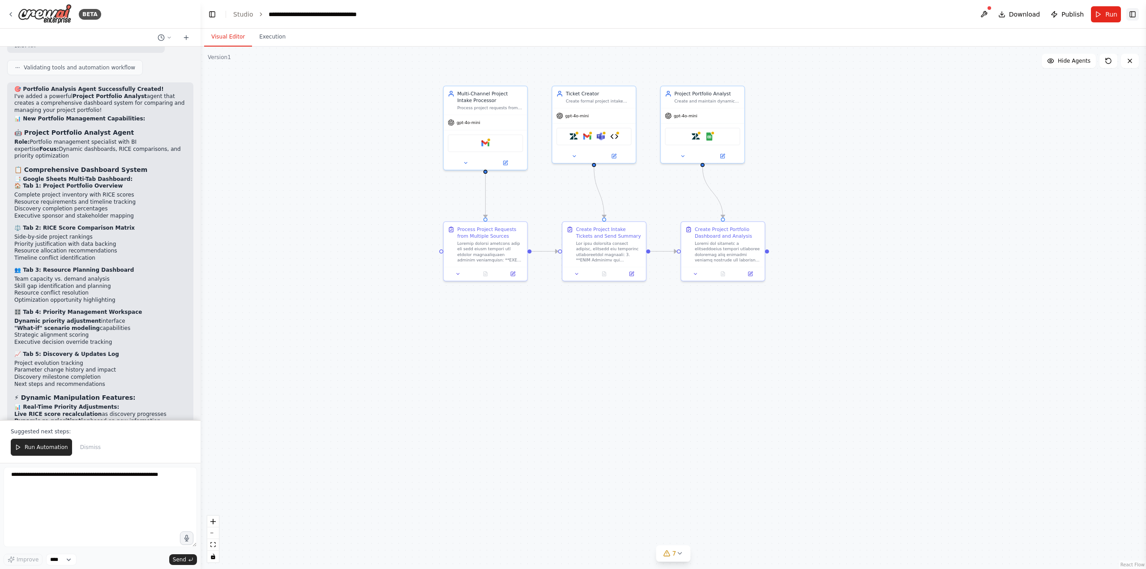
click at [1130, 16] on button "Toggle Right Sidebar" at bounding box center [1132, 14] width 13 height 13
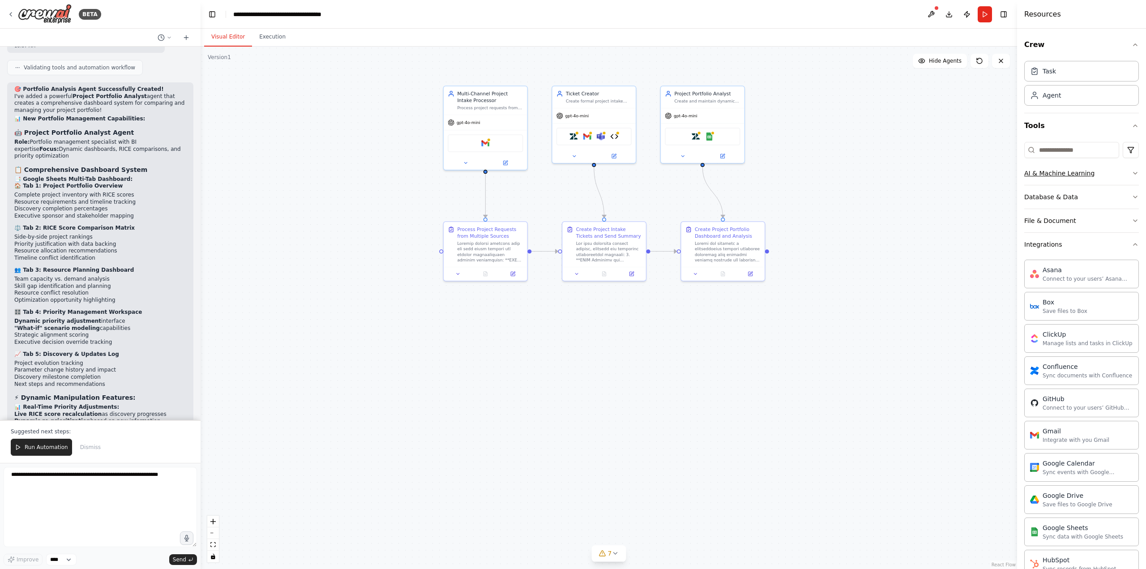
click at [1083, 172] on div "AI & Machine Learning" at bounding box center [1059, 173] width 70 height 9
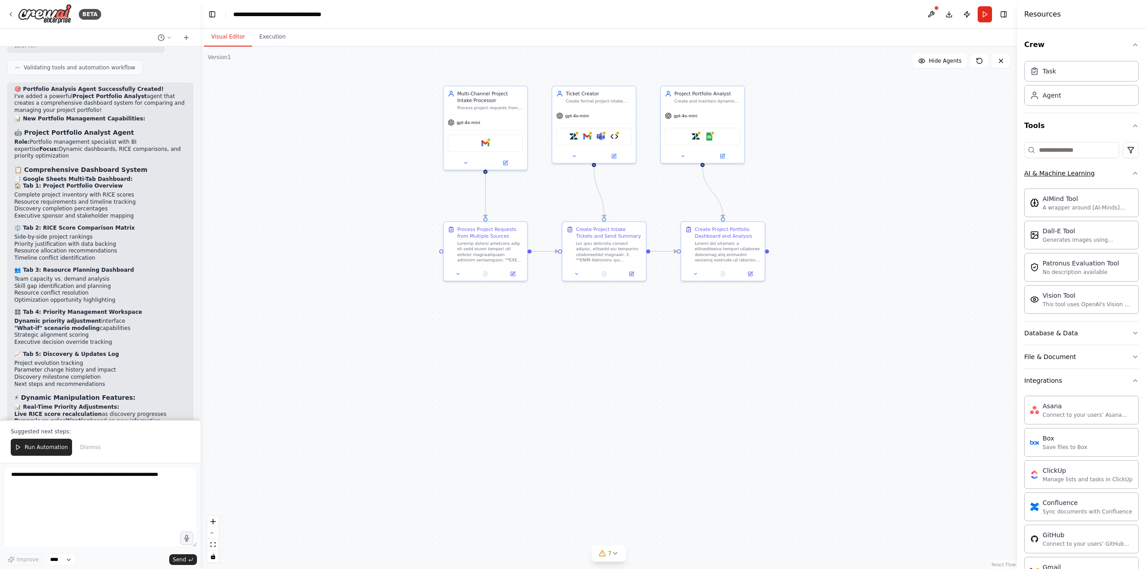
click at [1083, 172] on div "AI & Machine Learning" at bounding box center [1059, 173] width 70 height 9
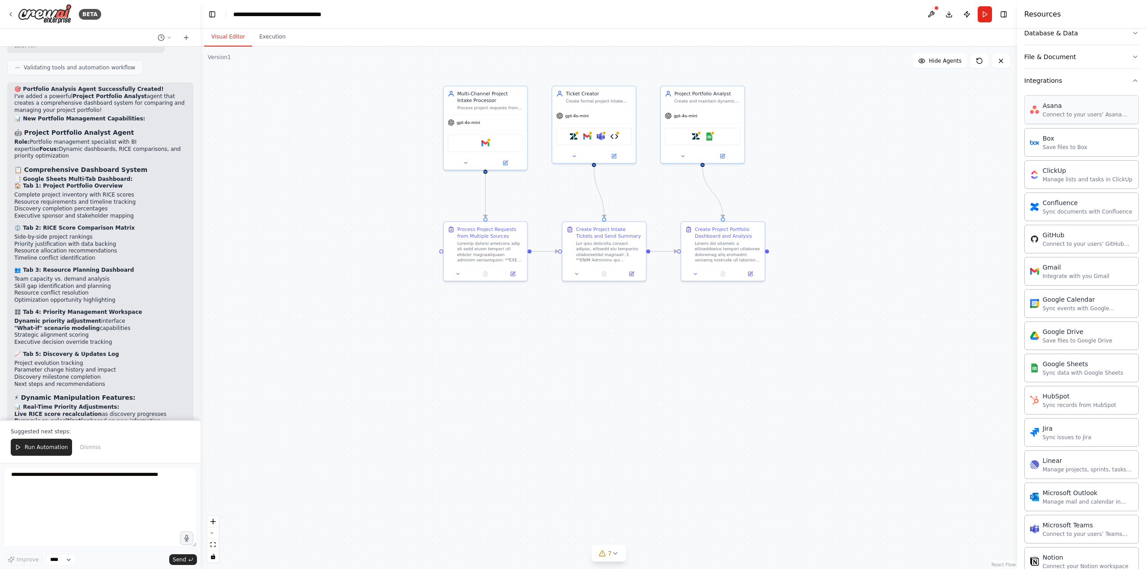
scroll to position [179, 0]
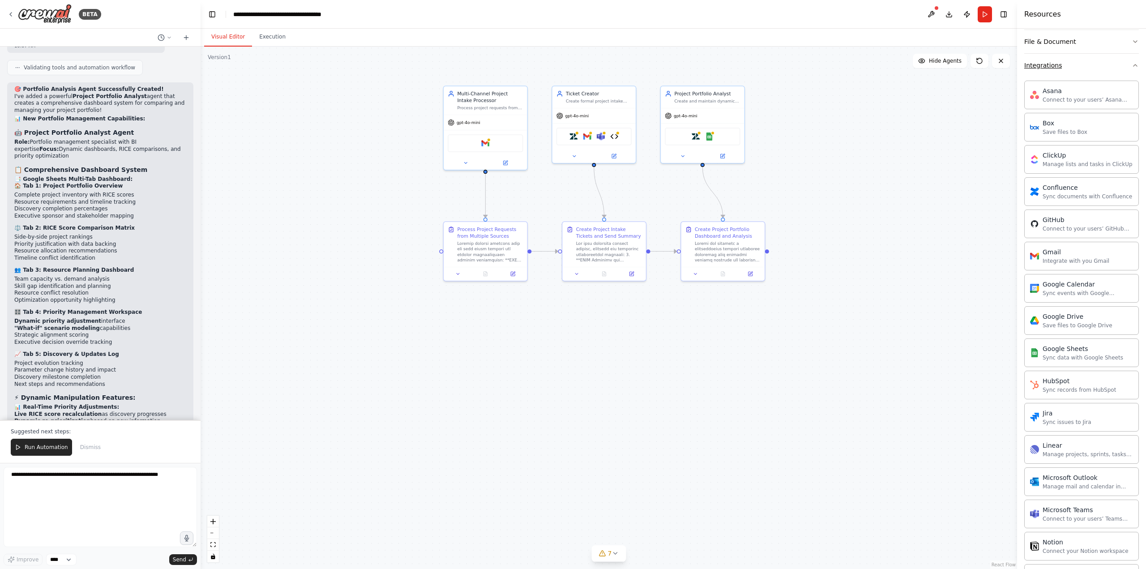
click at [1110, 70] on button "Integrations" at bounding box center [1081, 65] width 115 height 23
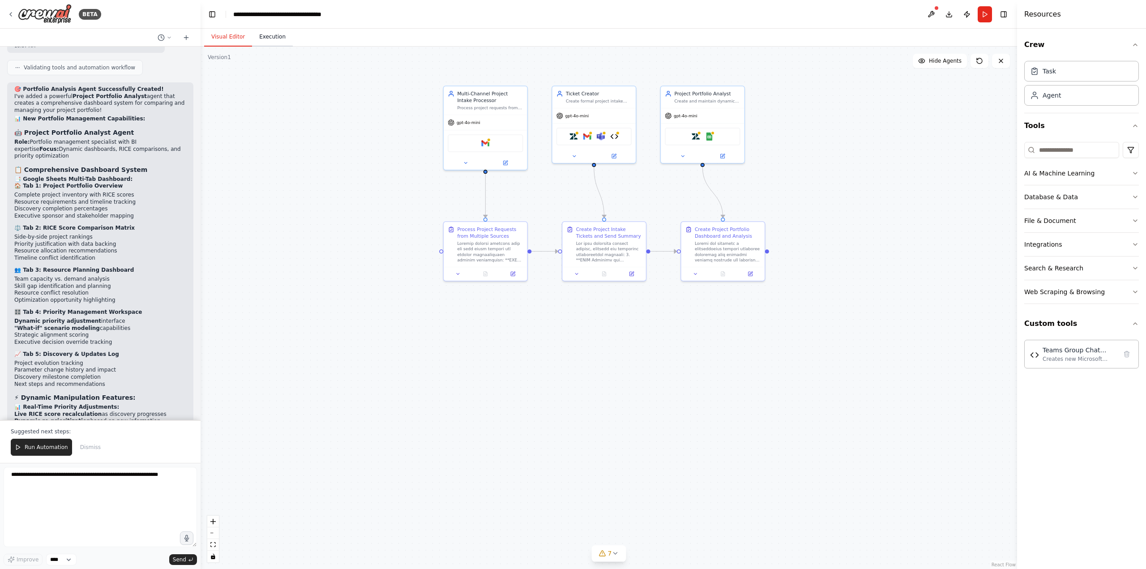
click at [258, 38] on button "Execution" at bounding box center [272, 37] width 41 height 19
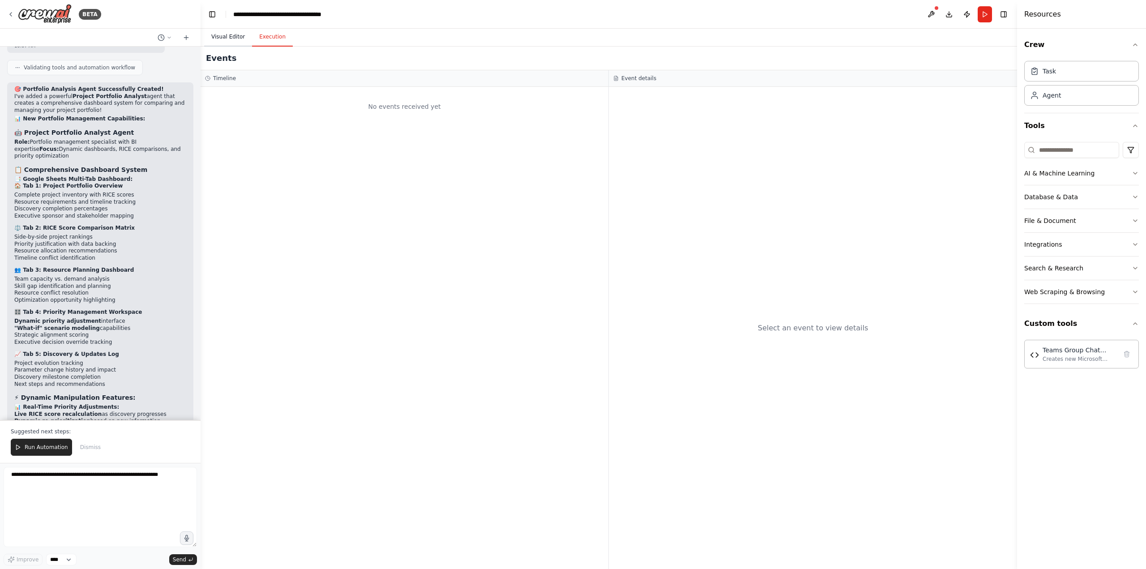
click at [236, 38] on button "Visual Editor" at bounding box center [228, 37] width 48 height 19
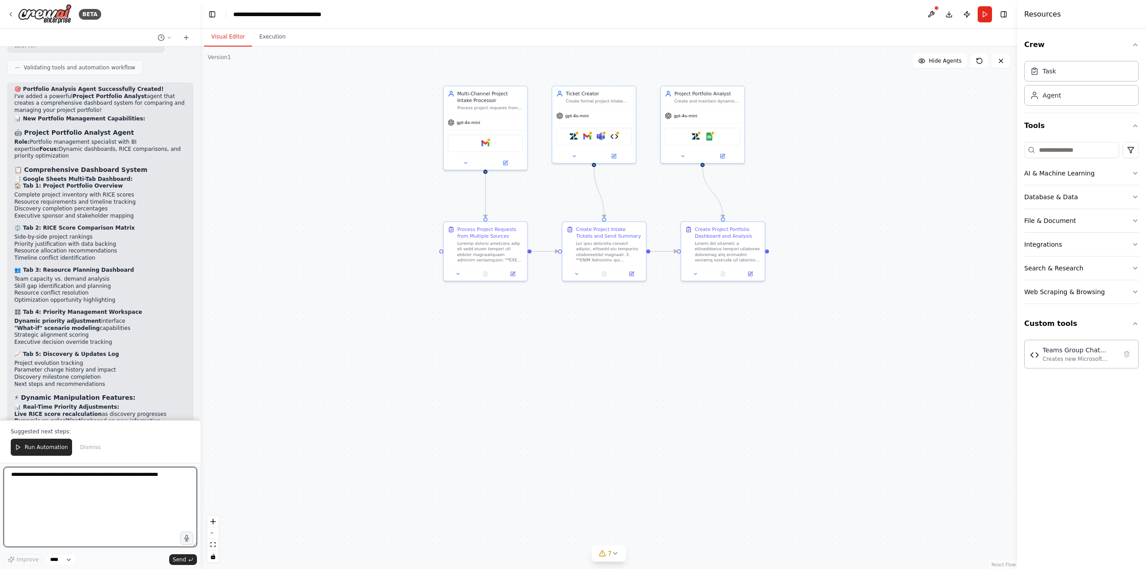
click at [70, 483] on textarea at bounding box center [100, 507] width 193 height 80
type textarea "**********"
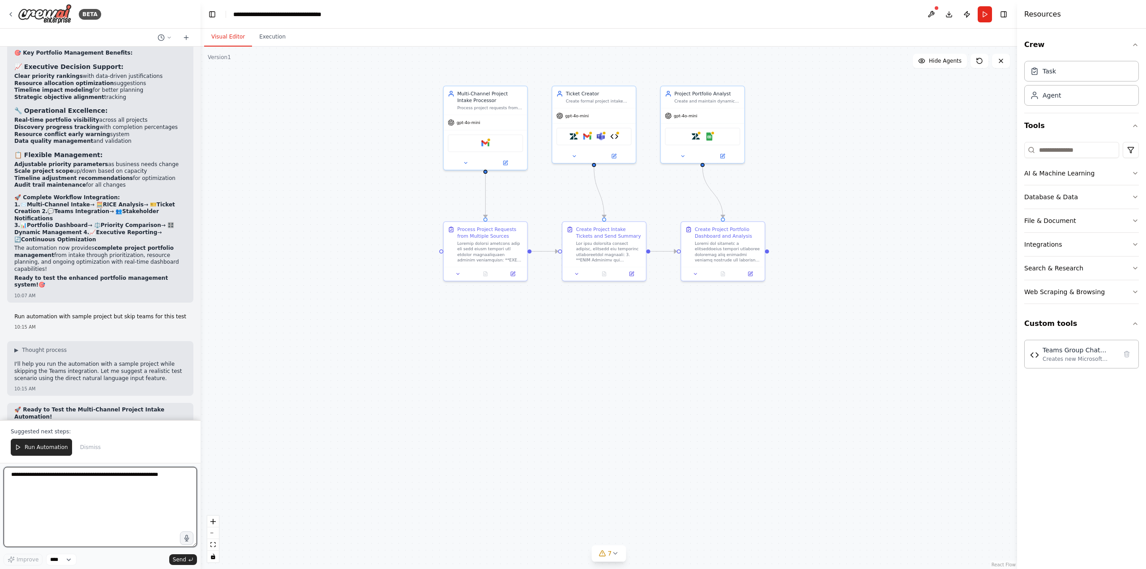
scroll to position [8343, 0]
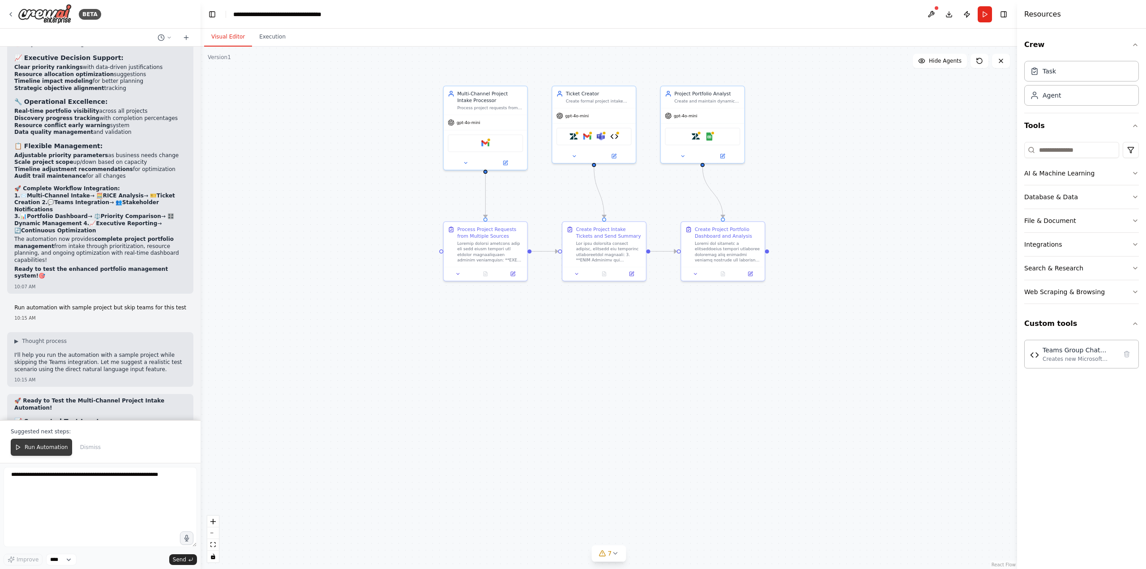
click at [54, 452] on button "Run Automation" at bounding box center [41, 447] width 61 height 17
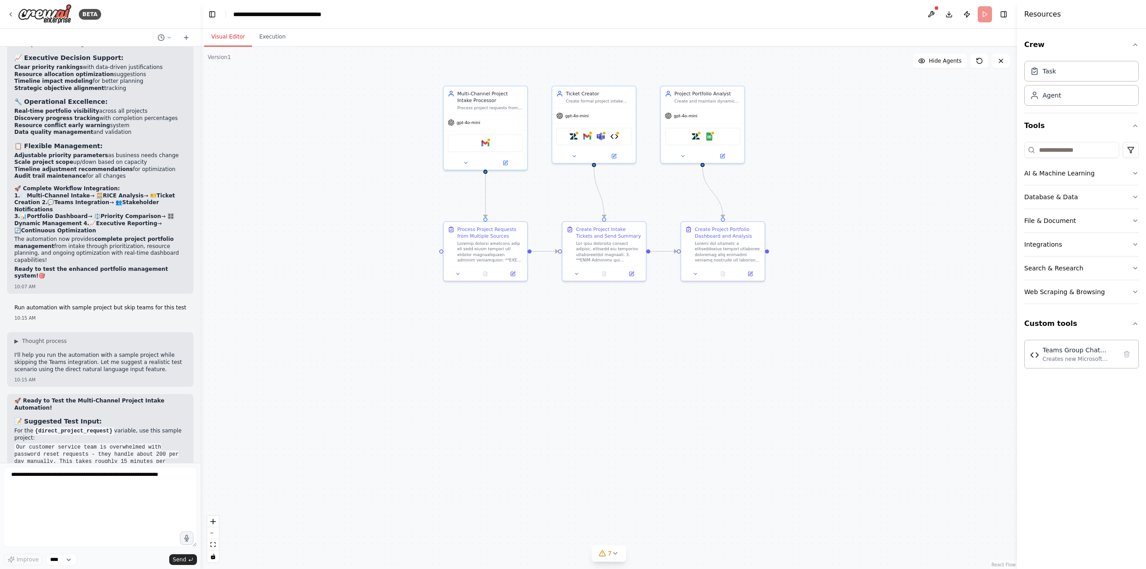
scroll to position [8300, 0]
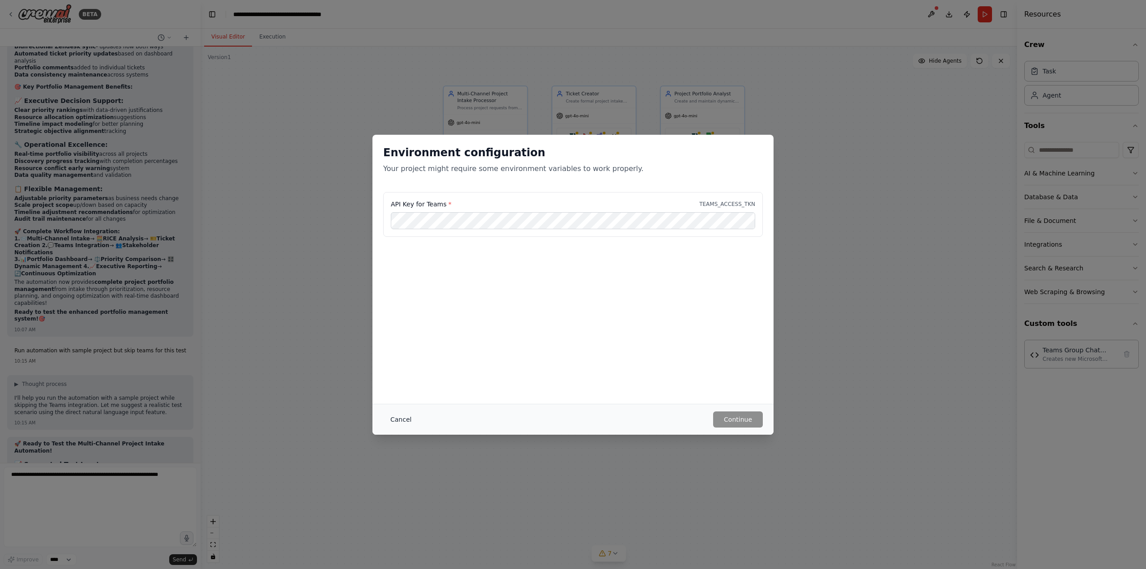
click at [407, 423] on button "Cancel" at bounding box center [400, 419] width 35 height 16
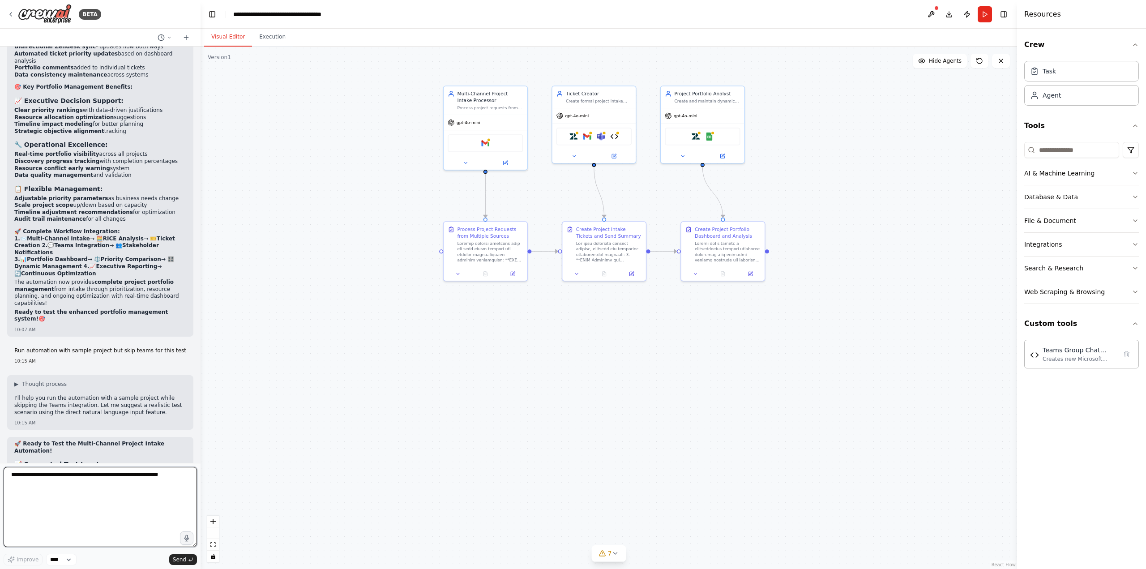
click at [84, 513] on textarea at bounding box center [100, 507] width 193 height 80
type textarea "********"
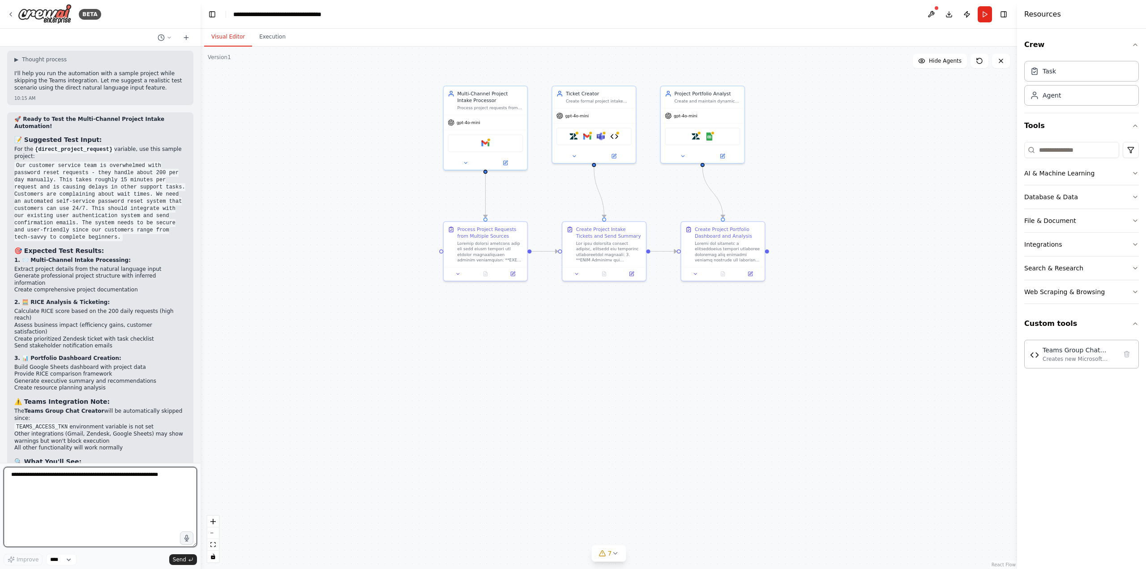
scroll to position [8641, 0]
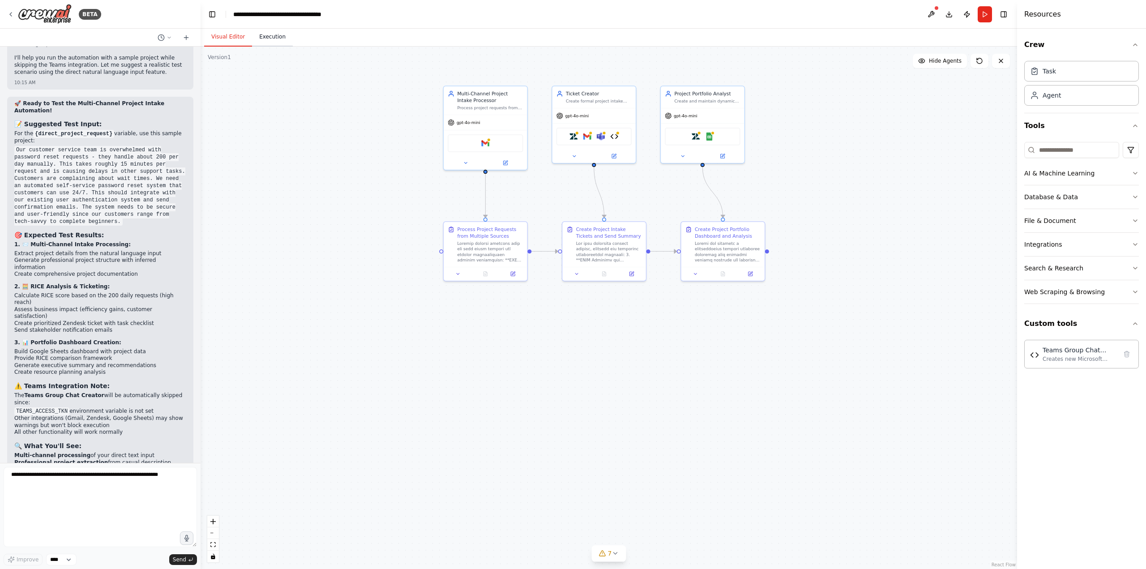
click at [269, 45] on button "Execution" at bounding box center [272, 37] width 41 height 19
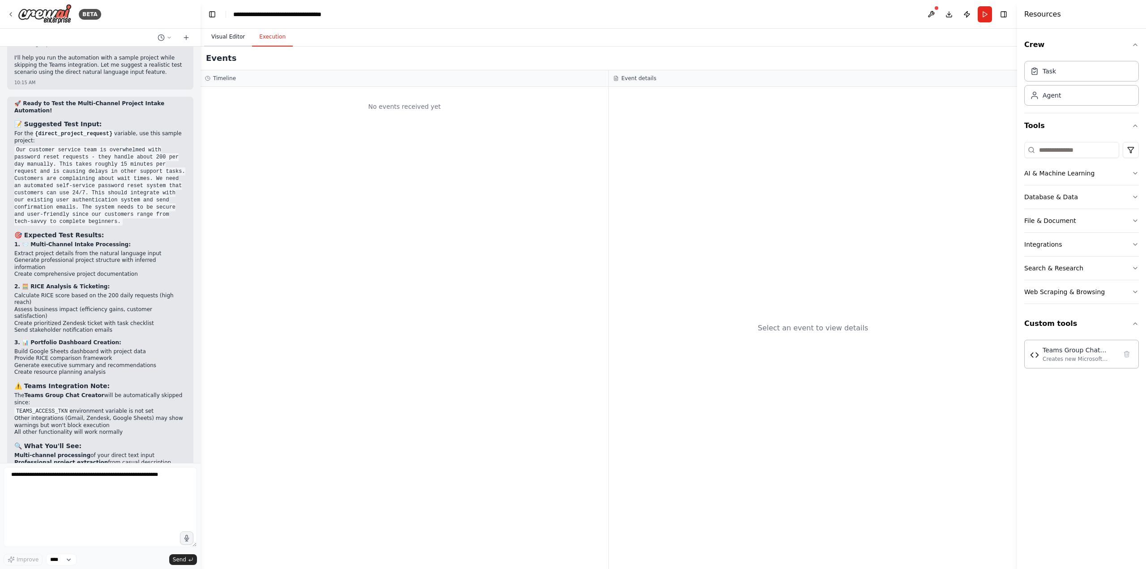
click at [223, 39] on button "Visual Editor" at bounding box center [228, 37] width 48 height 19
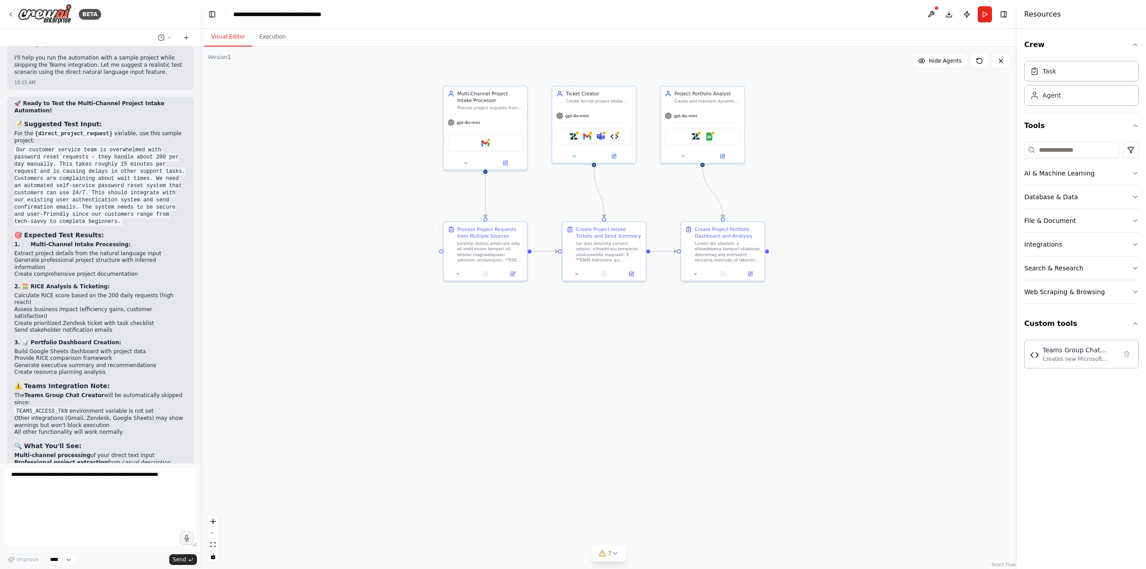
click at [1012, 18] on header "**********" at bounding box center [609, 14] width 816 height 29
click at [1010, 17] on header "**********" at bounding box center [609, 14] width 816 height 29
click at [1007, 16] on button "Toggle Right Sidebar" at bounding box center [1003, 14] width 13 height 13
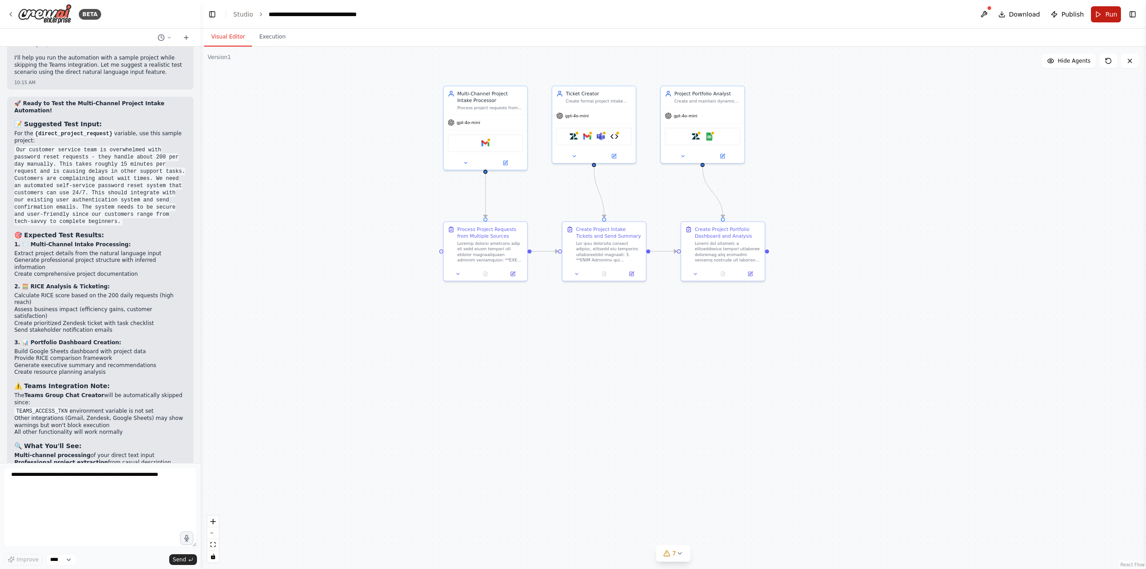
click at [1107, 16] on span "Run" at bounding box center [1111, 14] width 12 height 9
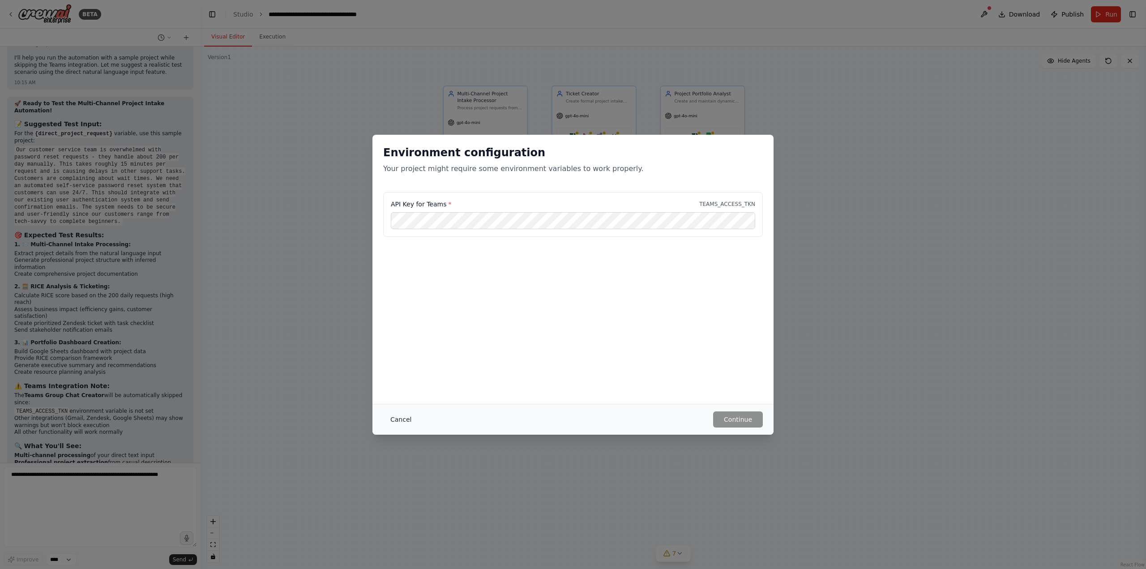
click at [395, 421] on button "Cancel" at bounding box center [400, 419] width 35 height 16
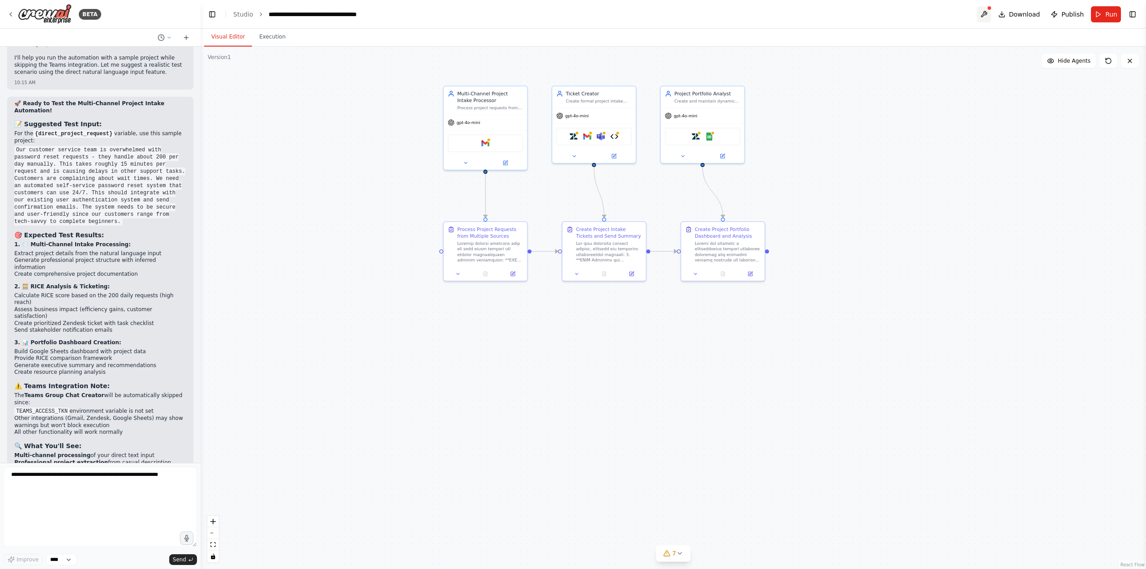
click at [991, 11] on button at bounding box center [984, 14] width 14 height 16
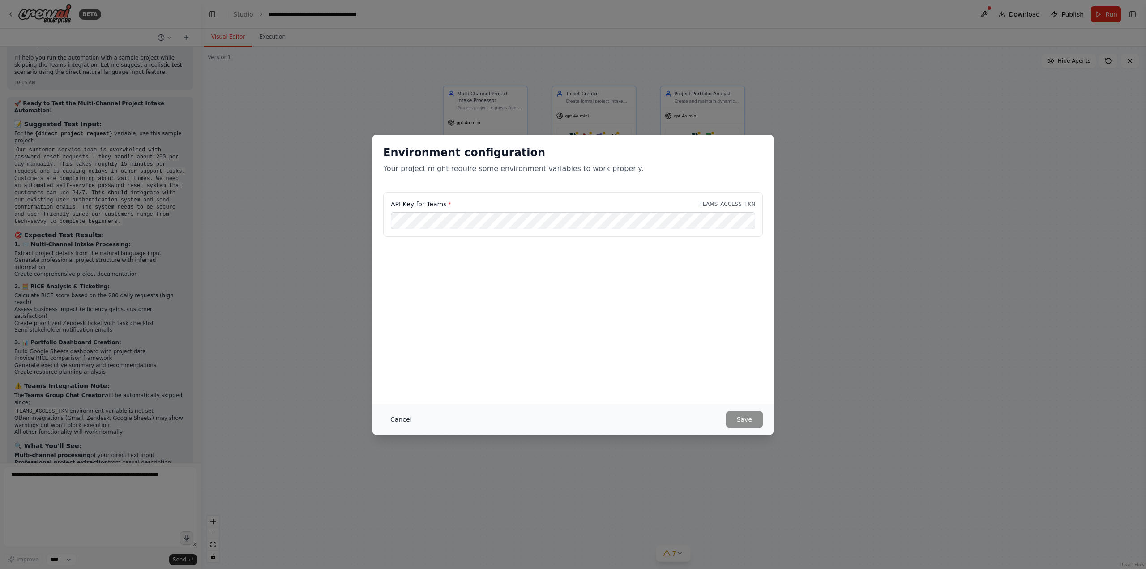
click at [399, 421] on button "Cancel" at bounding box center [400, 419] width 35 height 16
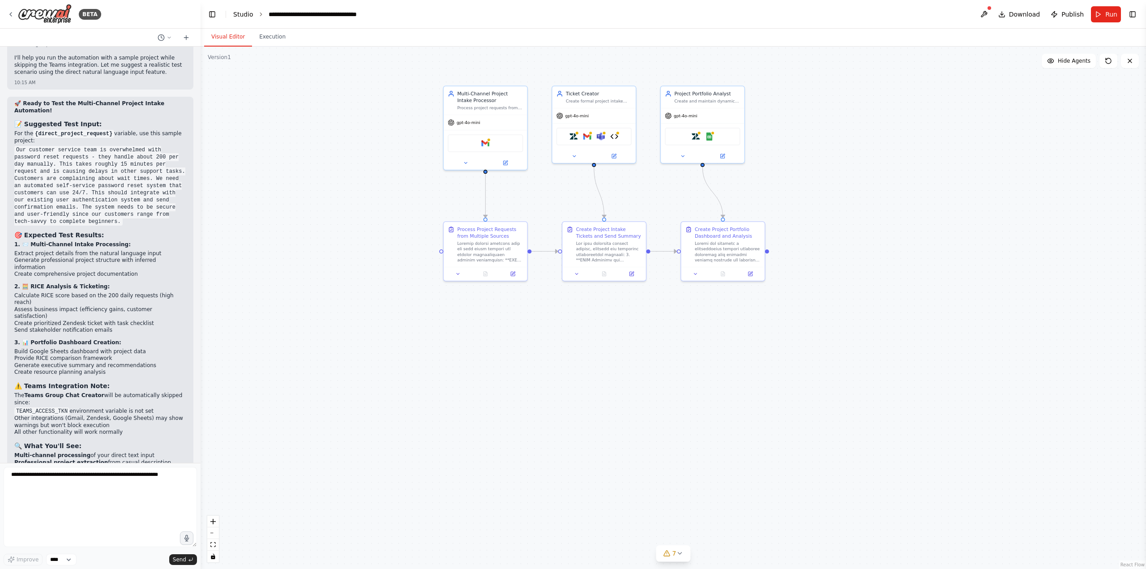
click at [247, 13] on link "Studio" at bounding box center [243, 14] width 20 height 7
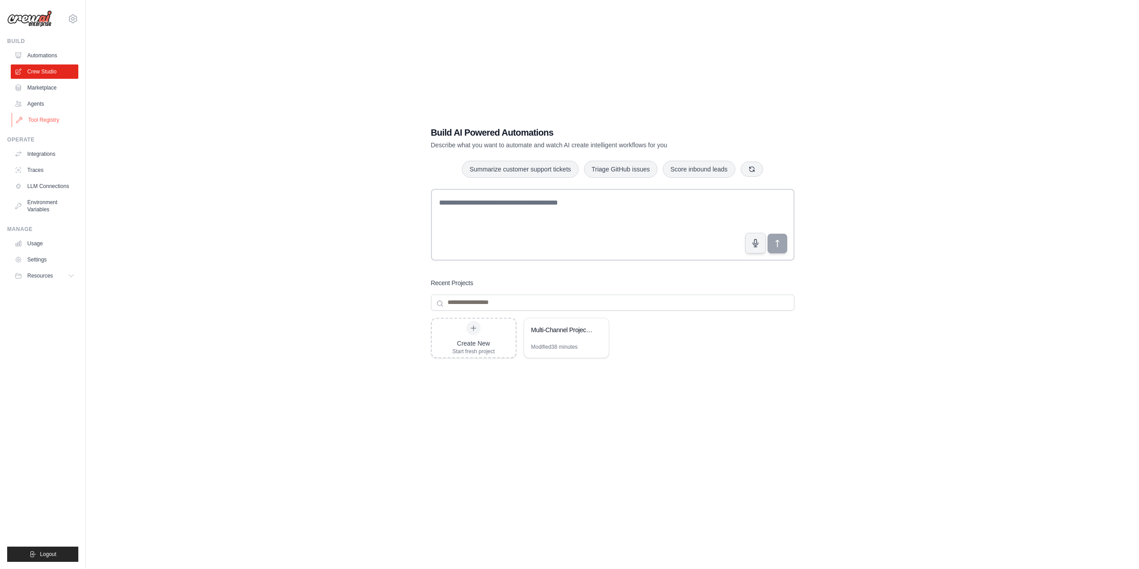
click at [41, 115] on link "Tool Registry" at bounding box center [46, 120] width 68 height 14
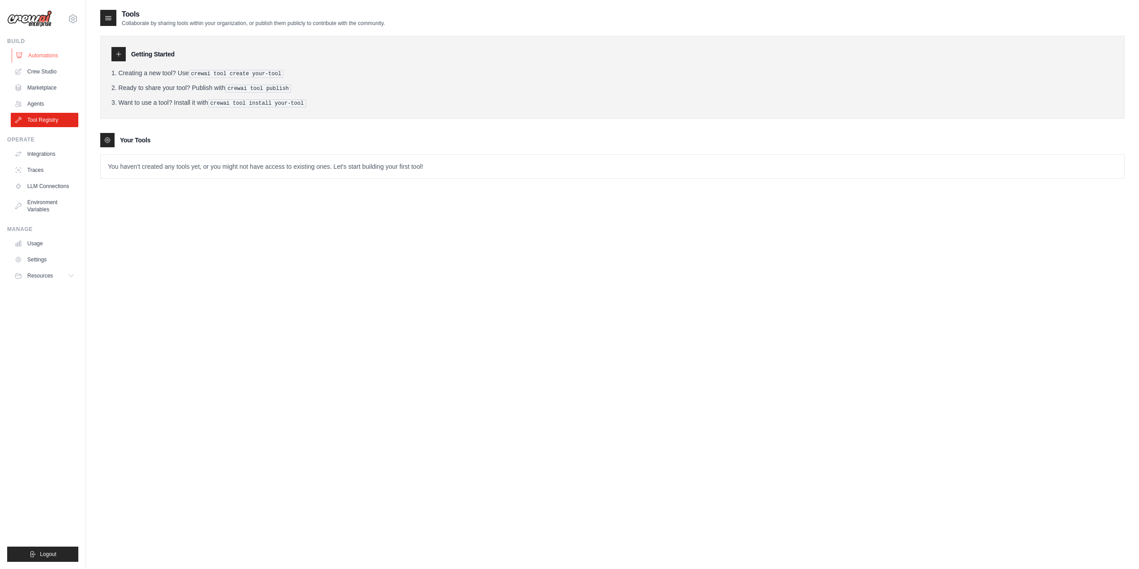
click at [38, 58] on link "Automations" at bounding box center [46, 55] width 68 height 14
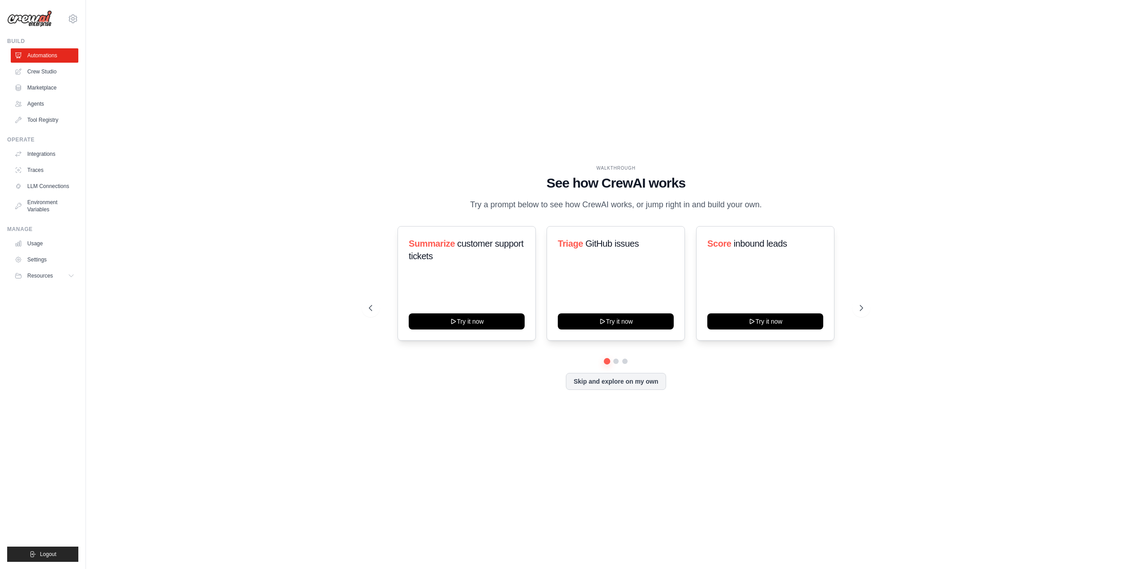
click at [43, 71] on link "Crew Studio" at bounding box center [45, 71] width 68 height 14
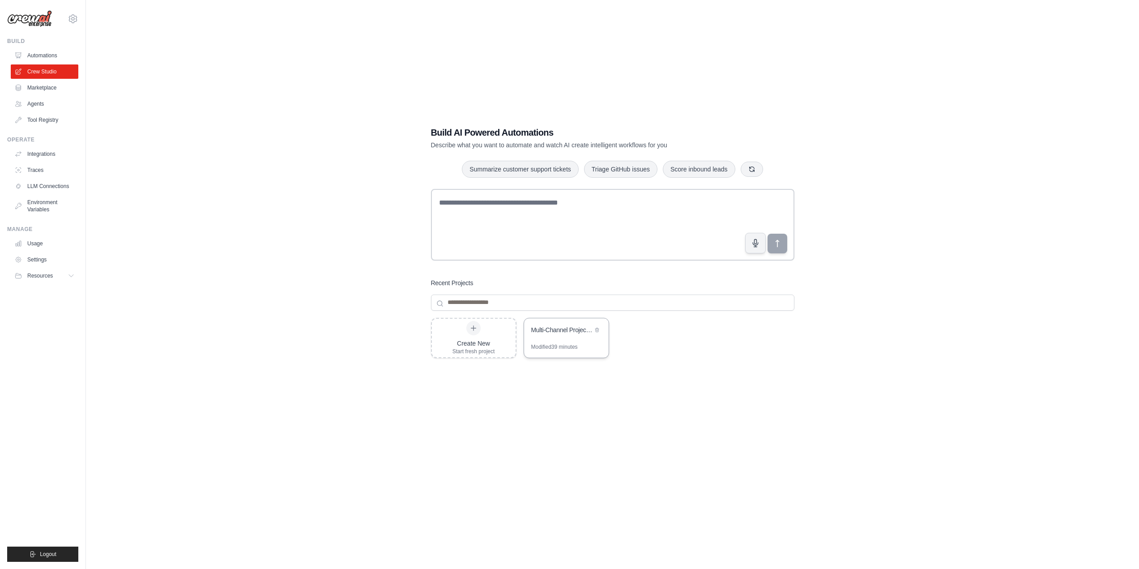
click at [558, 335] on div "Multi-Channel Project Intake Automation" at bounding box center [561, 330] width 61 height 11
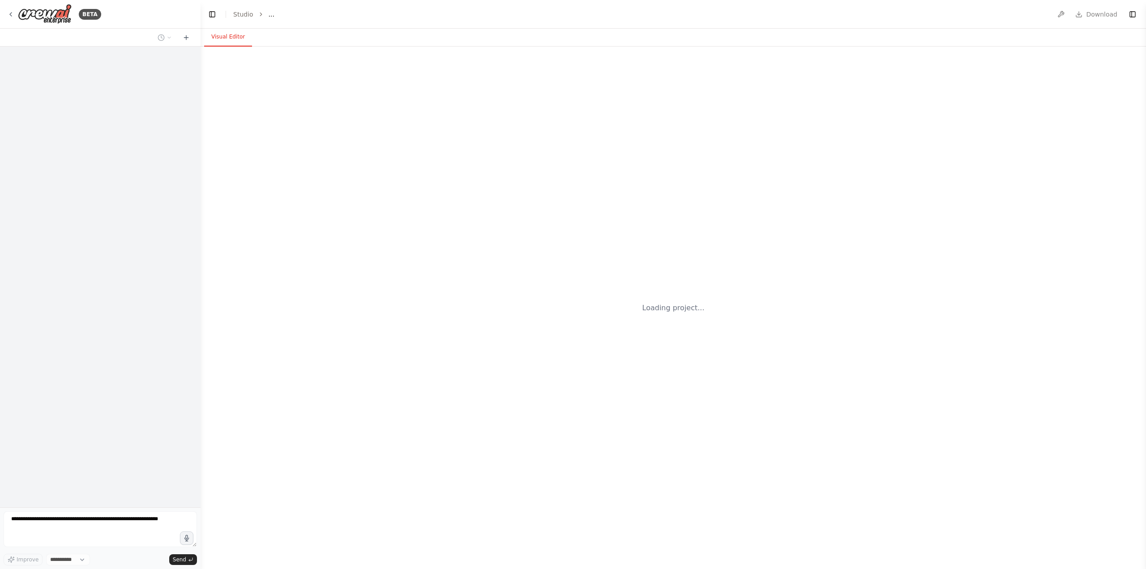
select select "****"
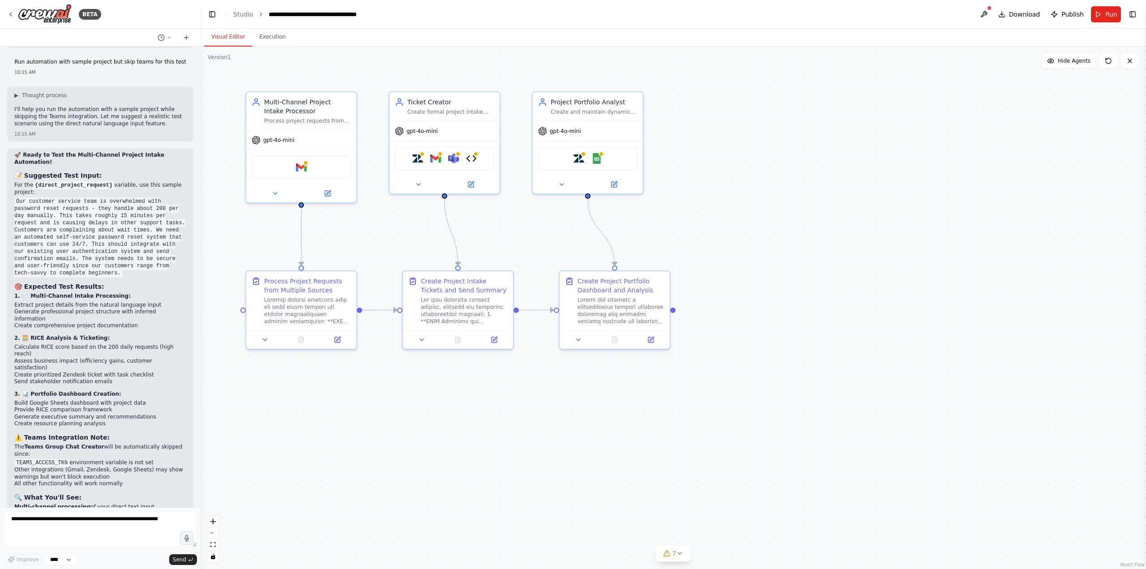
scroll to position [8596, 0]
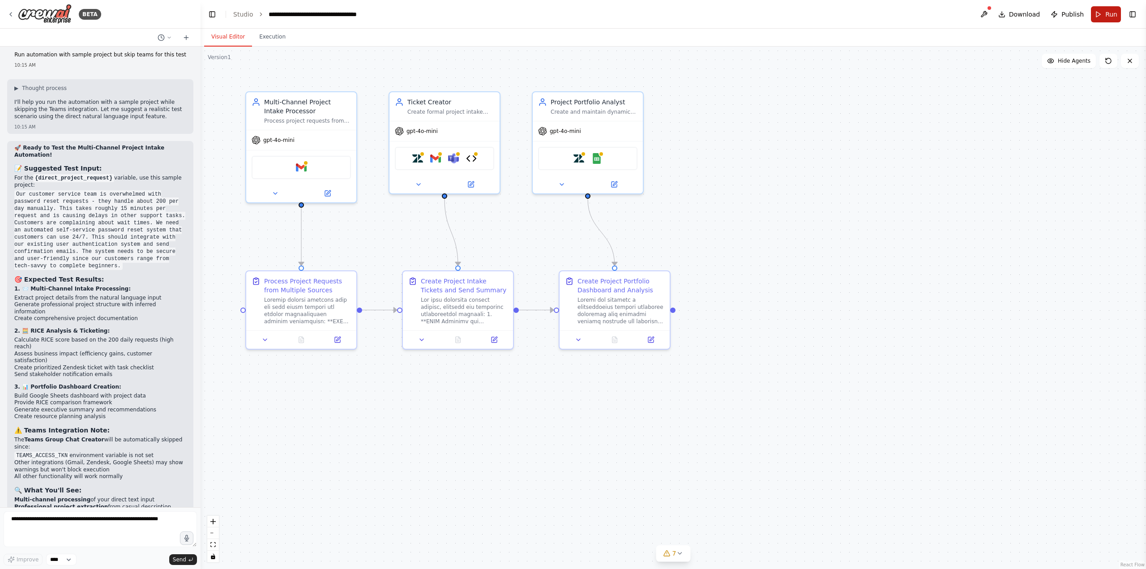
click at [1113, 12] on span "Run" at bounding box center [1111, 14] width 12 height 9
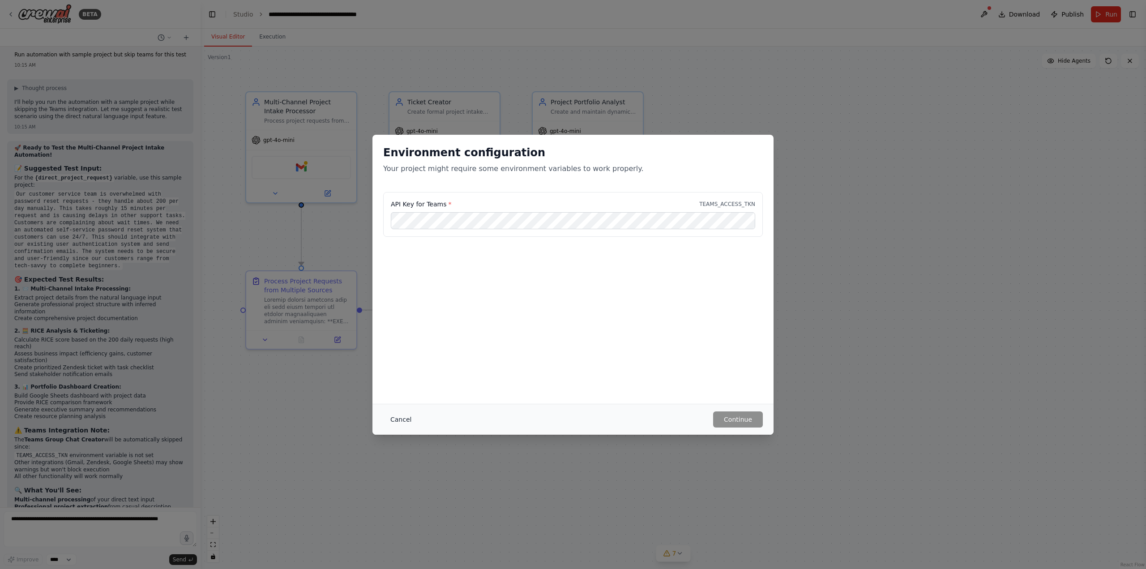
click at [393, 417] on button "Cancel" at bounding box center [400, 419] width 35 height 16
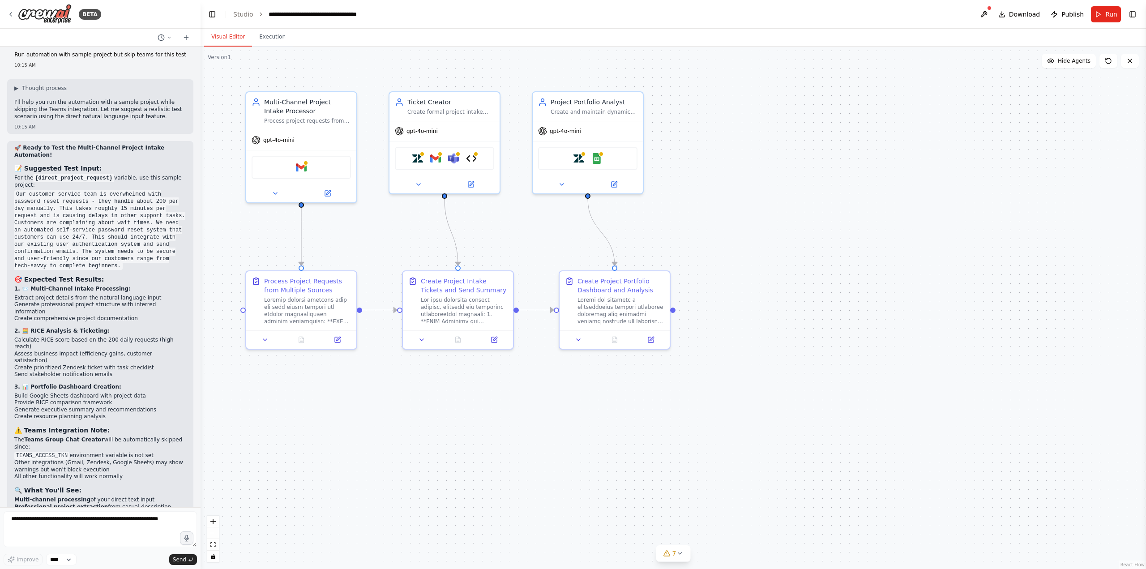
click at [662, 562] on div ".deletable-edge-delete-btn { width: 20px; height: 20px; border: 0px solid #ffff…" at bounding box center [673, 308] width 945 height 522
click at [674, 557] on span "7" at bounding box center [674, 553] width 4 height 9
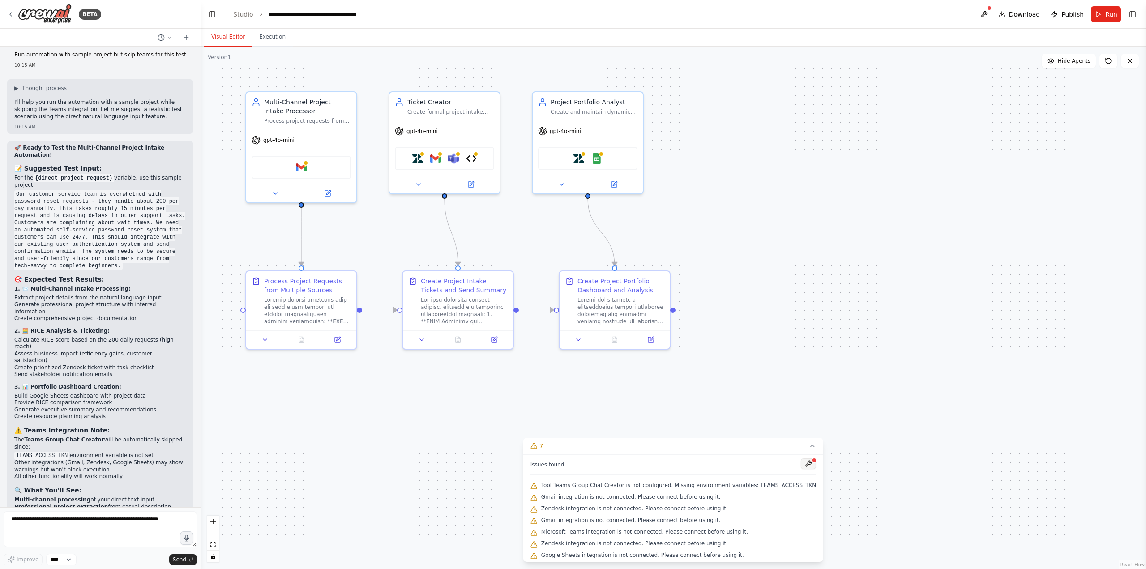
click at [801, 463] on button at bounding box center [808, 463] width 15 height 11
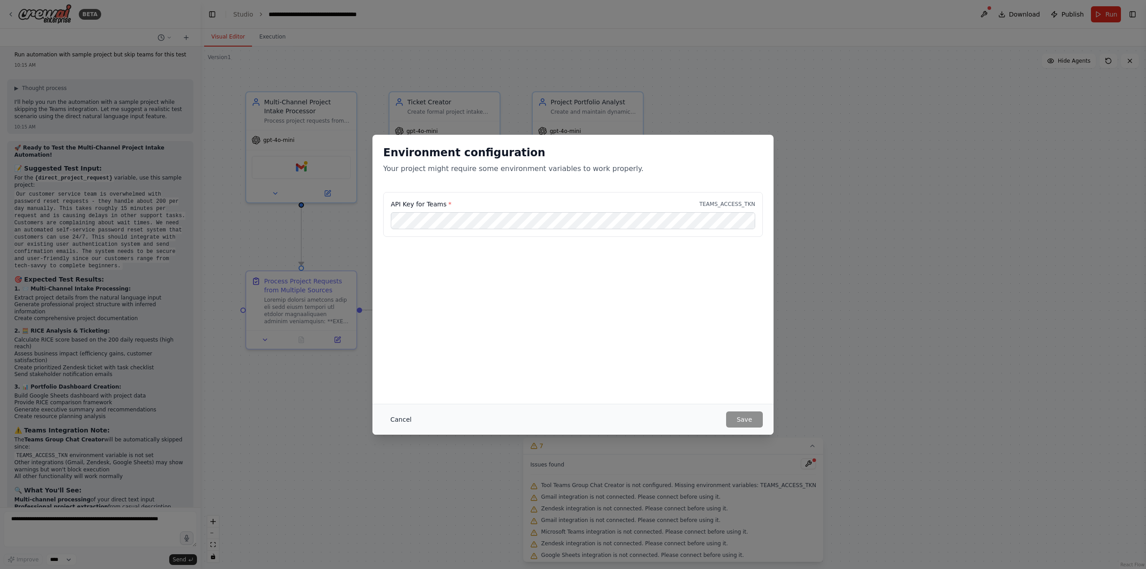
click at [404, 418] on button "Cancel" at bounding box center [400, 419] width 35 height 16
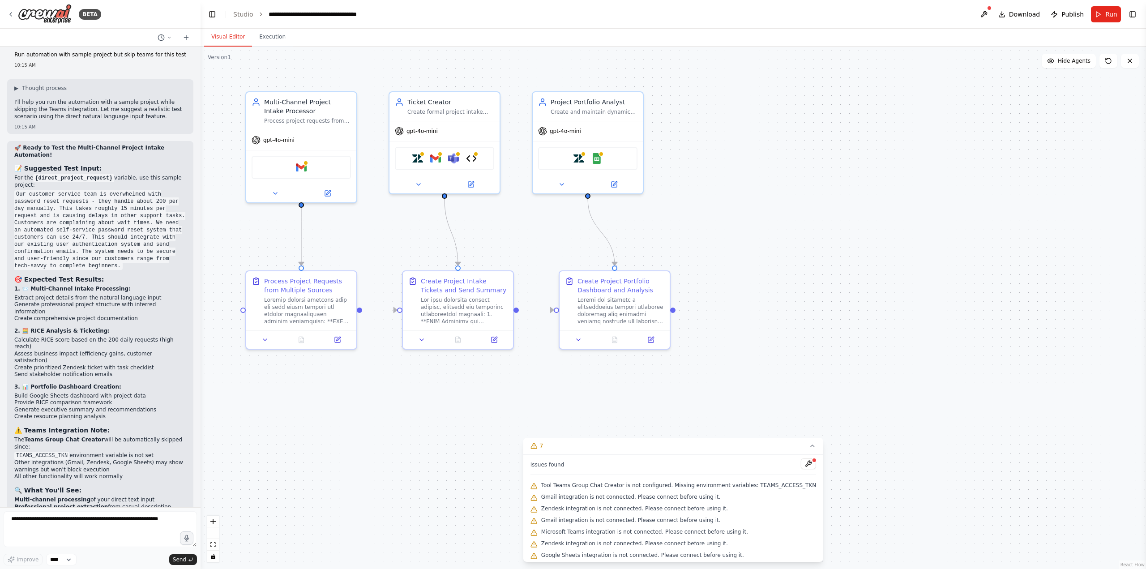
click at [823, 333] on div ".deletable-edge-delete-btn { width: 20px; height: 20px; border: 0px solid #ffff…" at bounding box center [673, 308] width 945 height 522
click at [809, 444] on icon at bounding box center [812, 445] width 7 height 7
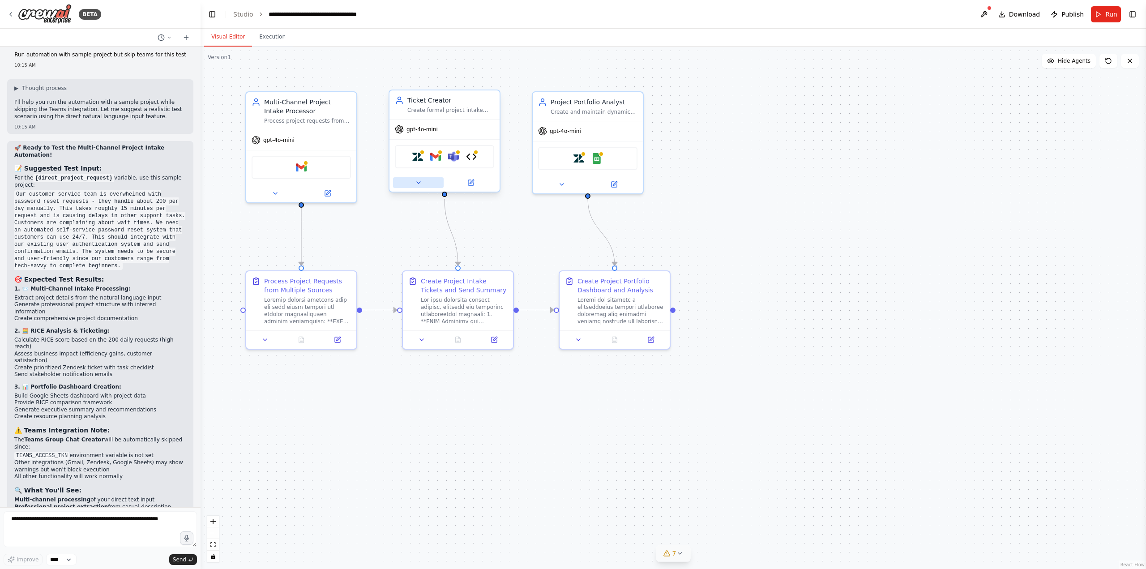
click at [423, 186] on button at bounding box center [418, 182] width 51 height 11
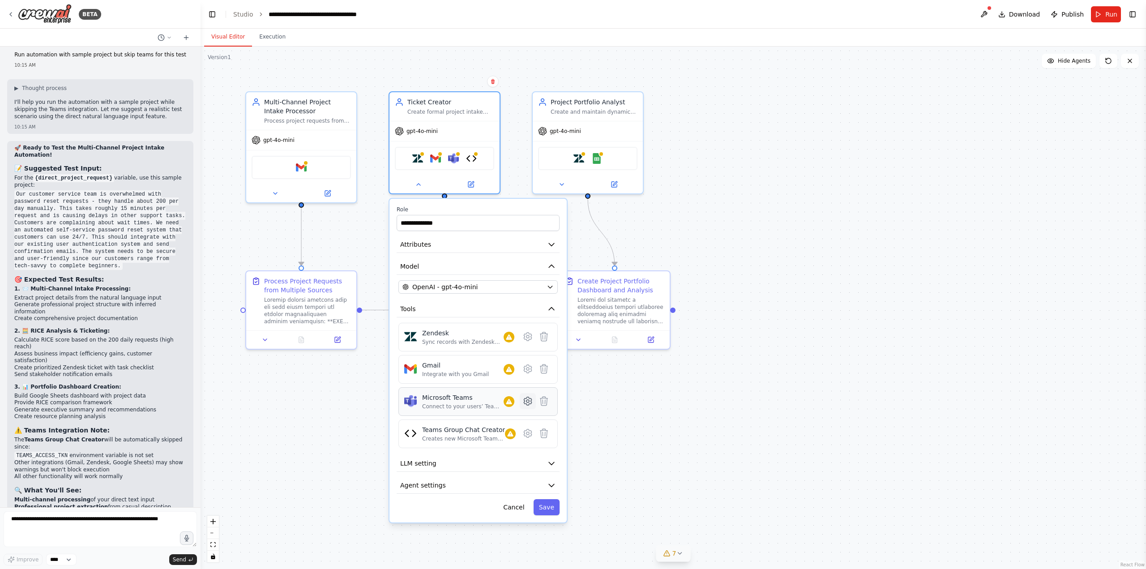
click at [530, 401] on icon at bounding box center [528, 401] width 8 height 8
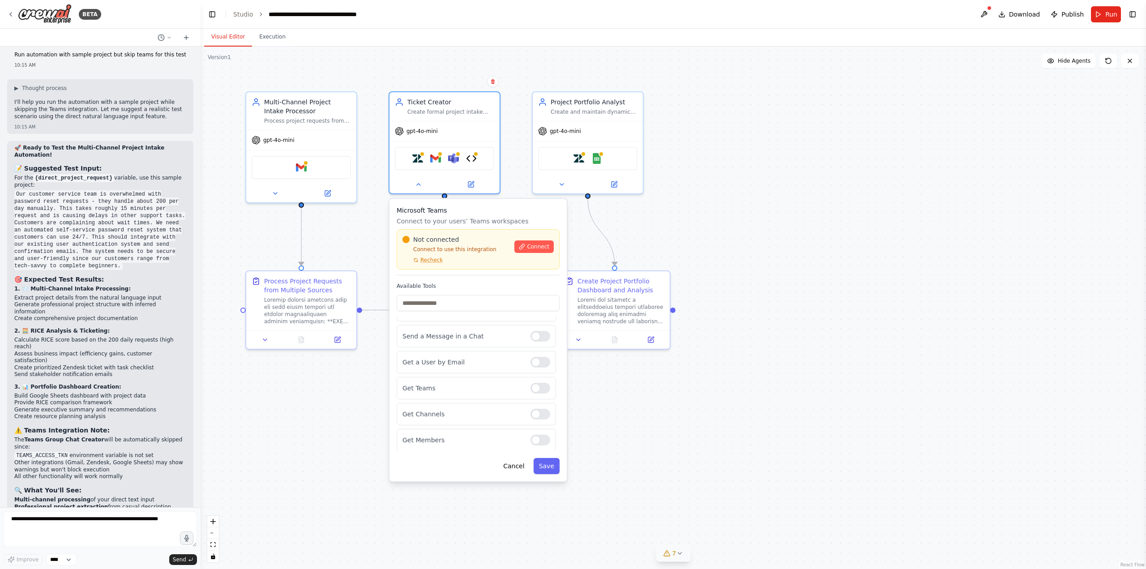
scroll to position [18, 0]
click at [518, 468] on button "Cancel" at bounding box center [514, 466] width 32 height 16
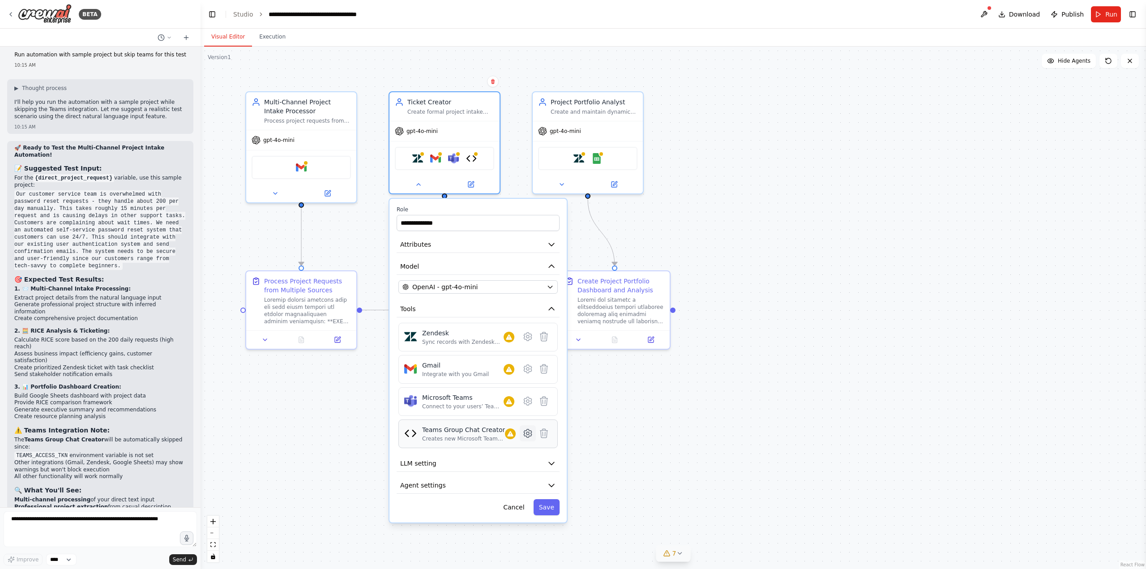
click at [528, 436] on icon at bounding box center [528, 433] width 8 height 8
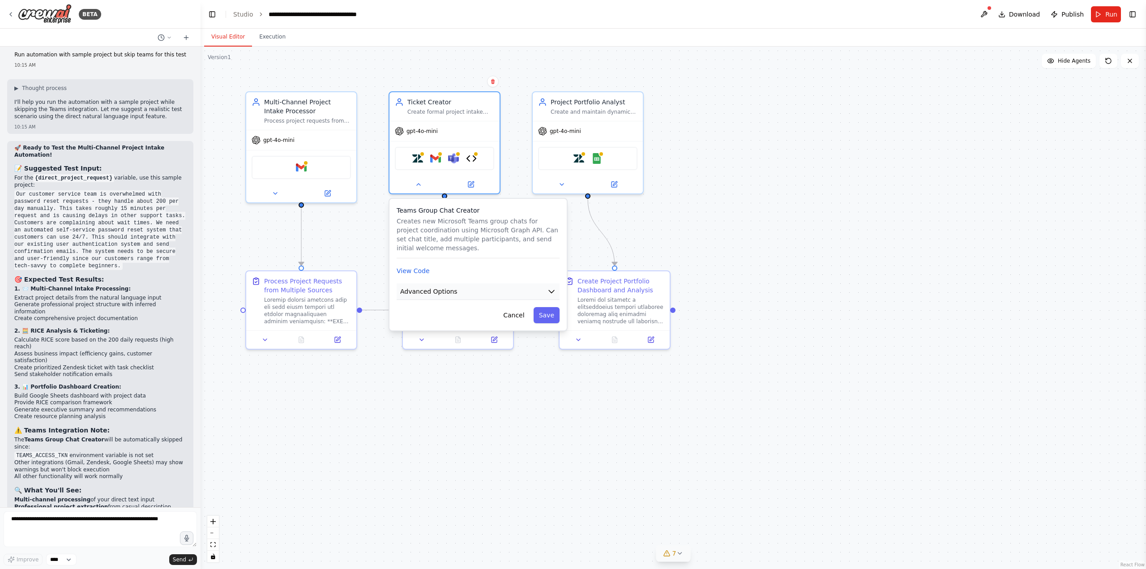
click at [497, 293] on button "Advanced Options" at bounding box center [478, 291] width 163 height 17
click at [520, 385] on button "Cancel" at bounding box center [514, 382] width 32 height 16
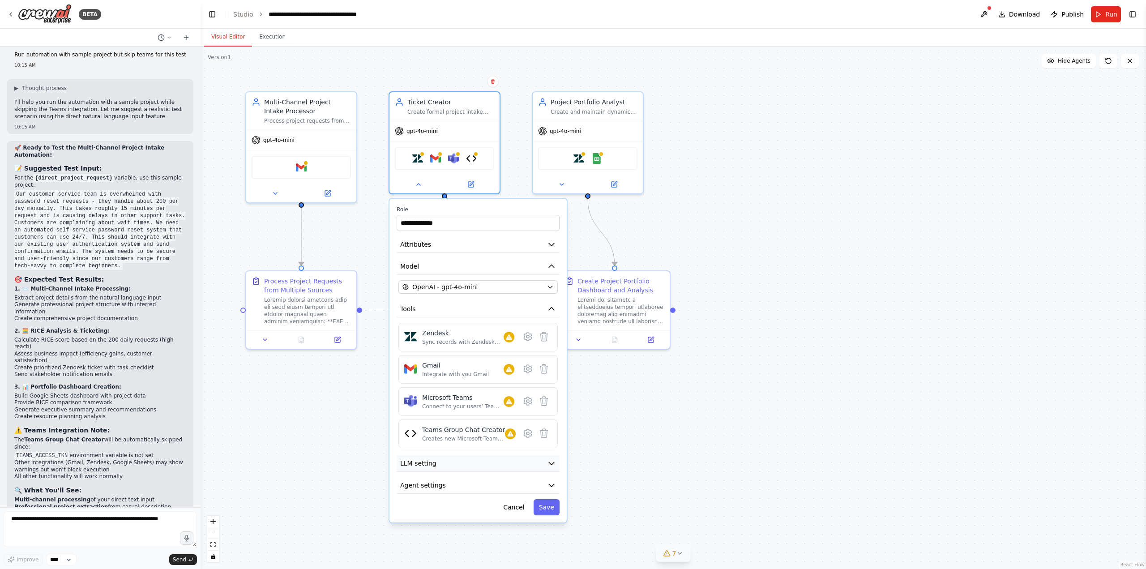
click at [504, 467] on button "LLM setting" at bounding box center [478, 463] width 163 height 17
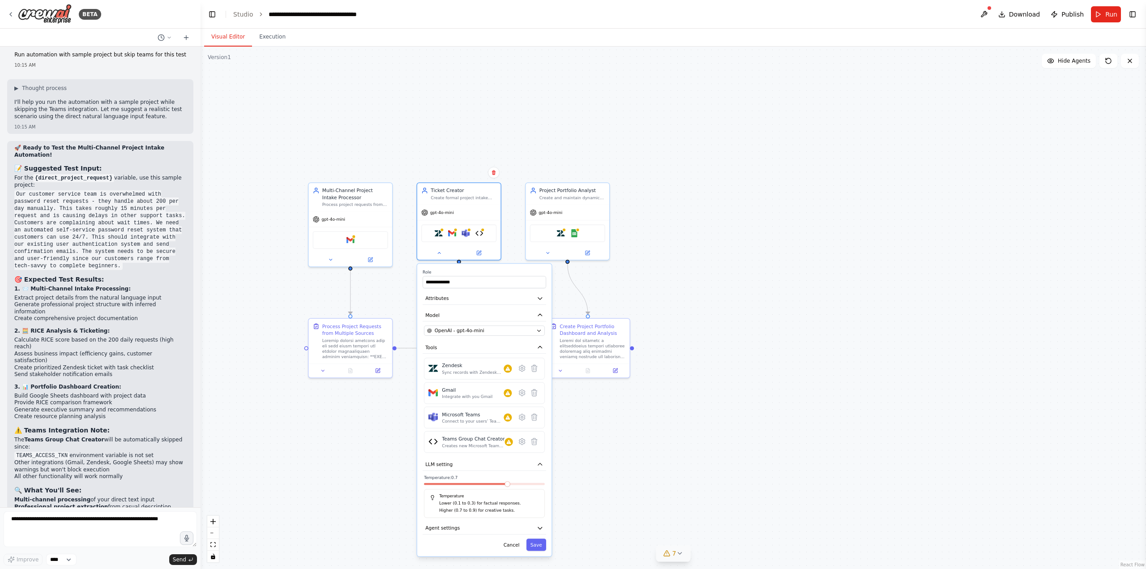
click at [650, 449] on div ".deletable-edge-delete-btn { width: 20px; height: 20px; border: 0px solid #ffff…" at bounding box center [673, 308] width 945 height 522
click at [501, 166] on div ".deletable-edge-delete-btn { width: 20px; height: 20px; border: 0px solid #ffff…" at bounding box center [673, 308] width 945 height 522
click at [584, 406] on div ".deletable-edge-delete-btn { width: 20px; height: 20px; border: 0px solid #ffff…" at bounding box center [673, 308] width 945 height 522
click at [438, 249] on icon at bounding box center [438, 251] width 5 height 5
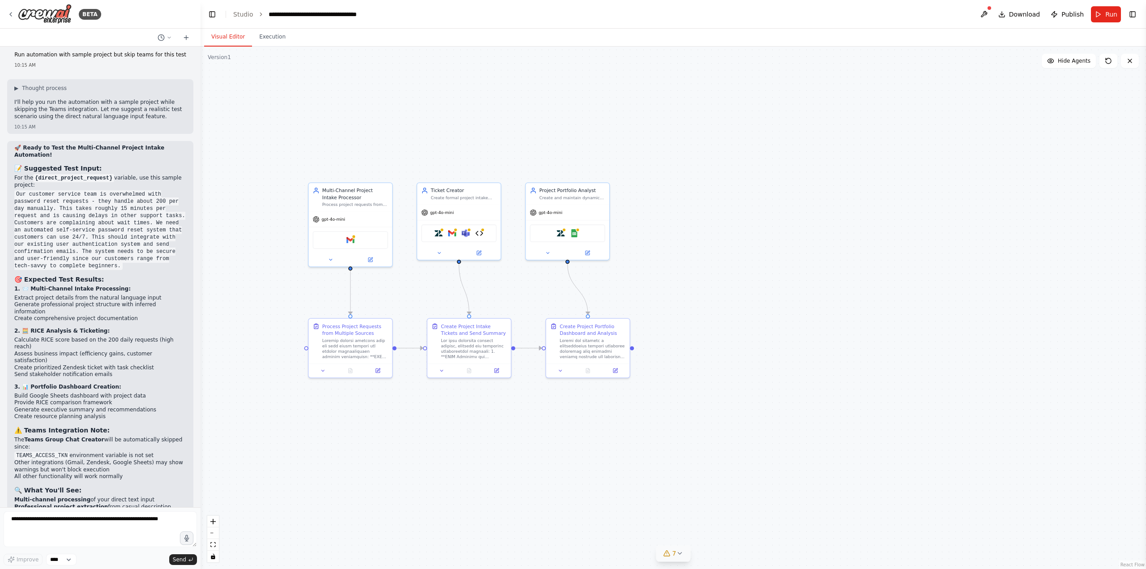
click at [752, 335] on div ".deletable-edge-delete-btn { width: 20px; height: 20px; border: 0px solid #ffff…" at bounding box center [673, 308] width 945 height 522
click at [112, 525] on textarea at bounding box center [100, 529] width 193 height 36
type textarea "**********"
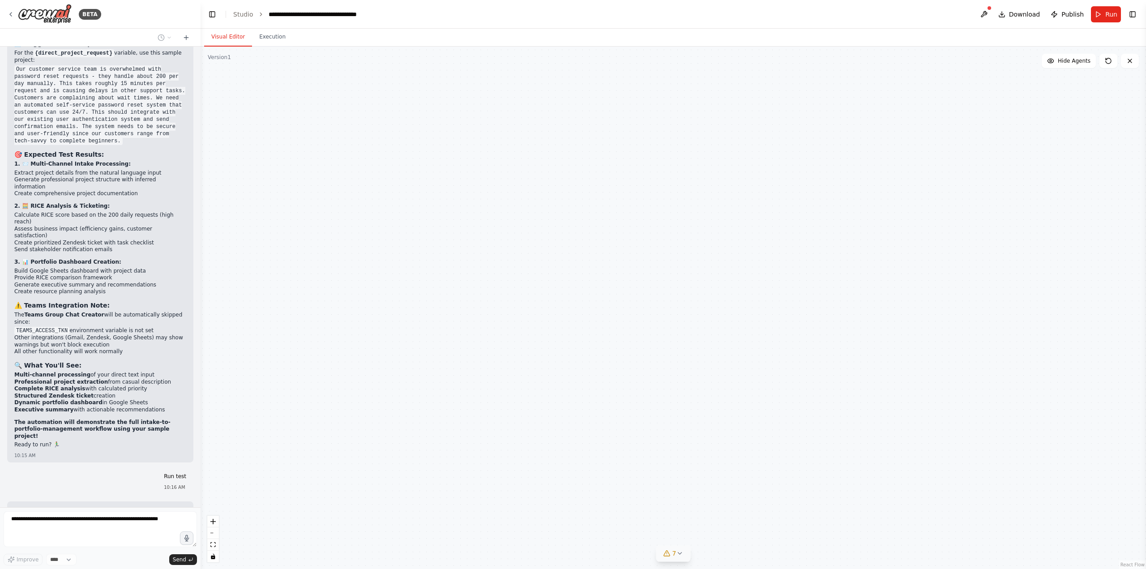
scroll to position [8728, 0]
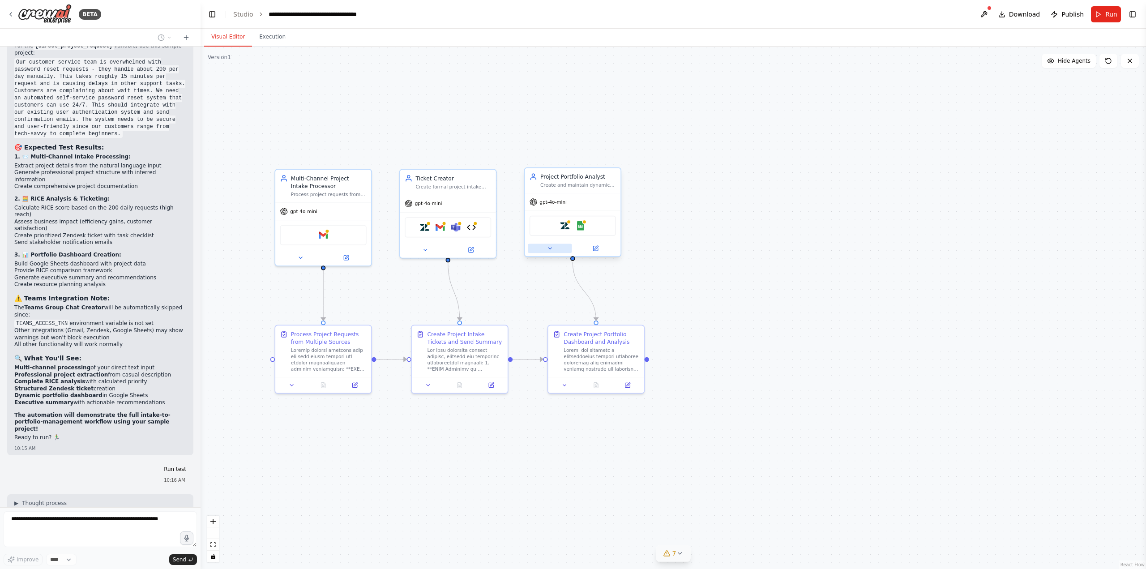
click at [549, 248] on icon at bounding box center [549, 248] width 3 height 1
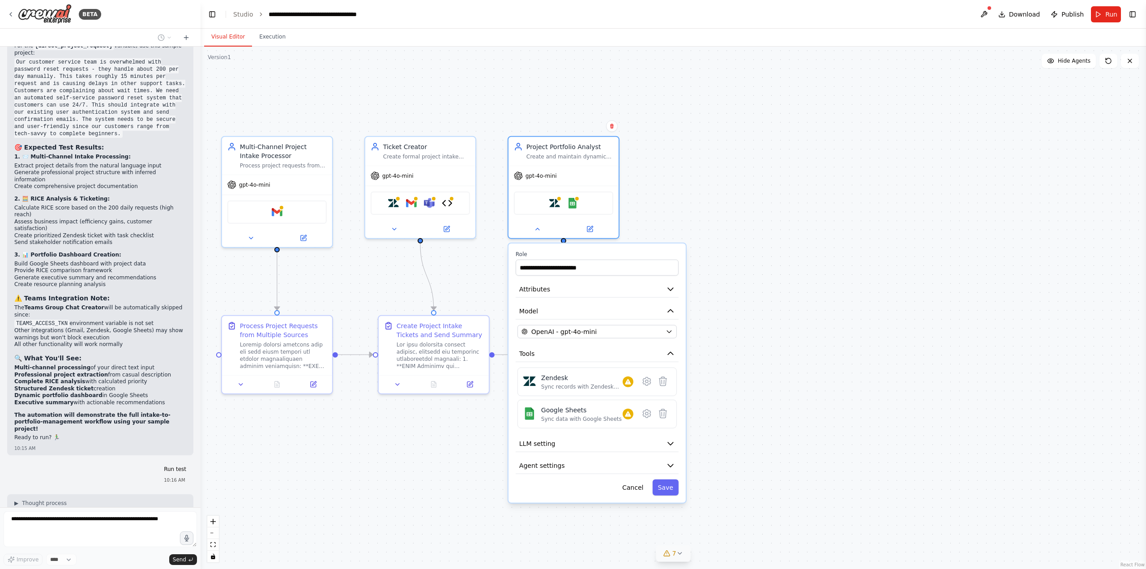
click at [705, 369] on div ".deletable-edge-delete-btn { width: 20px; height: 20px; border: 0px solid #ffff…" at bounding box center [673, 308] width 945 height 522
click at [634, 490] on button "Cancel" at bounding box center [633, 487] width 32 height 16
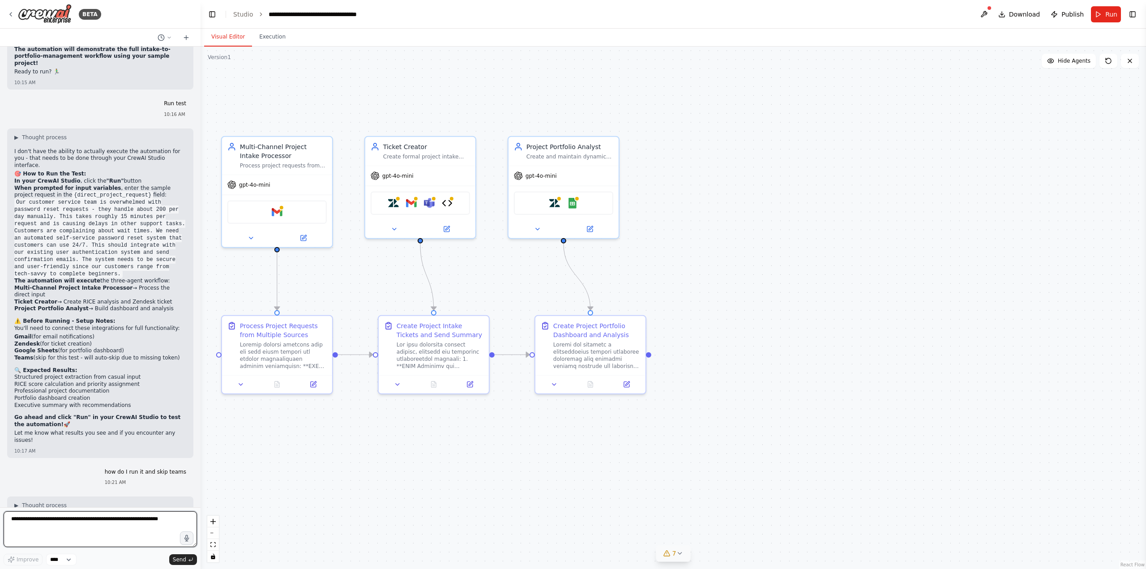
scroll to position [9094, 0]
click at [1102, 12] on button "Run" at bounding box center [1106, 14] width 30 height 16
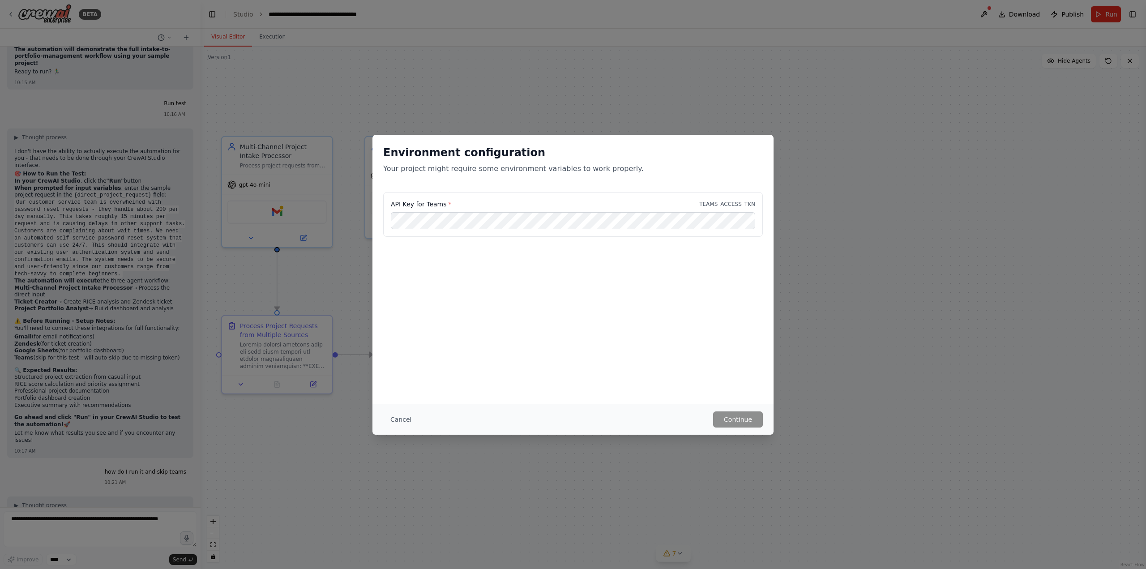
click at [474, 258] on div "API Key for Teams * TEAMS_ACCESS_TKN" at bounding box center [572, 237] width 401 height 90
click at [385, 423] on button "Cancel" at bounding box center [400, 419] width 35 height 16
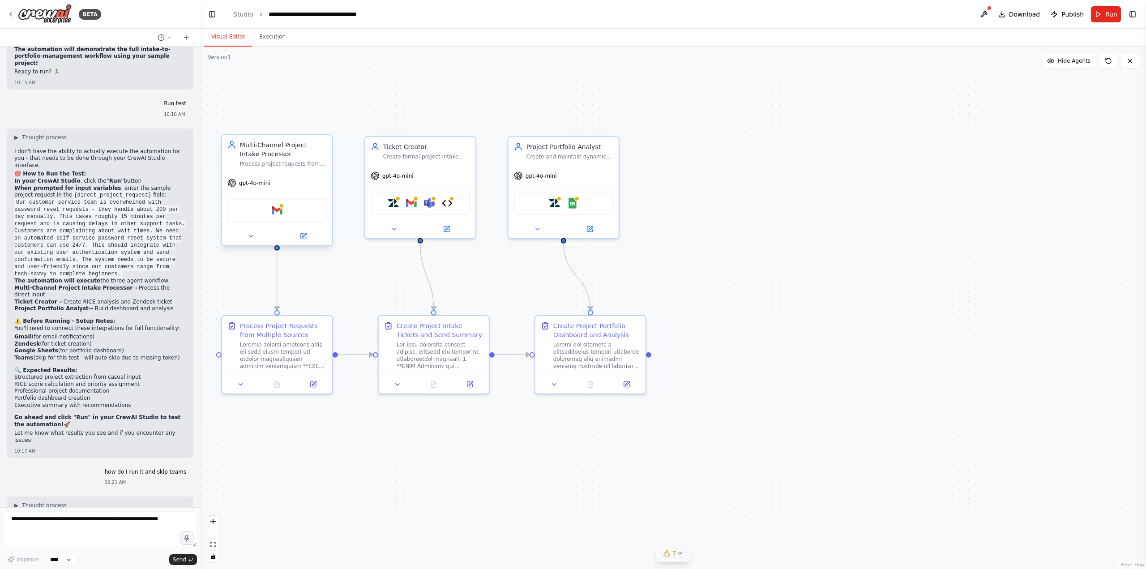
click at [277, 174] on div "gpt-4o-mini" at bounding box center [277, 183] width 110 height 20
click at [1099, 12] on button "Run" at bounding box center [1106, 14] width 30 height 16
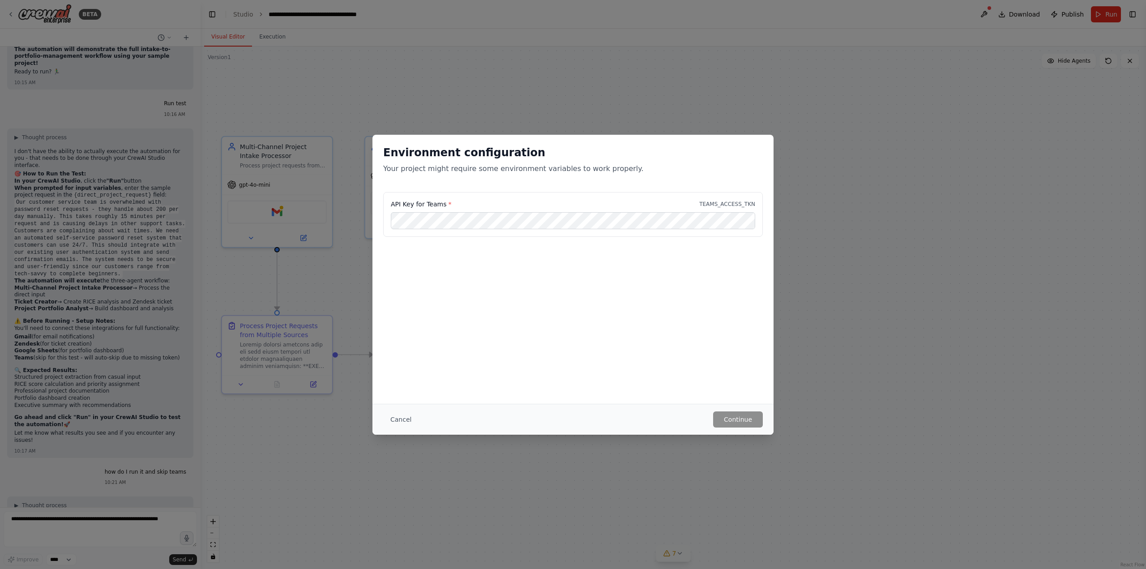
click at [846, 236] on div "Environment configuration Your project might require some environment variables…" at bounding box center [573, 284] width 1146 height 569
click at [404, 424] on button "Cancel" at bounding box center [400, 419] width 35 height 16
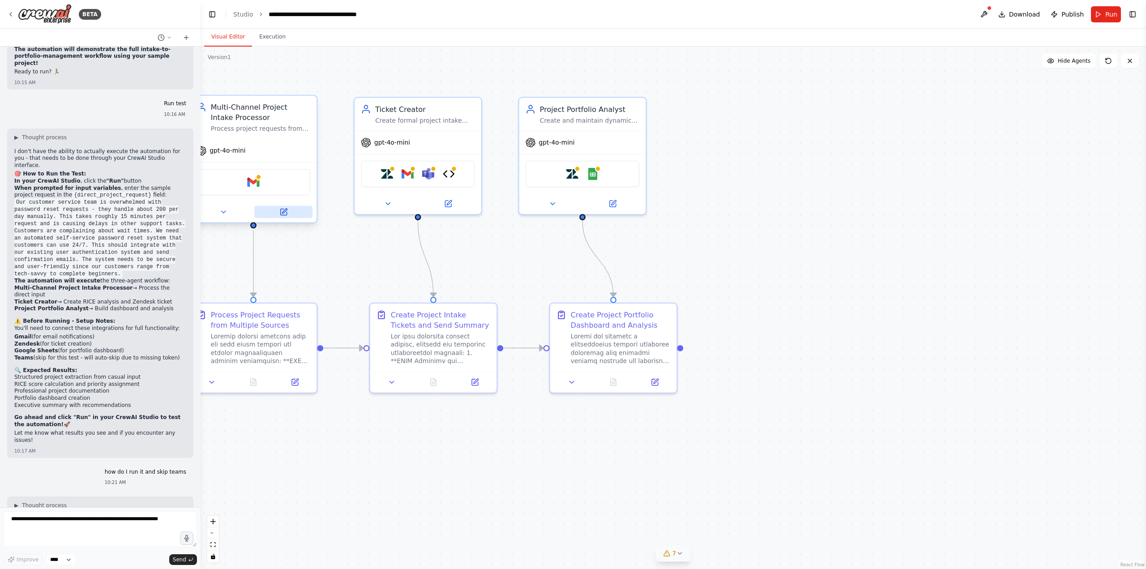
click at [287, 209] on icon at bounding box center [284, 211] width 5 height 5
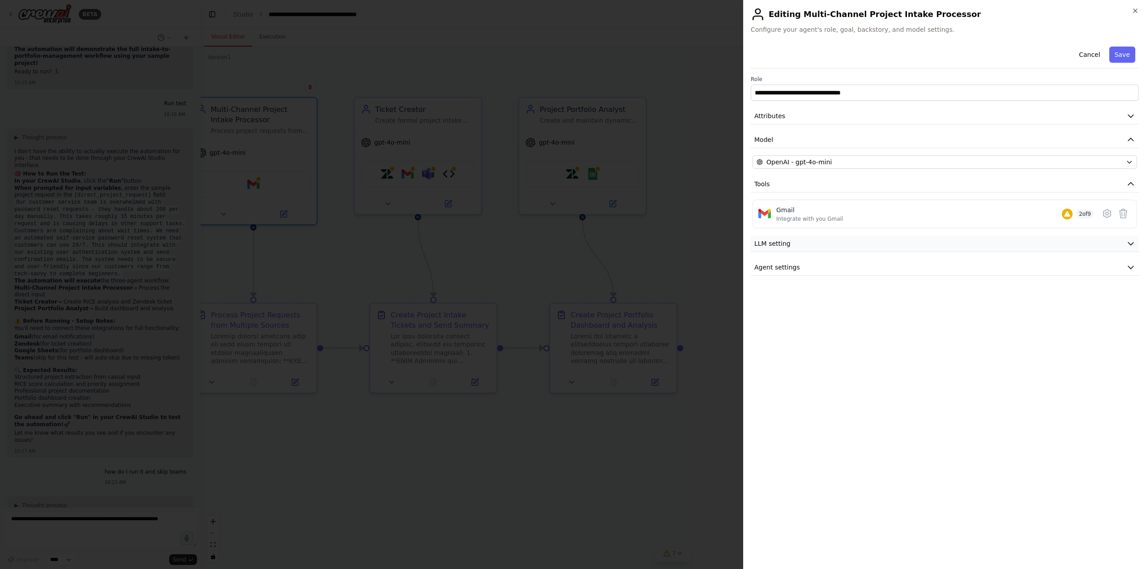
click at [806, 245] on button "LLM setting" at bounding box center [945, 243] width 388 height 17
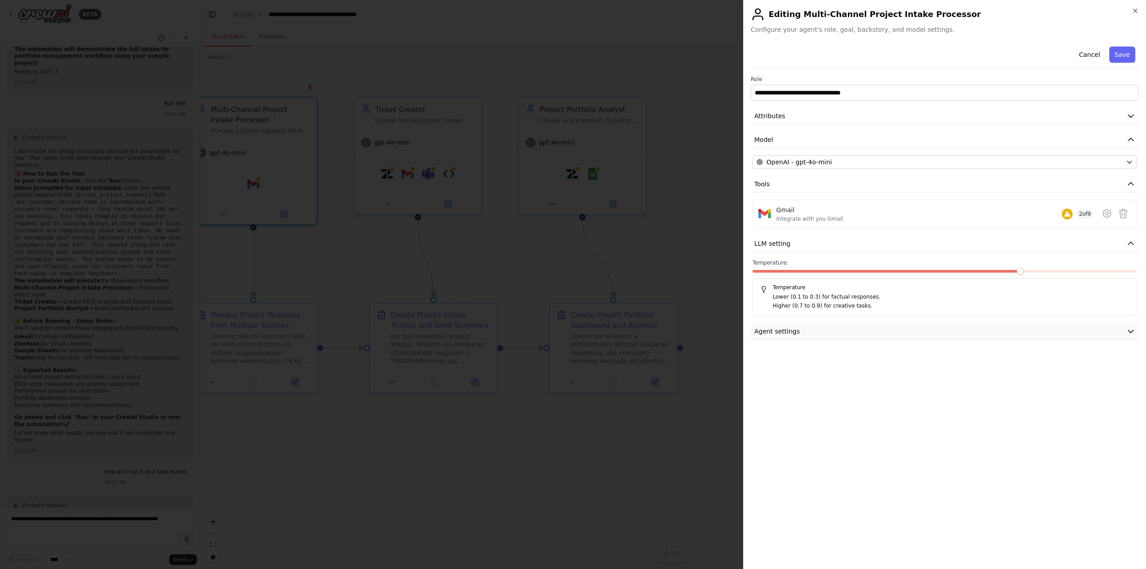
click at [780, 327] on span "Agent settings" at bounding box center [777, 331] width 46 height 9
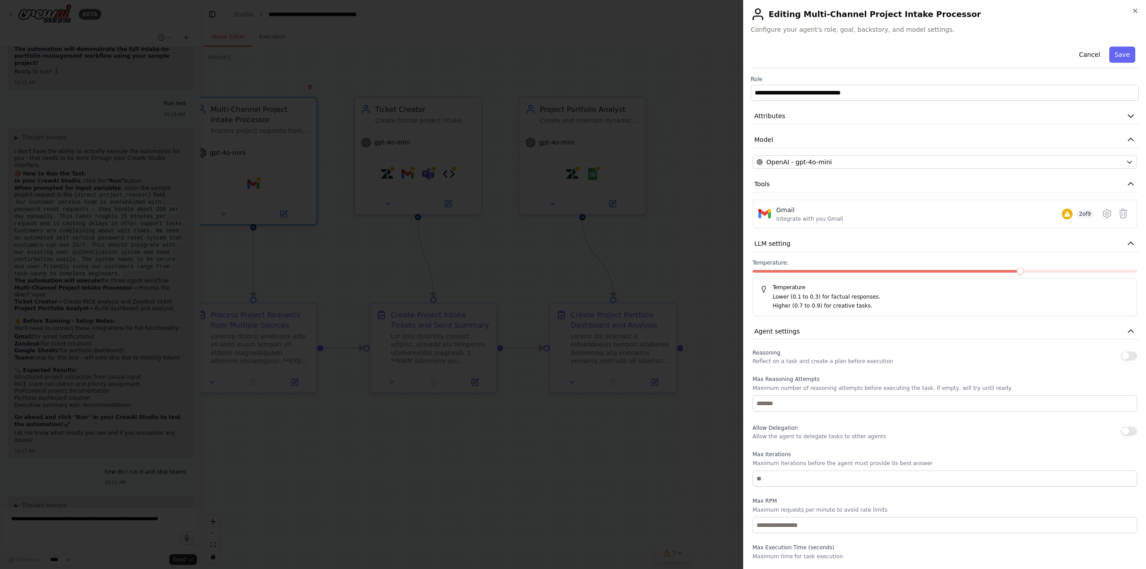
scroll to position [18, 0]
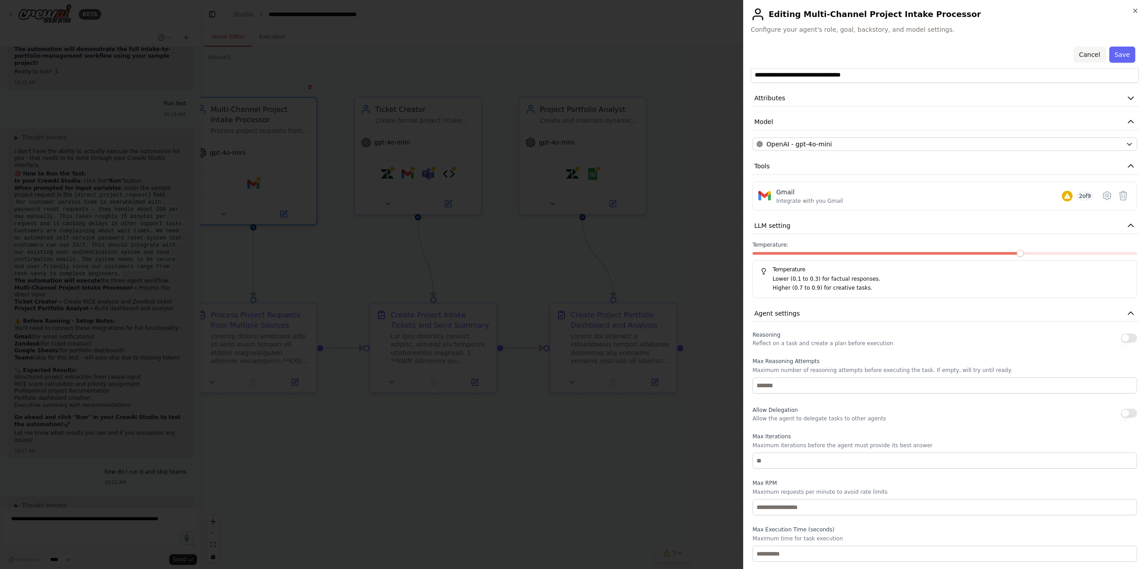
click at [1081, 54] on button "Cancel" at bounding box center [1089, 55] width 32 height 16
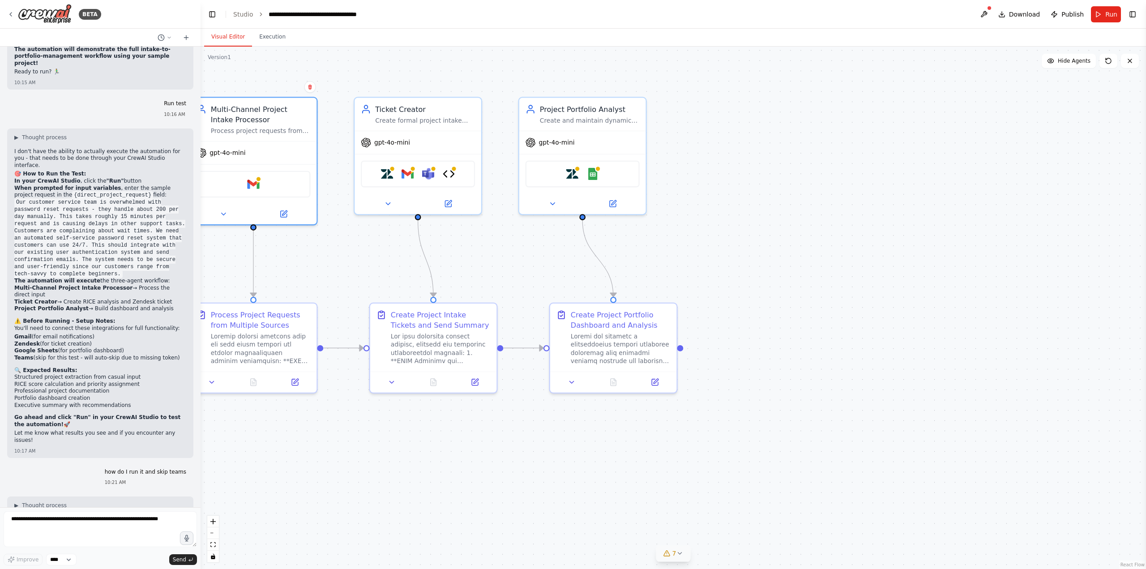
click at [431, 491] on div ".deletable-edge-delete-btn { width: 20px; height: 20px; border: 0px solid #ffff…" at bounding box center [673, 308] width 945 height 522
click at [249, 134] on div "Multi-Channel Project Intake Processor Process project requests from multiple i…" at bounding box center [253, 117] width 127 height 43
click at [252, 117] on div "Multi-Channel Project Intake Processor" at bounding box center [261, 112] width 100 height 21
click at [273, 140] on div "gpt-4o-mini" at bounding box center [253, 151] width 127 height 23
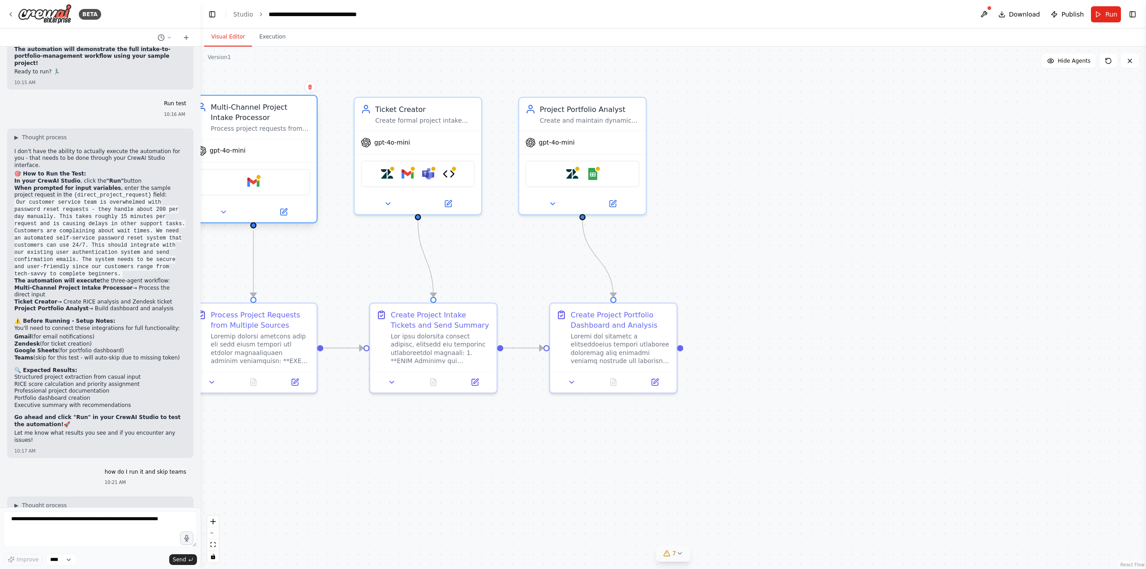
click at [273, 140] on div "gpt-4o-mini" at bounding box center [253, 151] width 127 height 23
click at [735, 185] on div ".deletable-edge-delete-btn { width: 20px; height: 20px; border: 0px solid #ffff…" at bounding box center [673, 308] width 945 height 522
click at [1060, 15] on button "Publish" at bounding box center [1067, 14] width 40 height 16
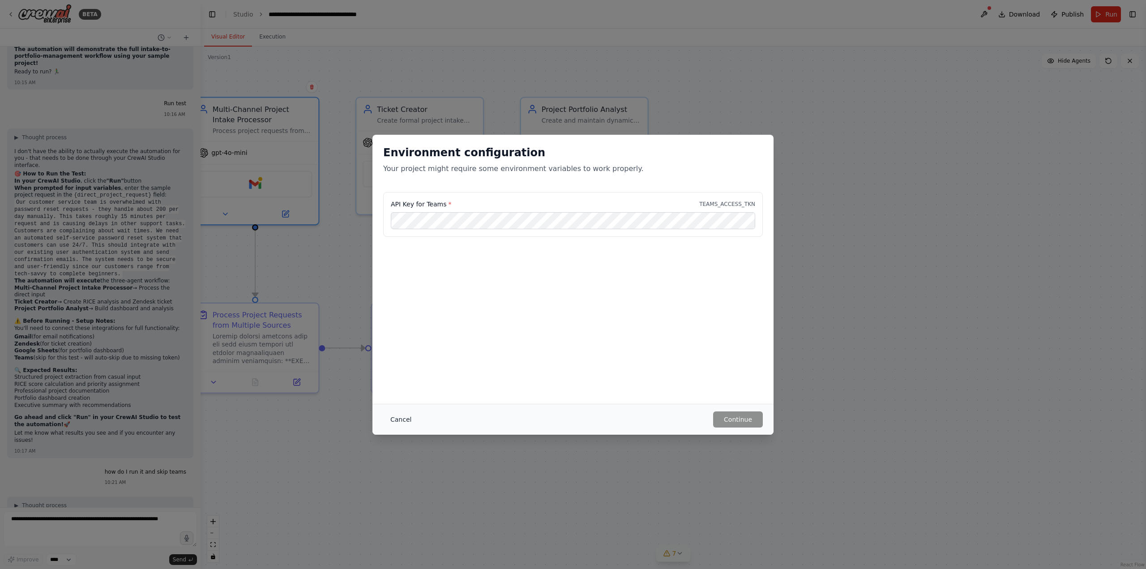
click at [386, 420] on button "Cancel" at bounding box center [400, 419] width 35 height 16
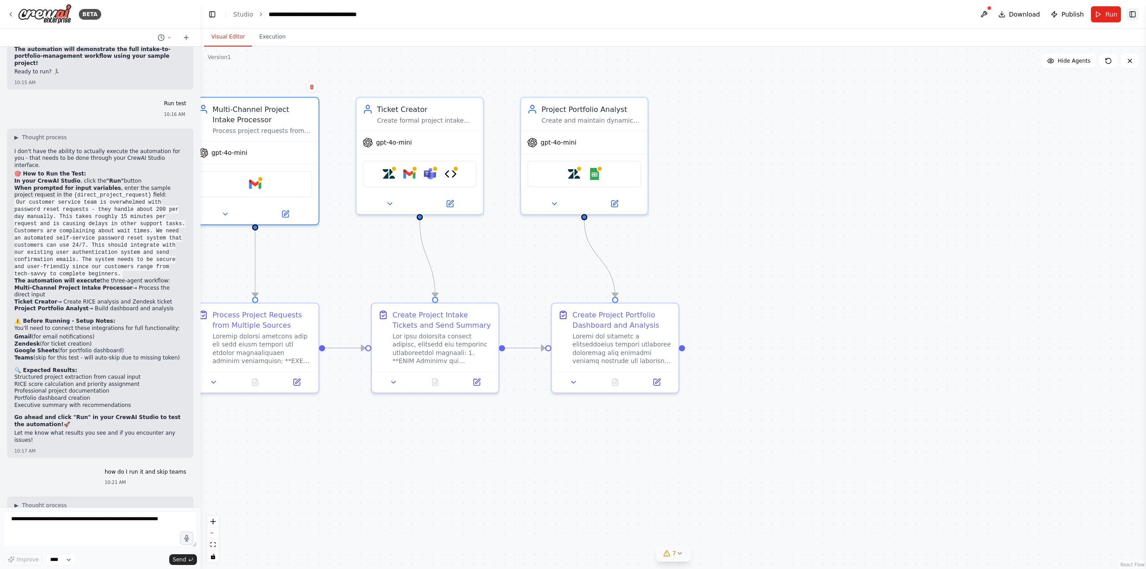
click at [1129, 15] on button "Toggle Right Sidebar" at bounding box center [1132, 14] width 13 height 13
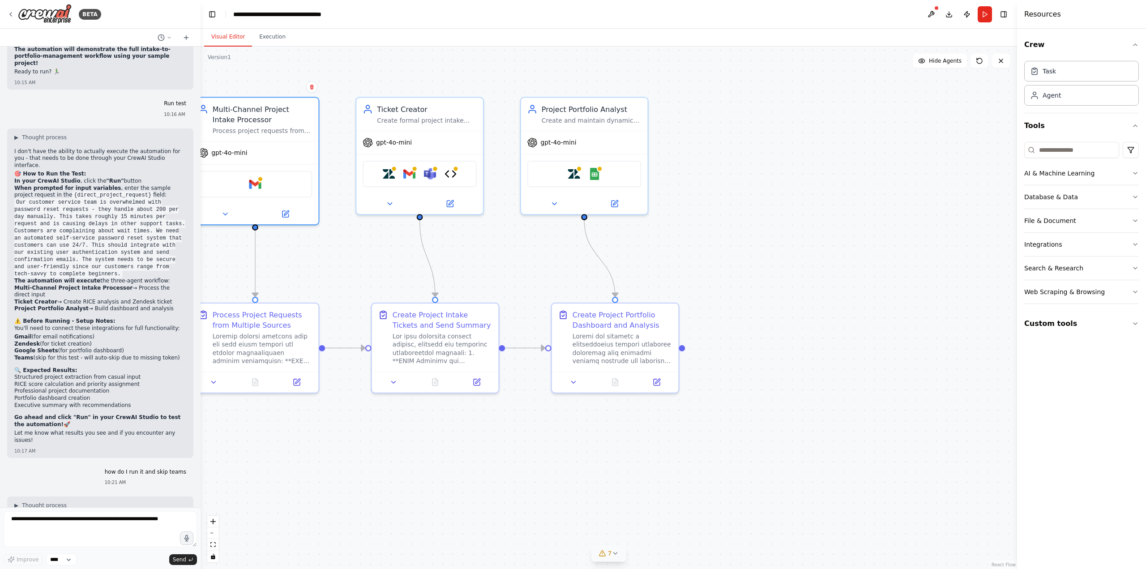
click at [801, 238] on div ".deletable-edge-delete-btn { width: 20px; height: 20px; border: 0px solid #ffff…" at bounding box center [609, 308] width 816 height 522
click at [1064, 197] on div "Database & Data" at bounding box center [1051, 196] width 54 height 9
click at [506, 520] on div ".deletable-edge-delete-btn { width: 20px; height: 20px; border: 0px solid #ffff…" at bounding box center [609, 308] width 816 height 522
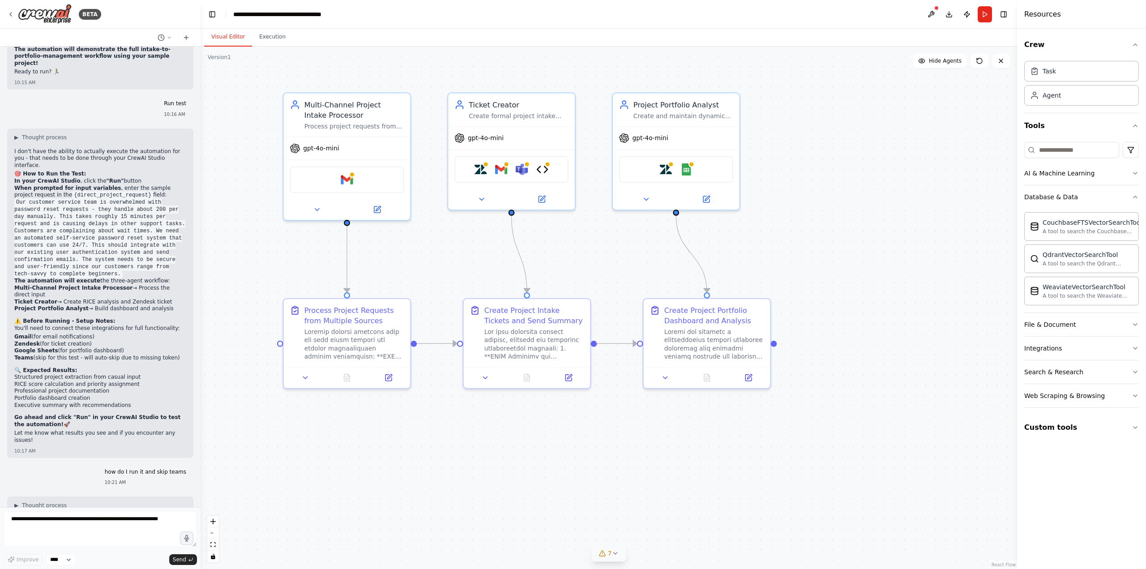
drag, startPoint x: 395, startPoint y: 455, endPoint x: 486, endPoint y: 449, distance: 91.5
click at [486, 449] on div ".deletable-edge-delete-btn { width: 20px; height: 20px; border: 0px solid #ffff…" at bounding box center [609, 308] width 816 height 522
click at [314, 206] on icon at bounding box center [317, 207] width 8 height 8
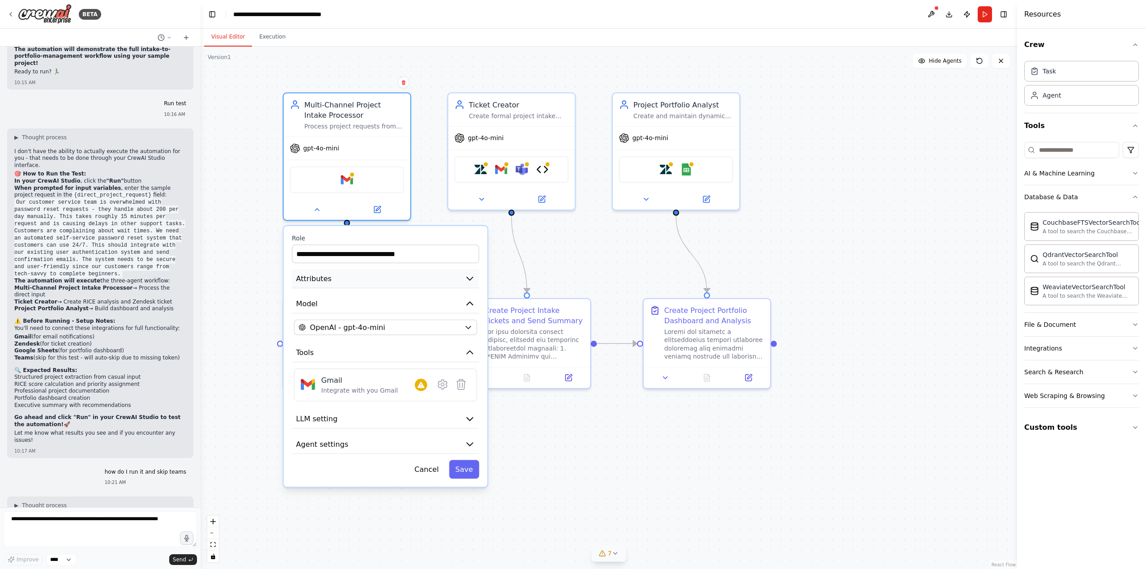
click at [330, 278] on button "Attributes" at bounding box center [385, 278] width 187 height 19
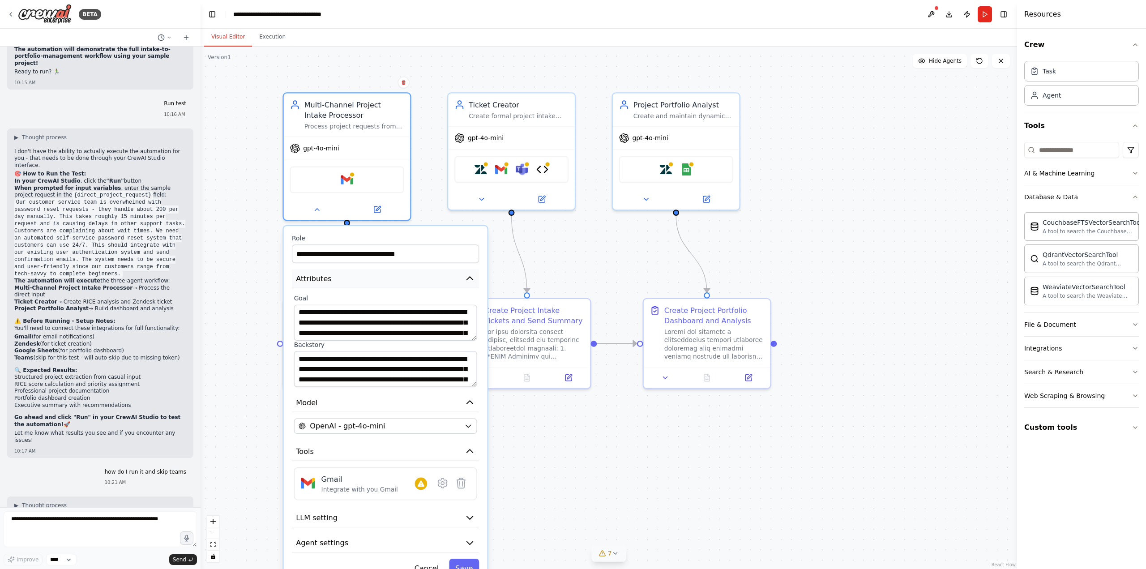
click at [330, 278] on button "Attributes" at bounding box center [385, 278] width 187 height 19
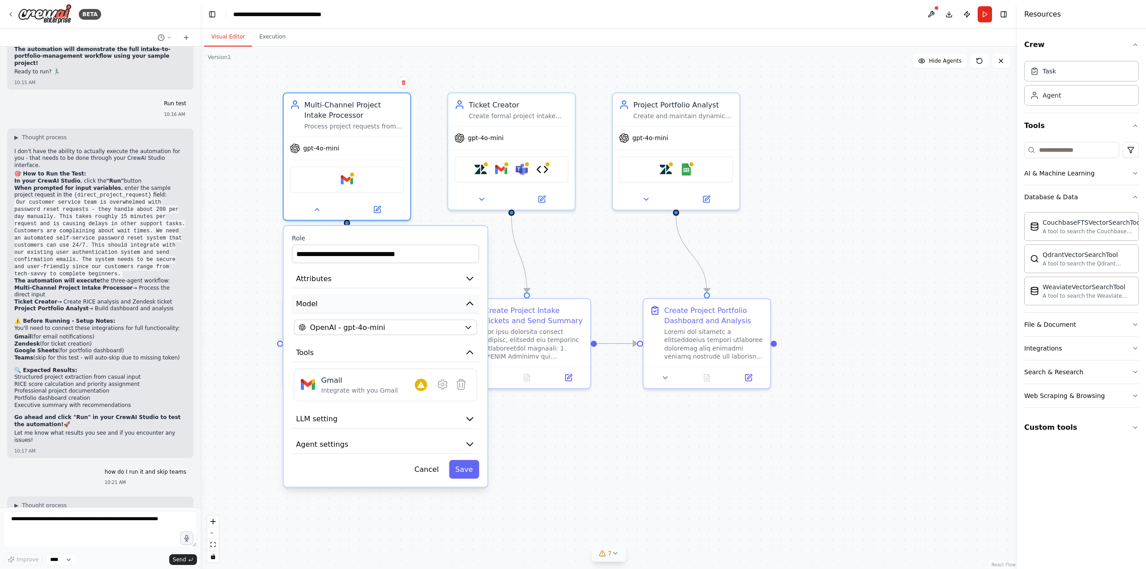
click at [340, 310] on button "Model" at bounding box center [385, 304] width 187 height 19
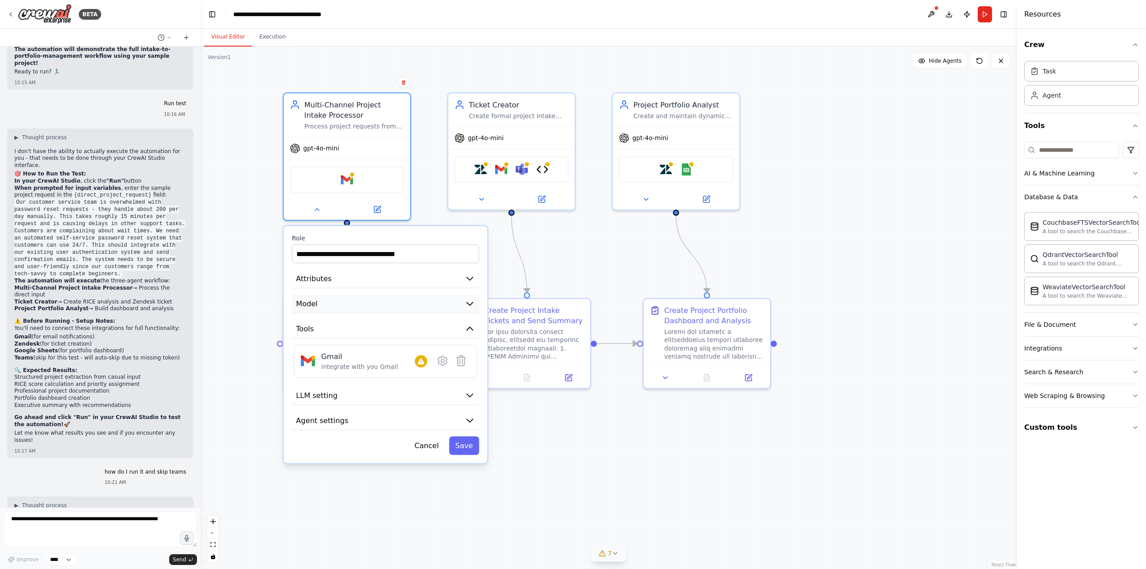
click at [340, 310] on button "Model" at bounding box center [385, 304] width 187 height 19
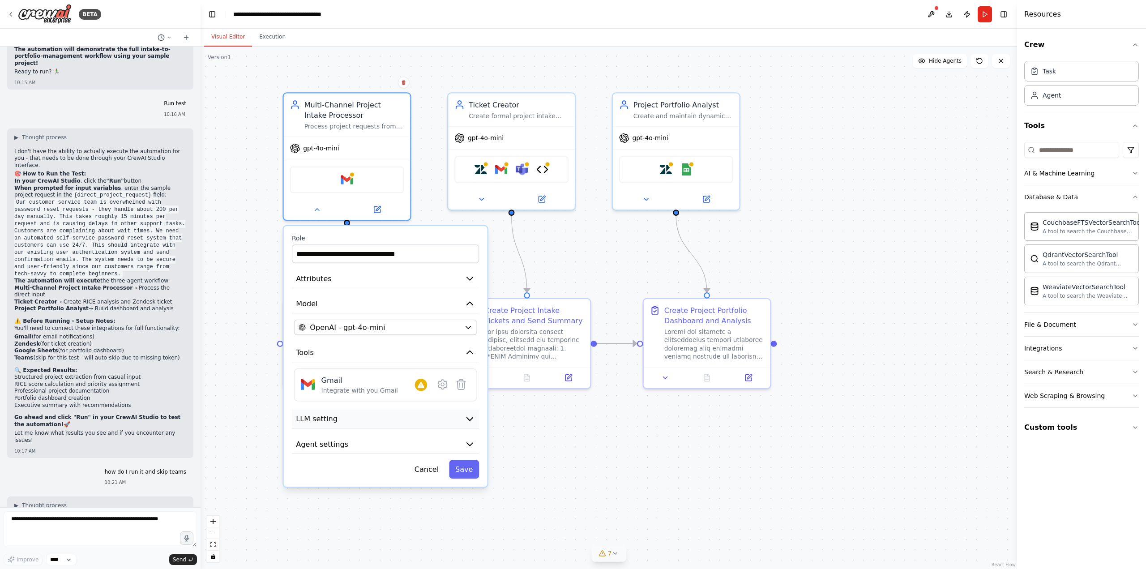
click at [339, 418] on button "LLM setting" at bounding box center [385, 419] width 187 height 19
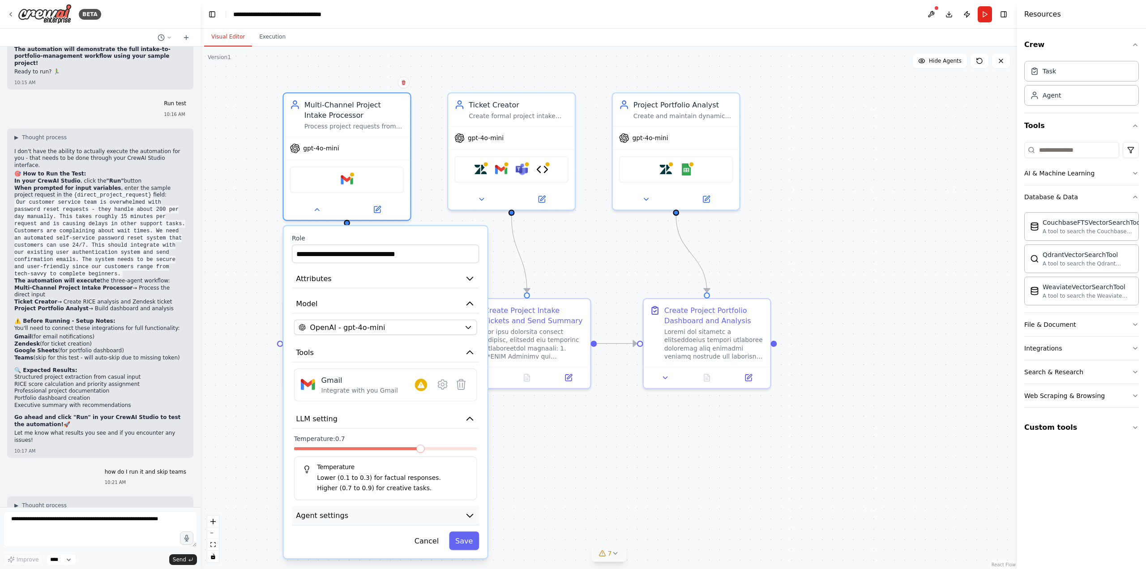
click at [415, 522] on button "Agent settings" at bounding box center [385, 515] width 187 height 19
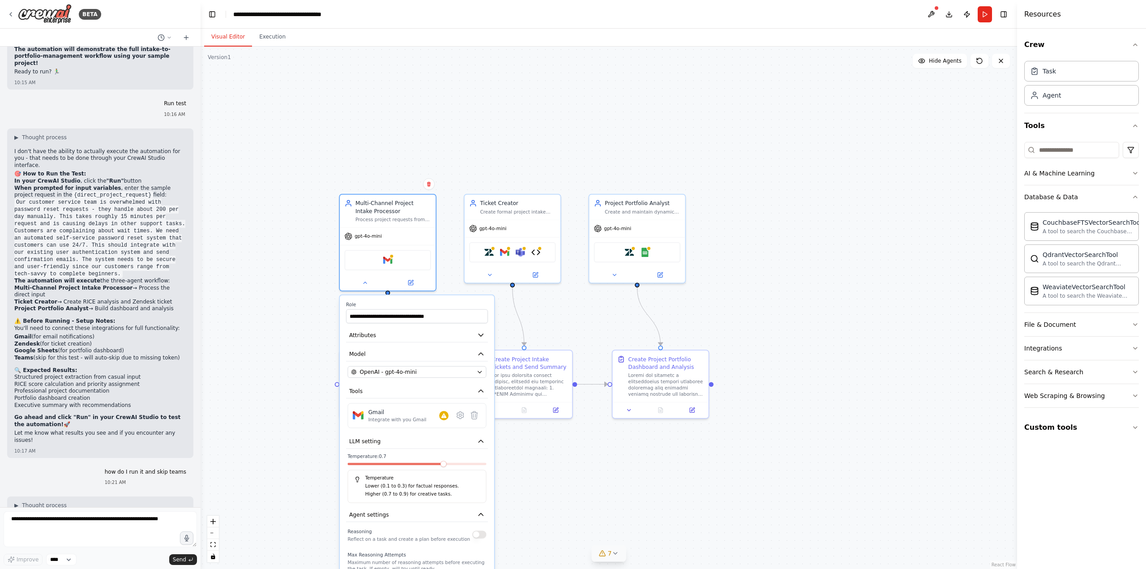
click at [279, 429] on div ".deletable-edge-delete-btn { width: 20px; height: 20px; border: 0px solid #ffff…" at bounding box center [609, 308] width 816 height 522
click at [288, 225] on div ".deletable-edge-delete-btn { width: 20px; height: 20px; border: 0px solid #ffff…" at bounding box center [609, 308] width 816 height 522
click at [362, 286] on div at bounding box center [387, 282] width 96 height 16
click at [364, 285] on icon at bounding box center [364, 281] width 6 height 6
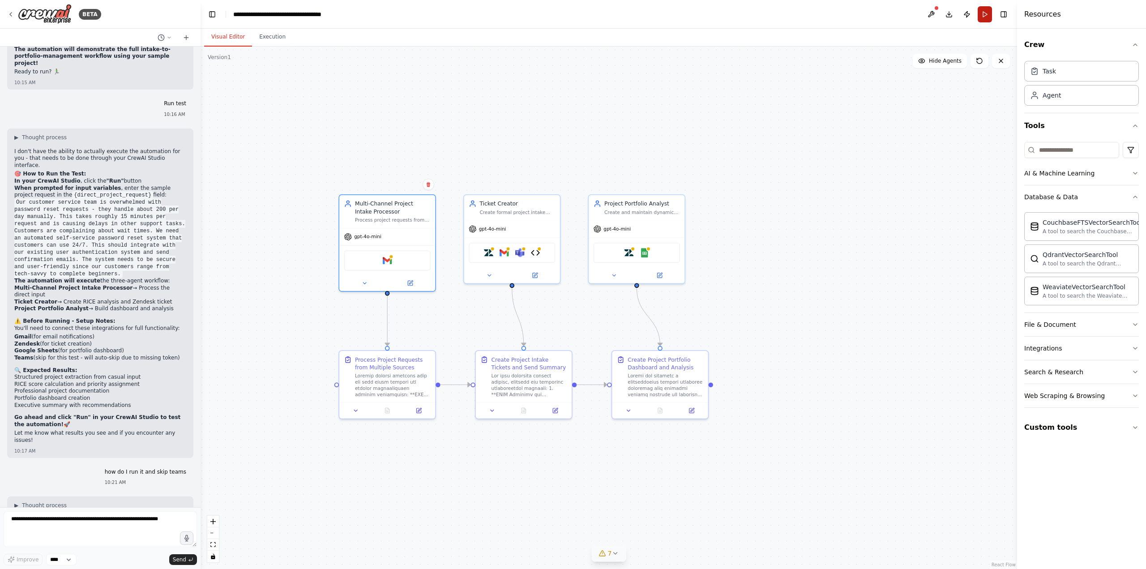
click at [987, 19] on button "Run" at bounding box center [985, 14] width 14 height 16
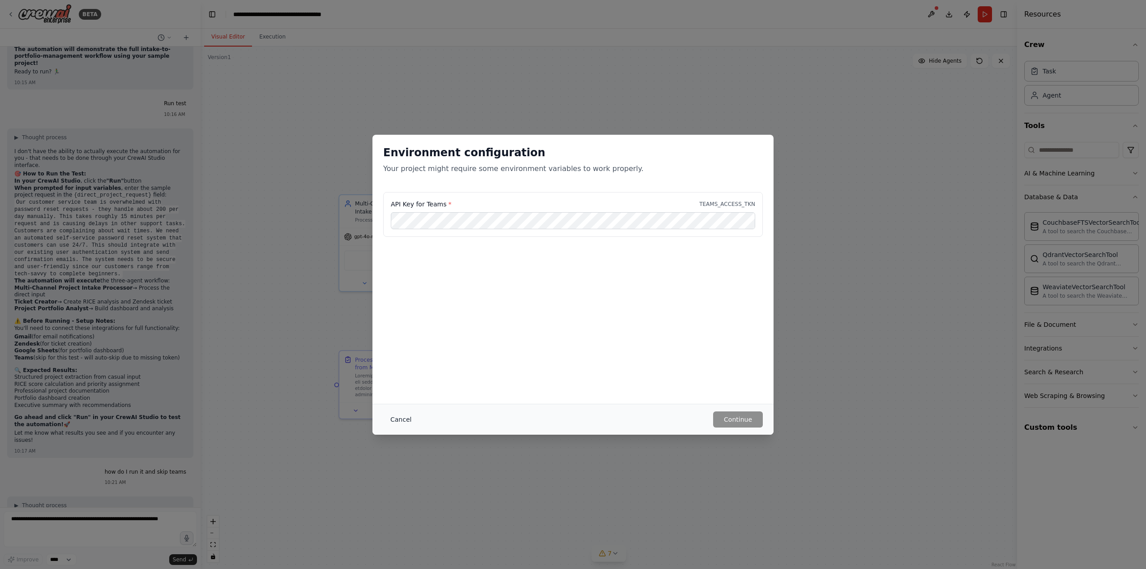
click at [402, 421] on button "Cancel" at bounding box center [400, 419] width 35 height 16
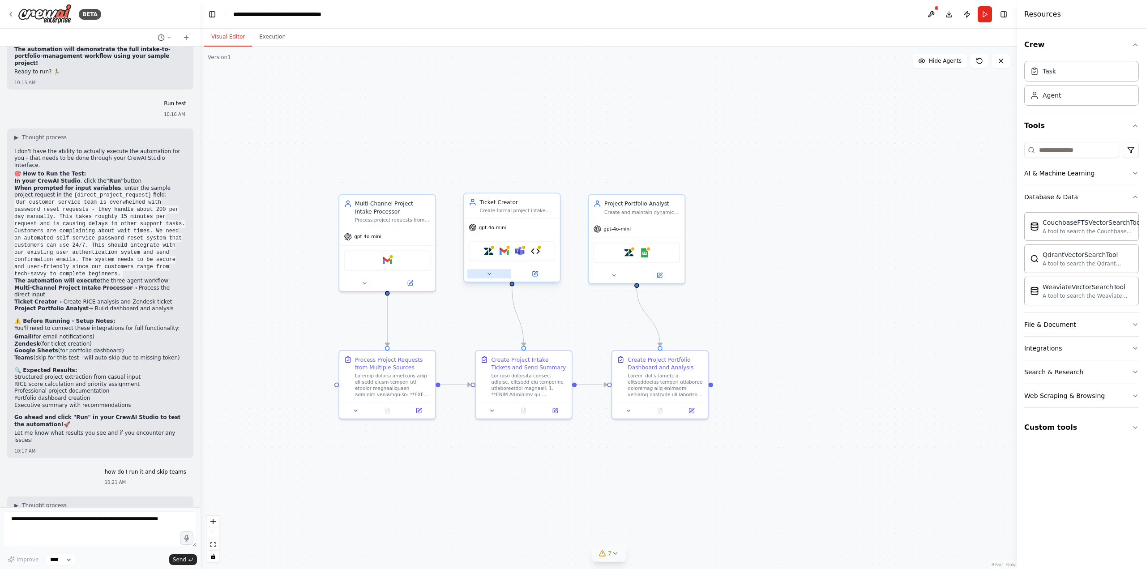
click at [484, 274] on button at bounding box center [489, 273] width 44 height 9
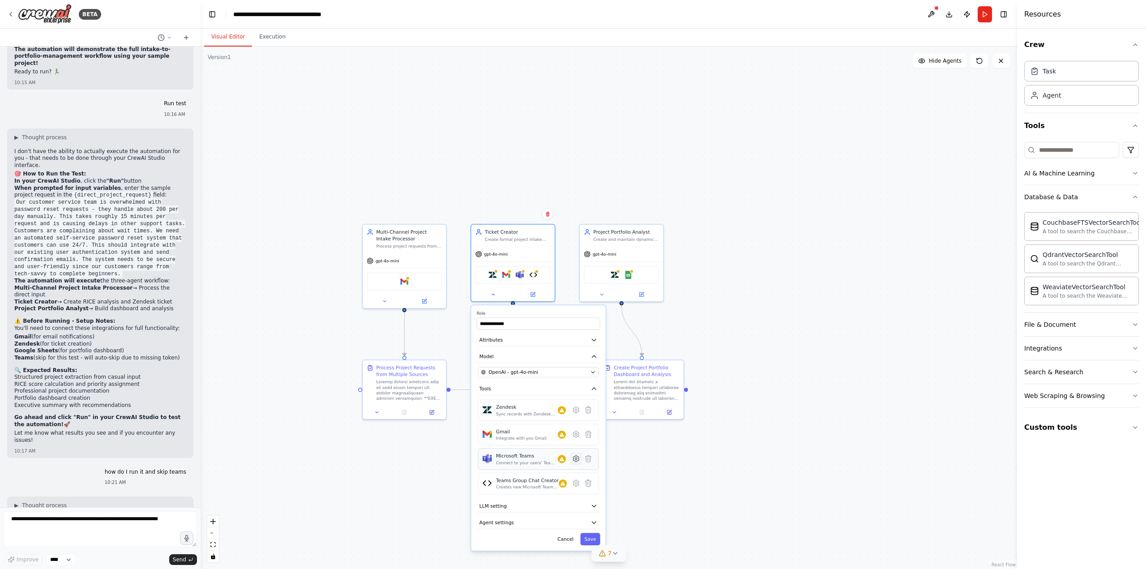
click at [573, 461] on icon at bounding box center [576, 459] width 8 height 8
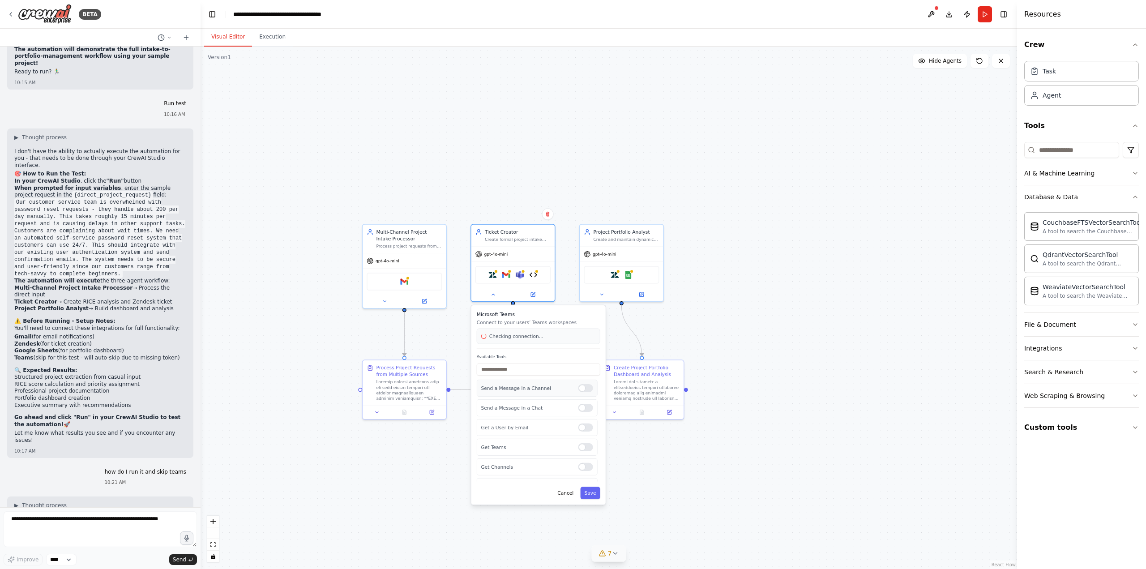
click at [583, 389] on div at bounding box center [585, 388] width 15 height 8
click at [576, 446] on div "Send a Message in a Channel Send a Message in a Chat Get a User by Email Get Te…" at bounding box center [539, 431] width 124 height 102
click at [578, 477] on div "Get Channels" at bounding box center [537, 481] width 121 height 17
click at [579, 486] on div "Get Channels" at bounding box center [537, 481] width 121 height 17
click at [588, 483] on div "Get Channels" at bounding box center [537, 481] width 121 height 17
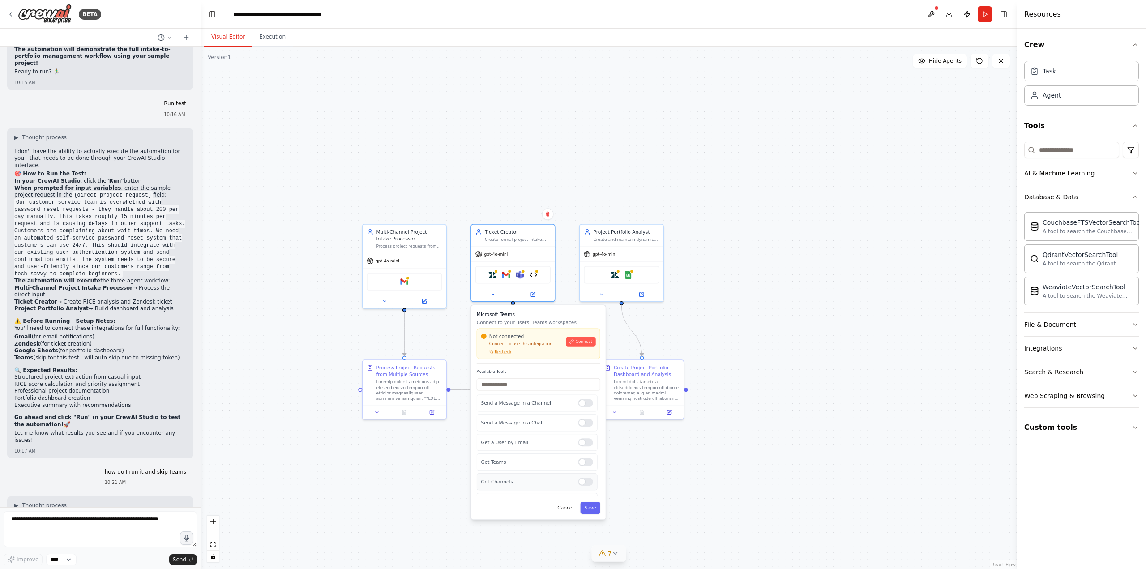
click at [585, 479] on div at bounding box center [585, 482] width 15 height 8
click at [586, 465] on div at bounding box center [585, 462] width 15 height 8
click at [590, 514] on div "Microsoft Teams Connect to your users’ Teams workspaces Not connected Connect t…" at bounding box center [538, 412] width 134 height 214
click at [591, 508] on button "Save" at bounding box center [590, 508] width 20 height 12
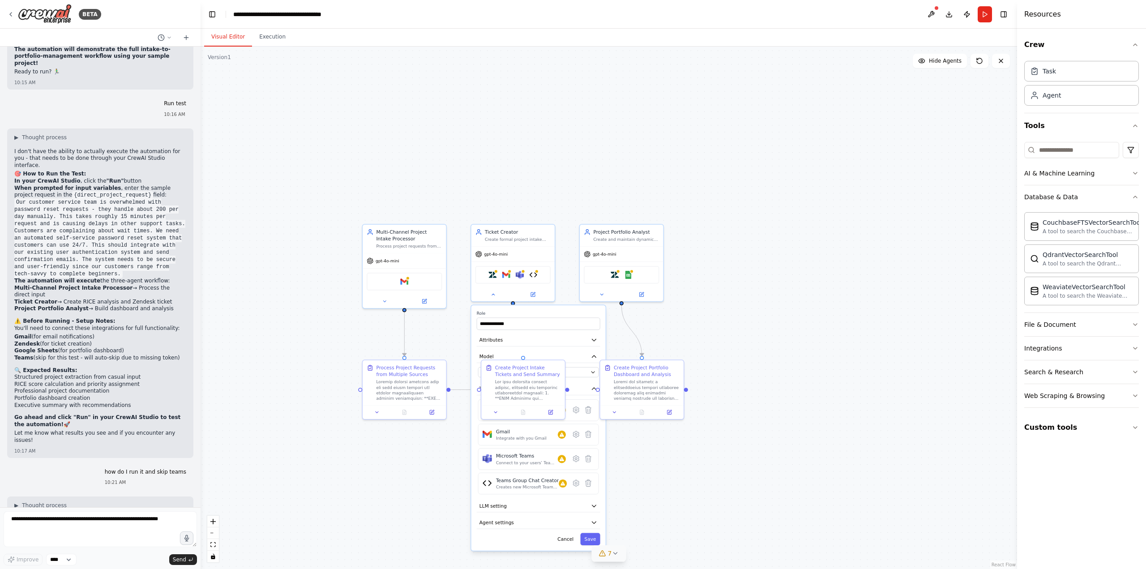
click at [761, 405] on div ".deletable-edge-delete-btn { width: 20px; height: 20px; border: 0px solid #ffff…" at bounding box center [609, 308] width 816 height 522
click at [984, 14] on button "Run" at bounding box center [985, 14] width 14 height 16
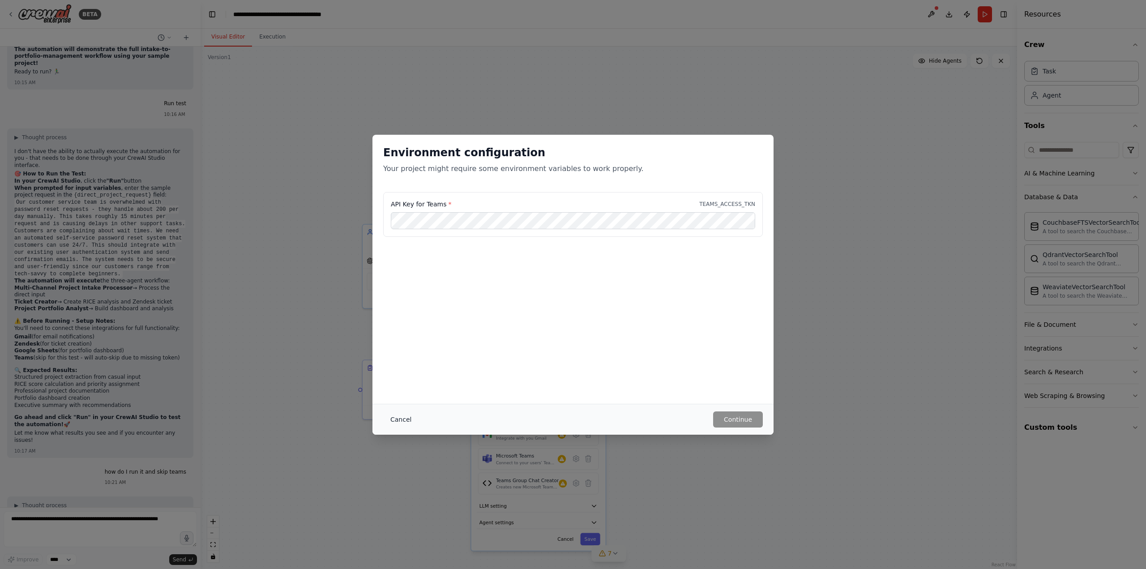
click at [393, 421] on button "Cancel" at bounding box center [400, 419] width 35 height 16
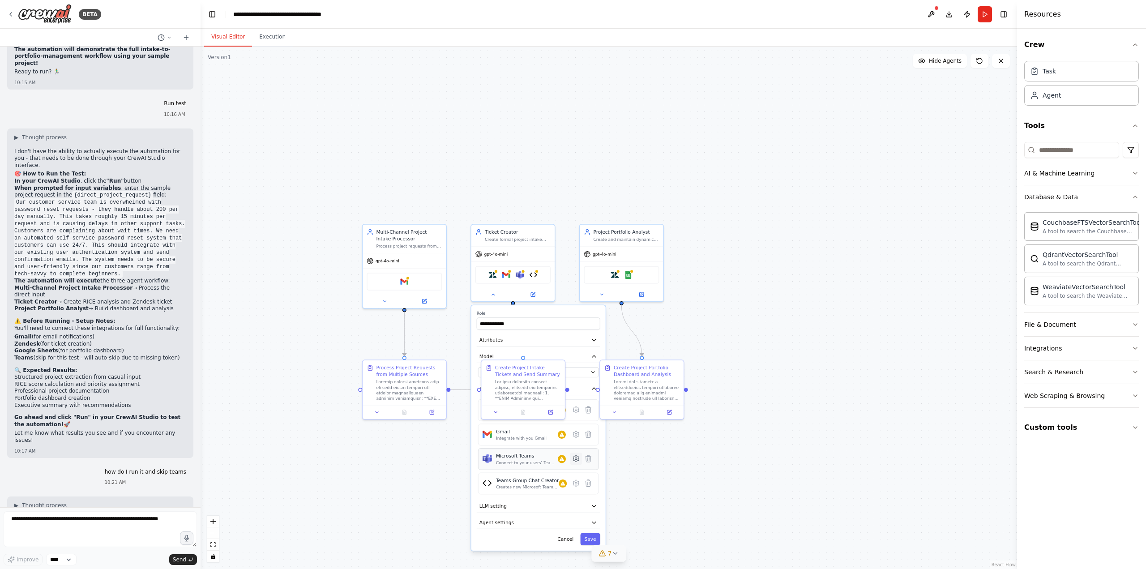
click at [573, 460] on icon at bounding box center [576, 459] width 8 height 8
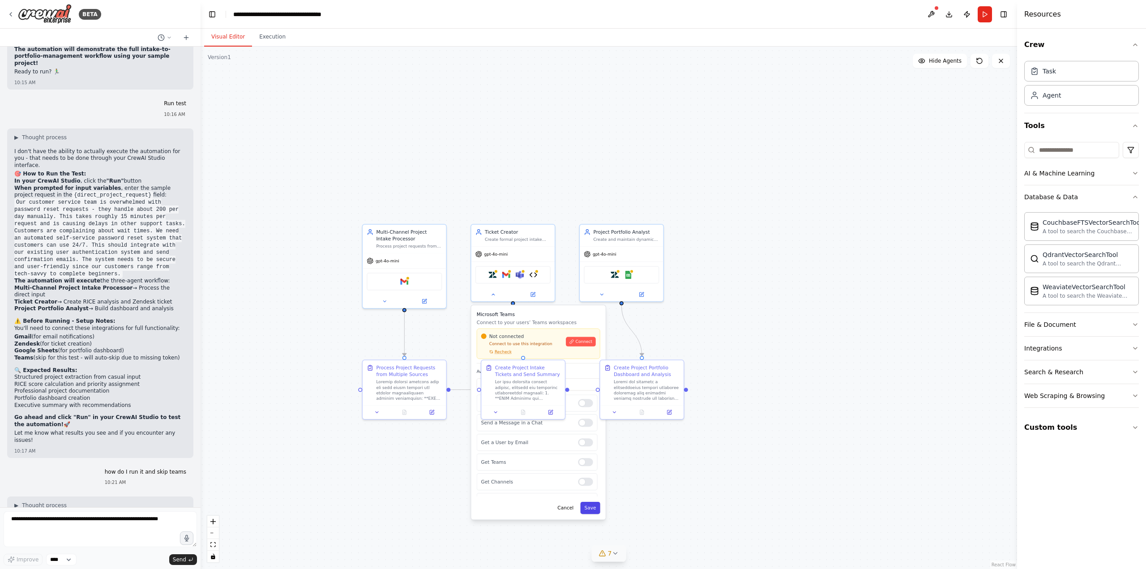
click at [599, 506] on button "Save" at bounding box center [590, 508] width 20 height 12
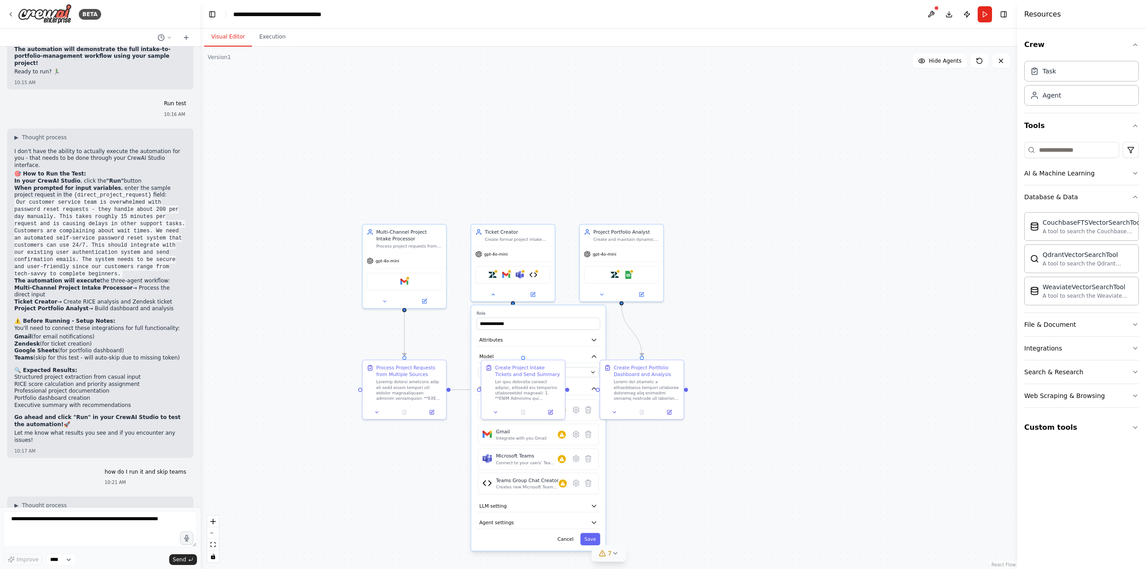
click at [660, 486] on div ".deletable-edge-delete-btn { width: 20px; height: 20px; border: 0px solid #ffff…" at bounding box center [609, 308] width 816 height 522
click at [496, 294] on button at bounding box center [493, 293] width 38 height 8
click at [382, 299] on icon at bounding box center [384, 299] width 5 height 5
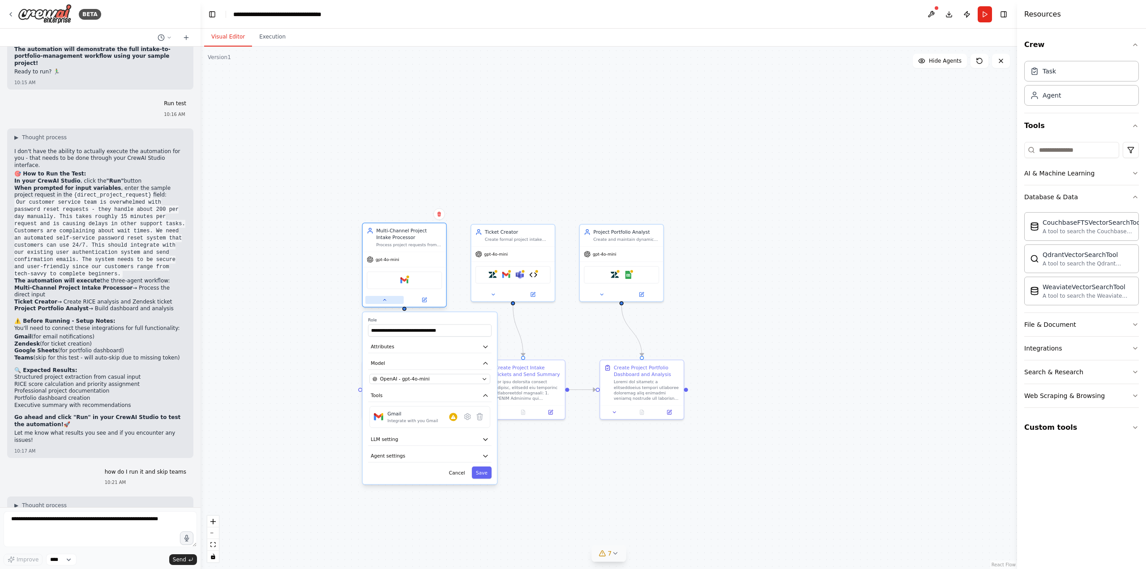
click at [381, 299] on button at bounding box center [384, 300] width 38 height 8
click at [986, 19] on button "Run" at bounding box center [985, 14] width 14 height 16
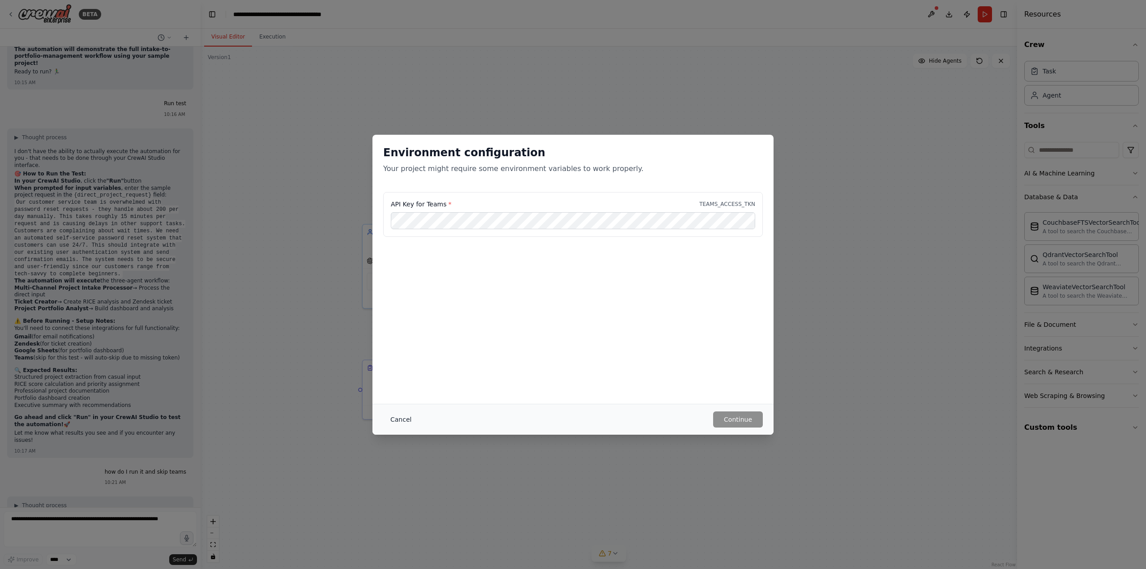
click at [402, 423] on button "Cancel" at bounding box center [400, 419] width 35 height 16
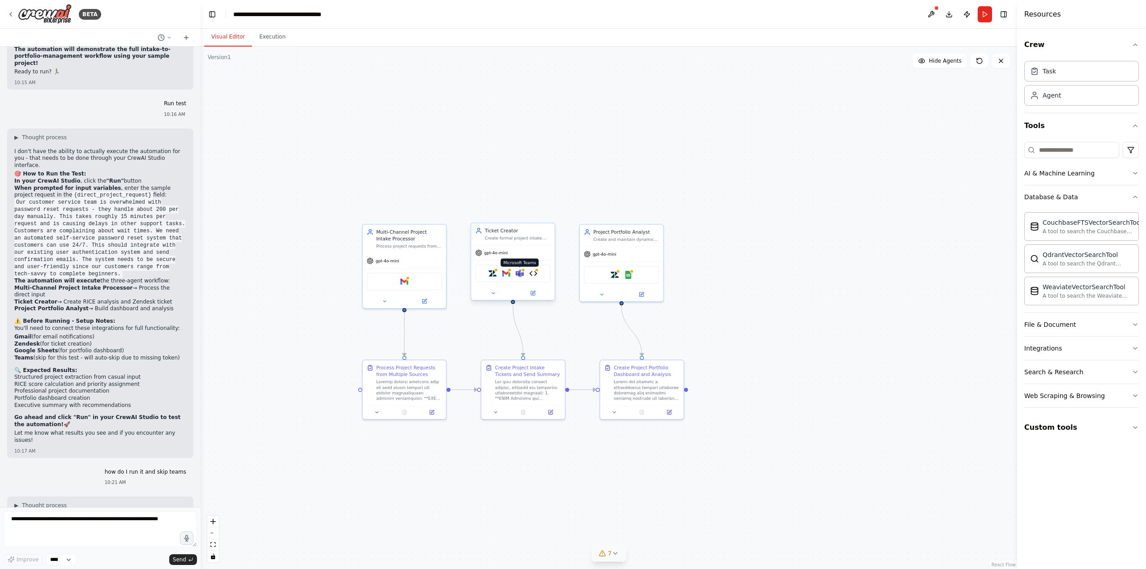
click at [520, 275] on img at bounding box center [520, 273] width 8 height 8
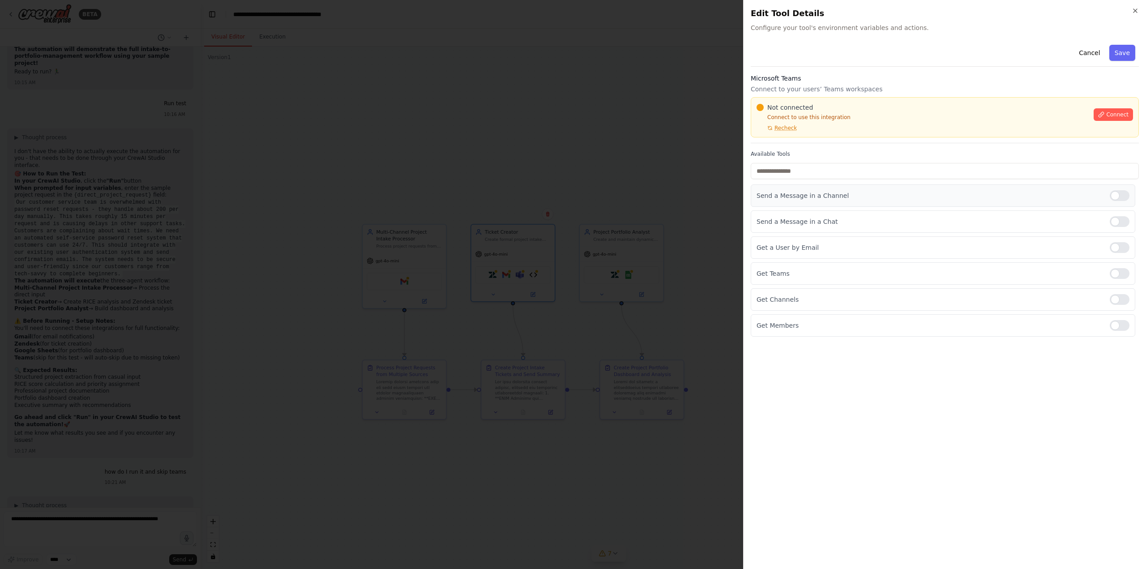
click at [1113, 193] on div at bounding box center [1120, 195] width 20 height 11
click at [1120, 301] on div at bounding box center [1120, 299] width 20 height 11
click at [1120, 268] on div at bounding box center [1120, 273] width 20 height 11
click at [1116, 245] on div at bounding box center [1120, 247] width 20 height 11
click at [1120, 327] on div at bounding box center [1120, 325] width 20 height 11
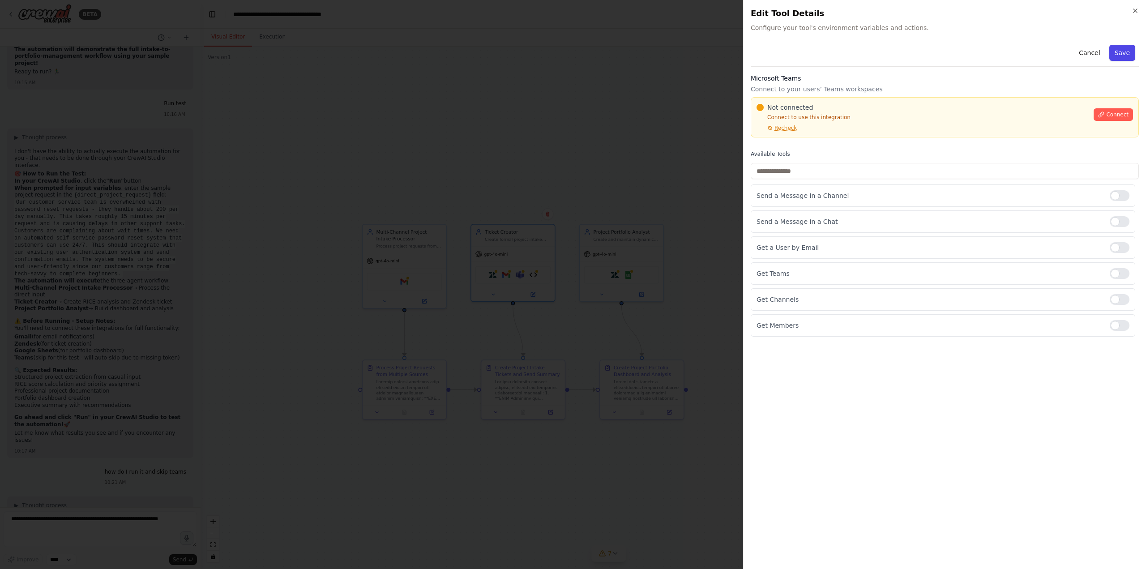
click at [1116, 53] on button "Save" at bounding box center [1122, 53] width 26 height 16
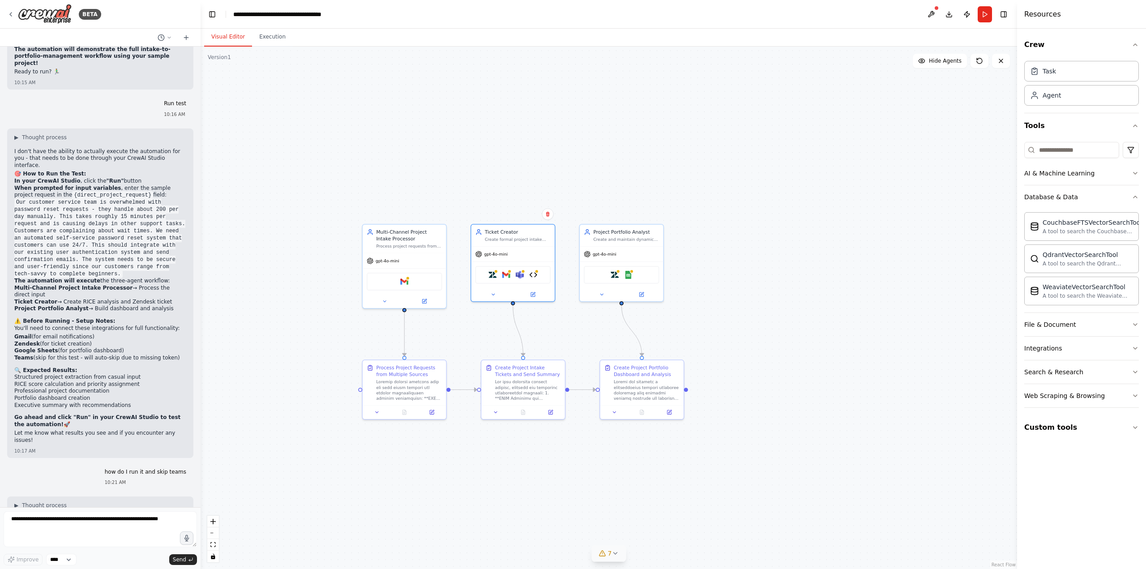
click at [628, 159] on div ".deletable-edge-delete-btn { width: 20px; height: 20px; border: 0px solid #ffff…" at bounding box center [609, 308] width 816 height 522
click at [630, 274] on img at bounding box center [628, 273] width 8 height 8
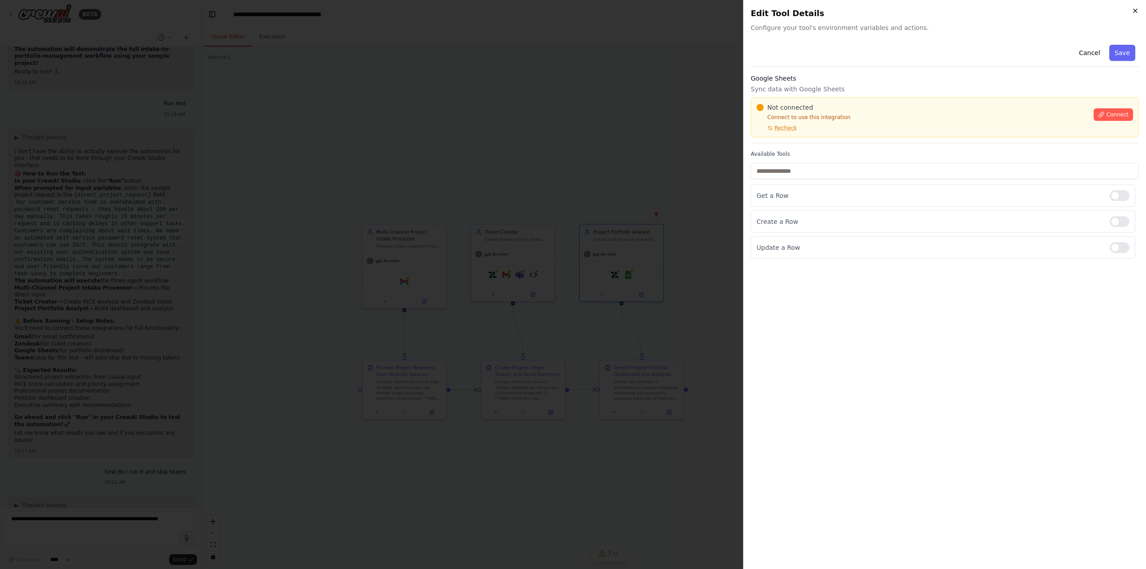
click at [1135, 10] on icon "button" at bounding box center [1135, 10] width 7 height 7
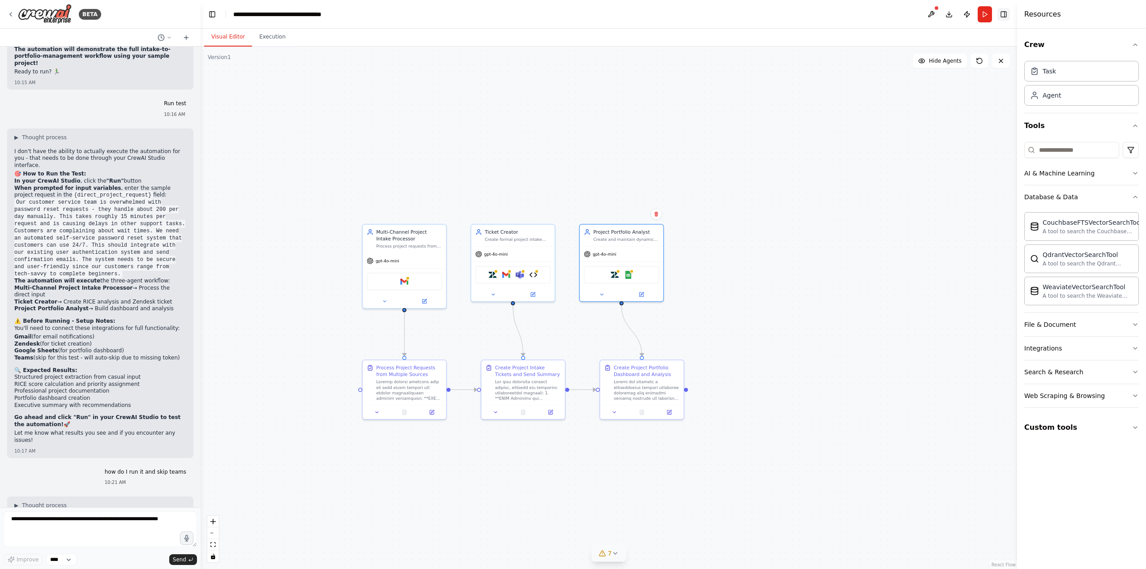
click at [1001, 17] on button "Toggle Right Sidebar" at bounding box center [1003, 14] width 13 height 13
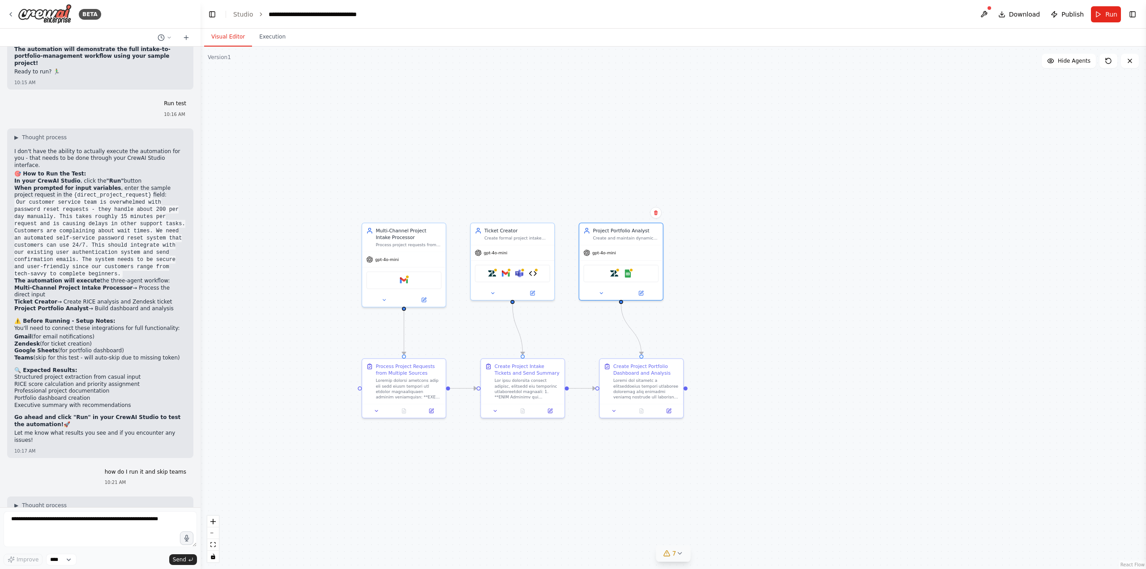
drag, startPoint x: 972, startPoint y: 209, endPoint x: 955, endPoint y: 231, distance: 27.4
click at [972, 208] on div ".deletable-edge-delete-btn { width: 20px; height: 20px; border: 0px solid #ffff…" at bounding box center [673, 308] width 945 height 522
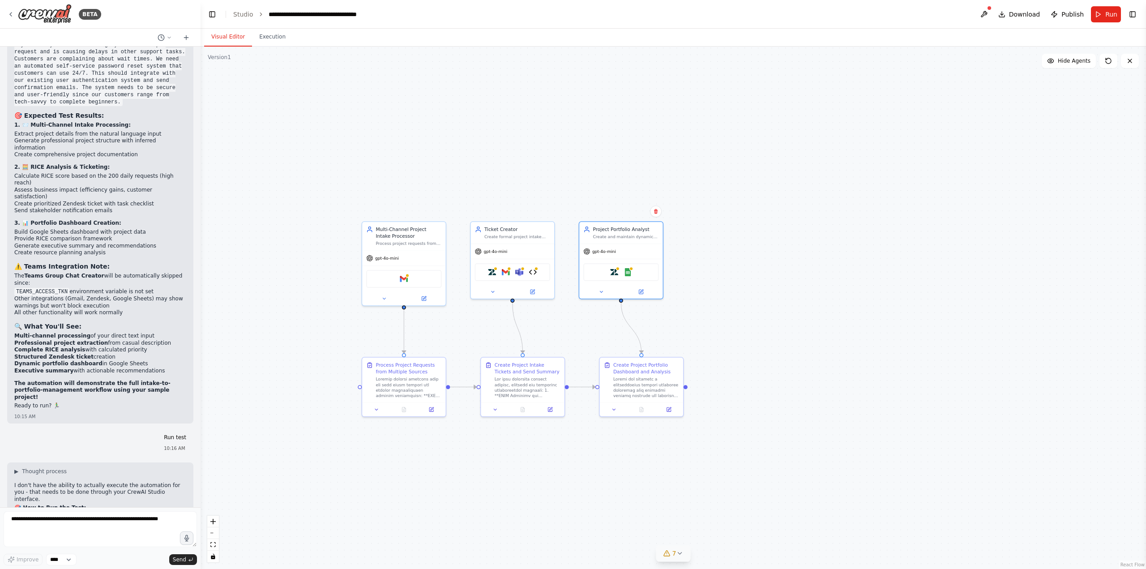
scroll to position [9094, 0]
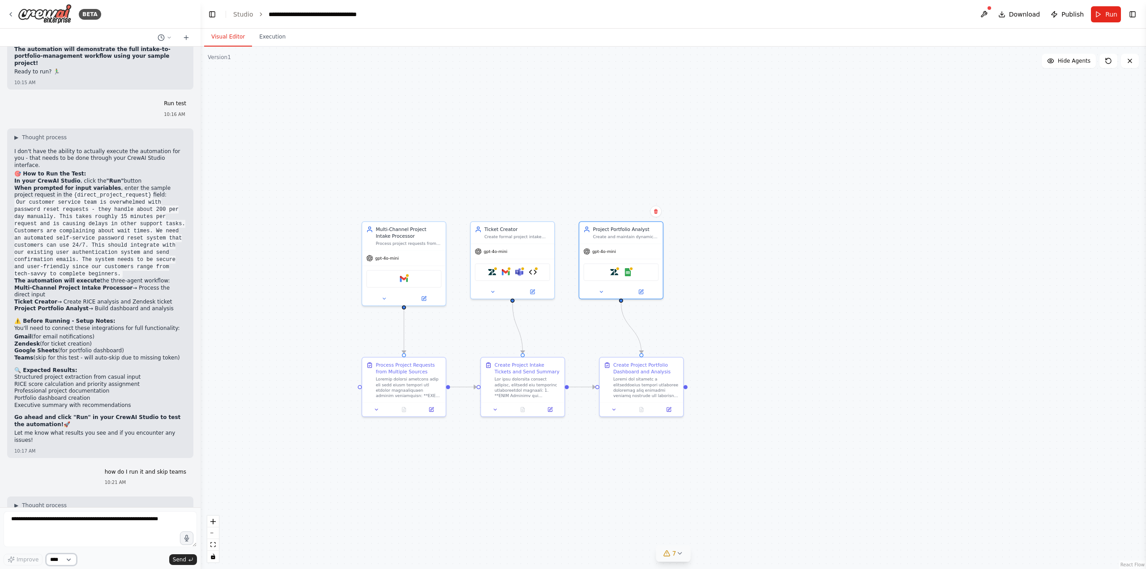
click at [58, 560] on select "****" at bounding box center [61, 560] width 30 height 12
click at [68, 558] on select "****" at bounding box center [61, 560] width 30 height 12
click at [88, 532] on textarea at bounding box center [100, 529] width 193 height 36
click at [130, 529] on textarea at bounding box center [100, 529] width 193 height 36
type textarea "**********"
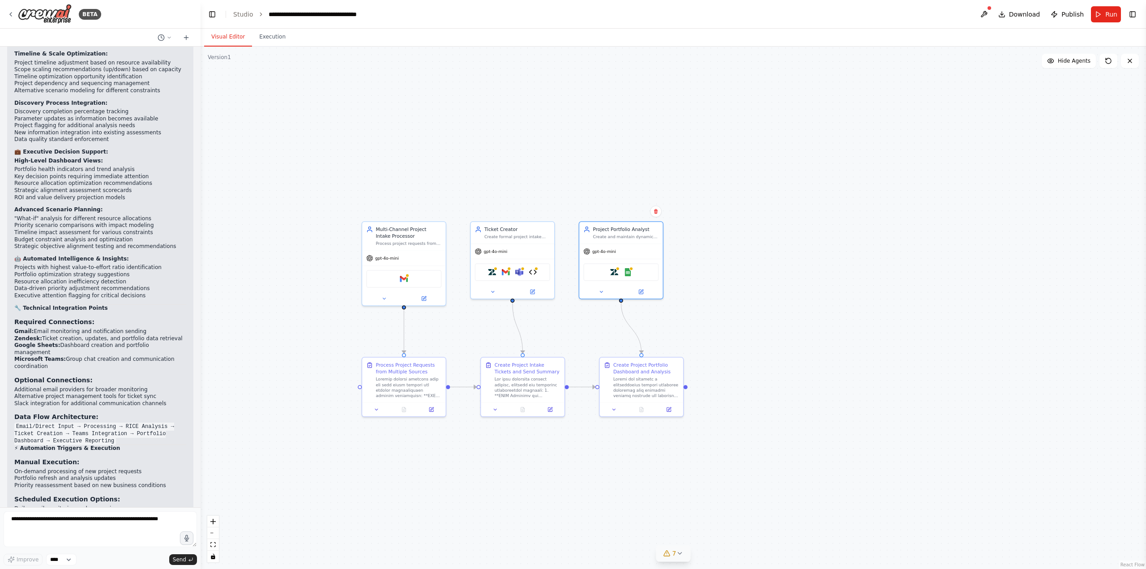
scroll to position [12099, 0]
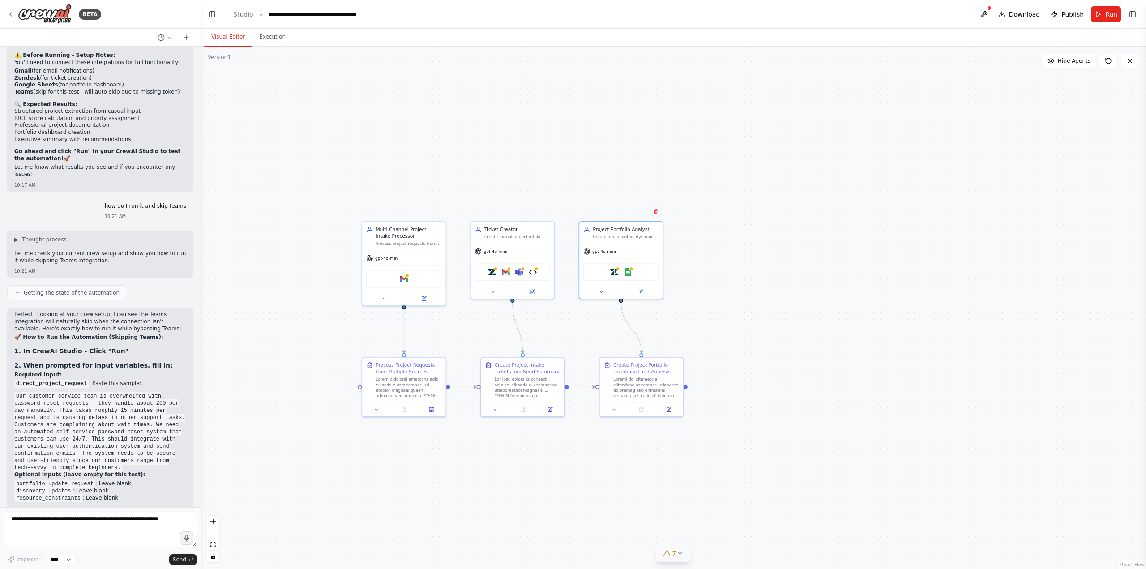
scroll to position [9346, 0]
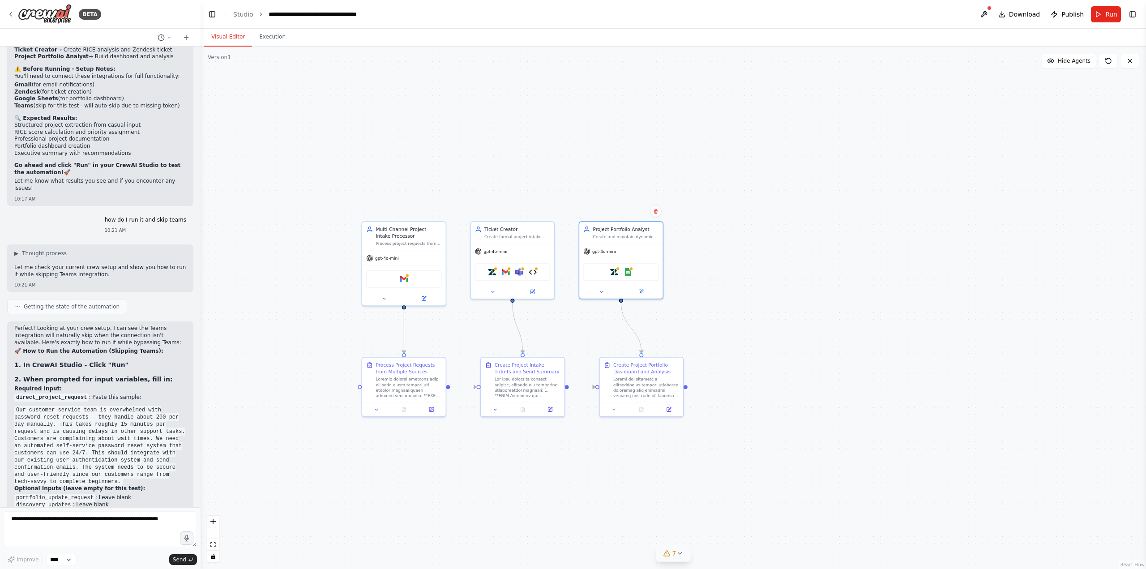
drag, startPoint x: 79, startPoint y: 487, endPoint x: 8, endPoint y: 305, distance: 195.6
copy div "Lorem-Ipsumdo Sitamet Consec Adipiscing Elitsedd Eiusmodtempor Incididu 🎯 Utlab…"
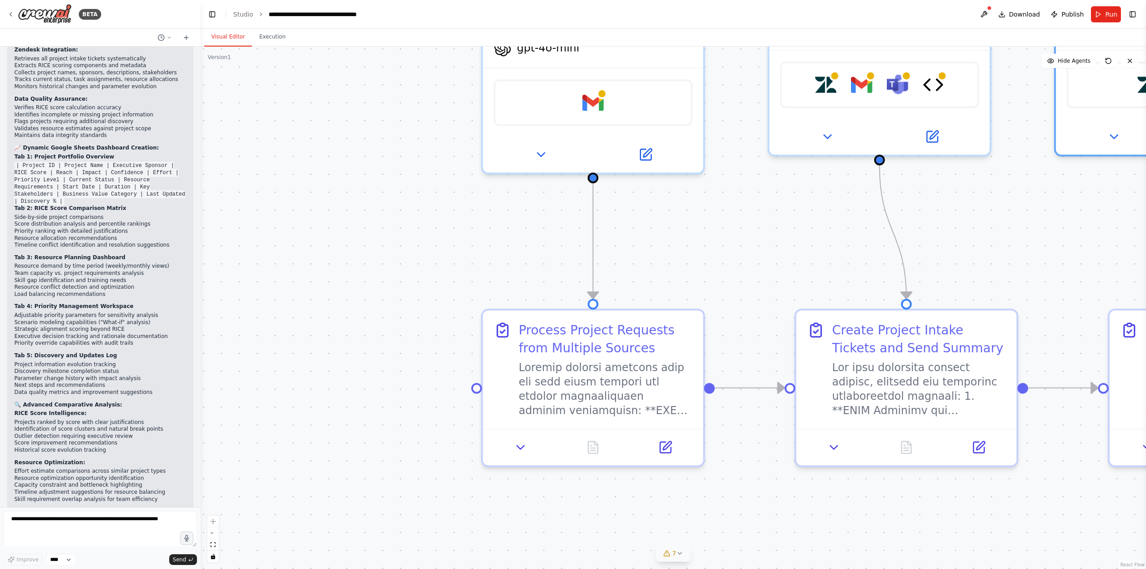
scroll to position [12099, 0]
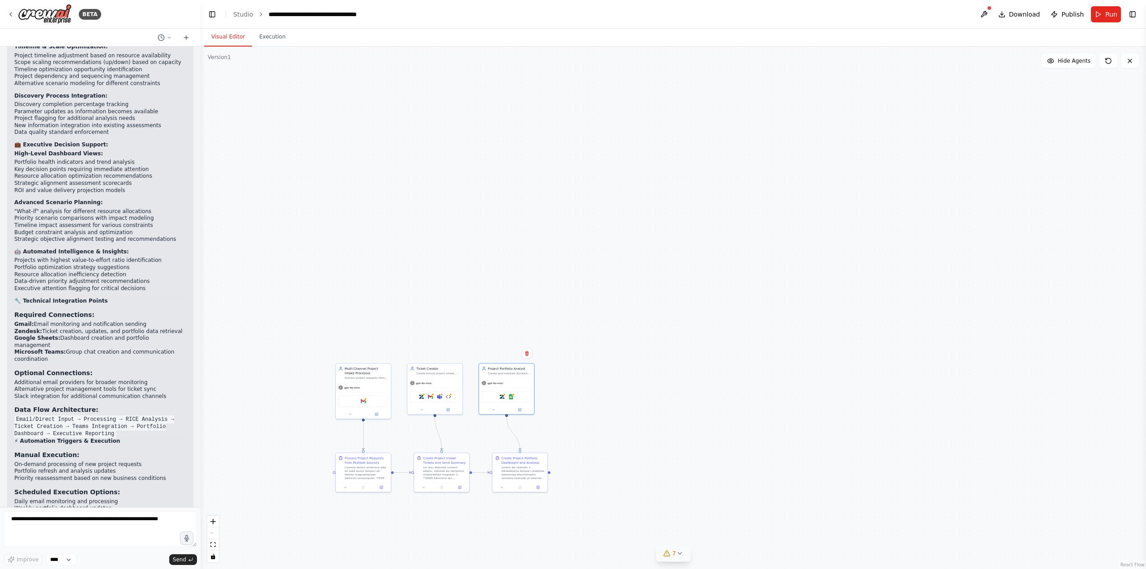
click at [322, 491] on div ".deletable-edge-delete-btn { width: 20px; height: 20px; border: 0px solid #ffff…" at bounding box center [673, 308] width 945 height 522
click at [279, 403] on div ".deletable-edge-delete-btn { width: 20px; height: 20px; border: 0px solid #ffff…" at bounding box center [673, 308] width 945 height 522
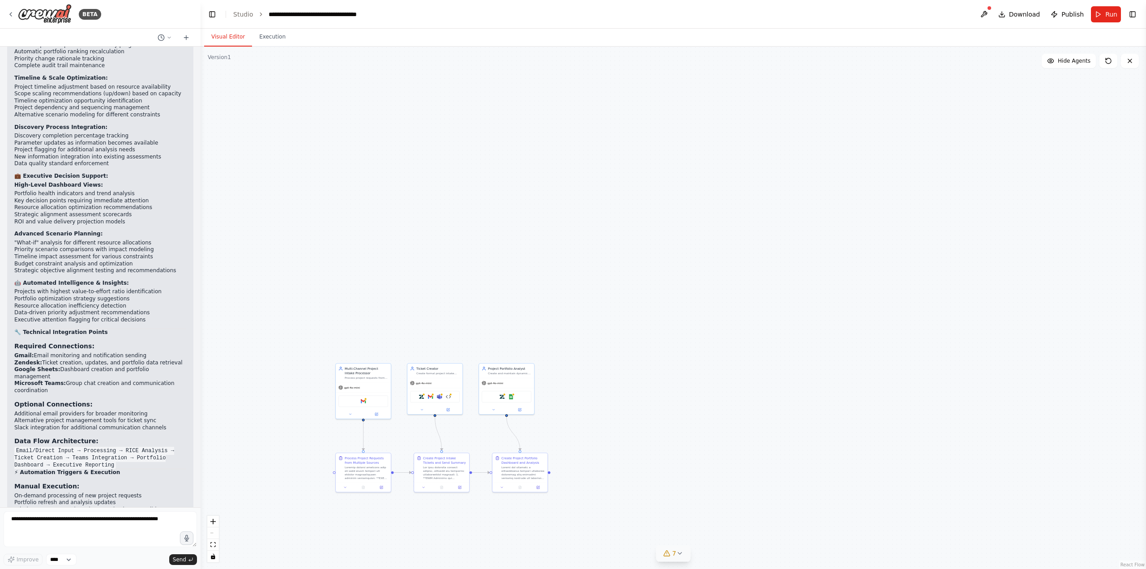
scroll to position [12054, 0]
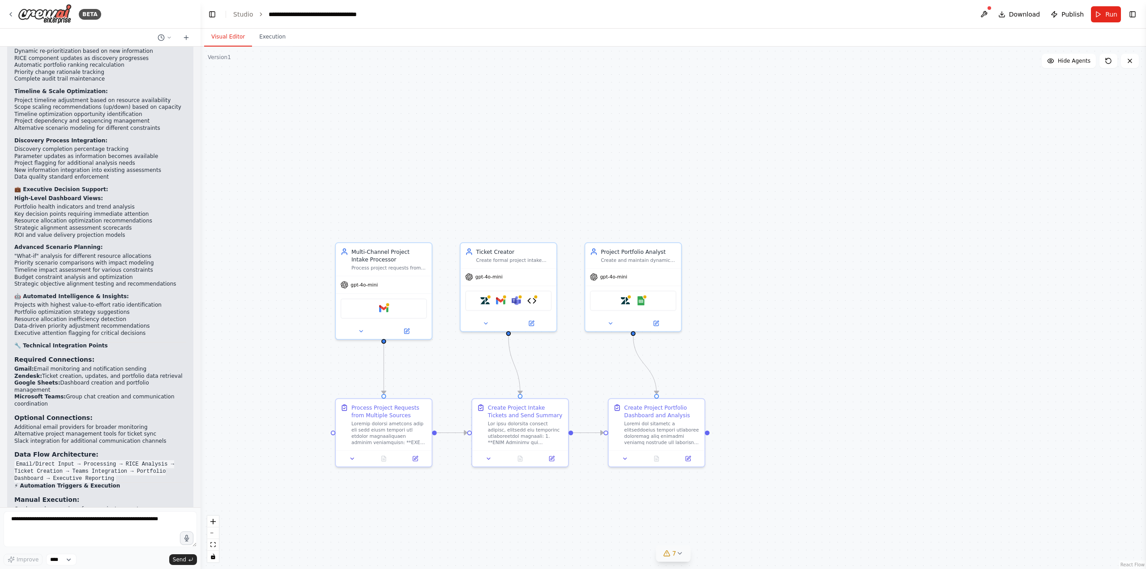
drag, startPoint x: 484, startPoint y: 248, endPoint x: 566, endPoint y: 157, distance: 122.0
click at [566, 157] on div ".deletable-edge-delete-btn { width: 20px; height: 20px; border: 0px solid #ffff…" at bounding box center [673, 308] width 945 height 522
